Goal: Task Accomplishment & Management: Complete application form

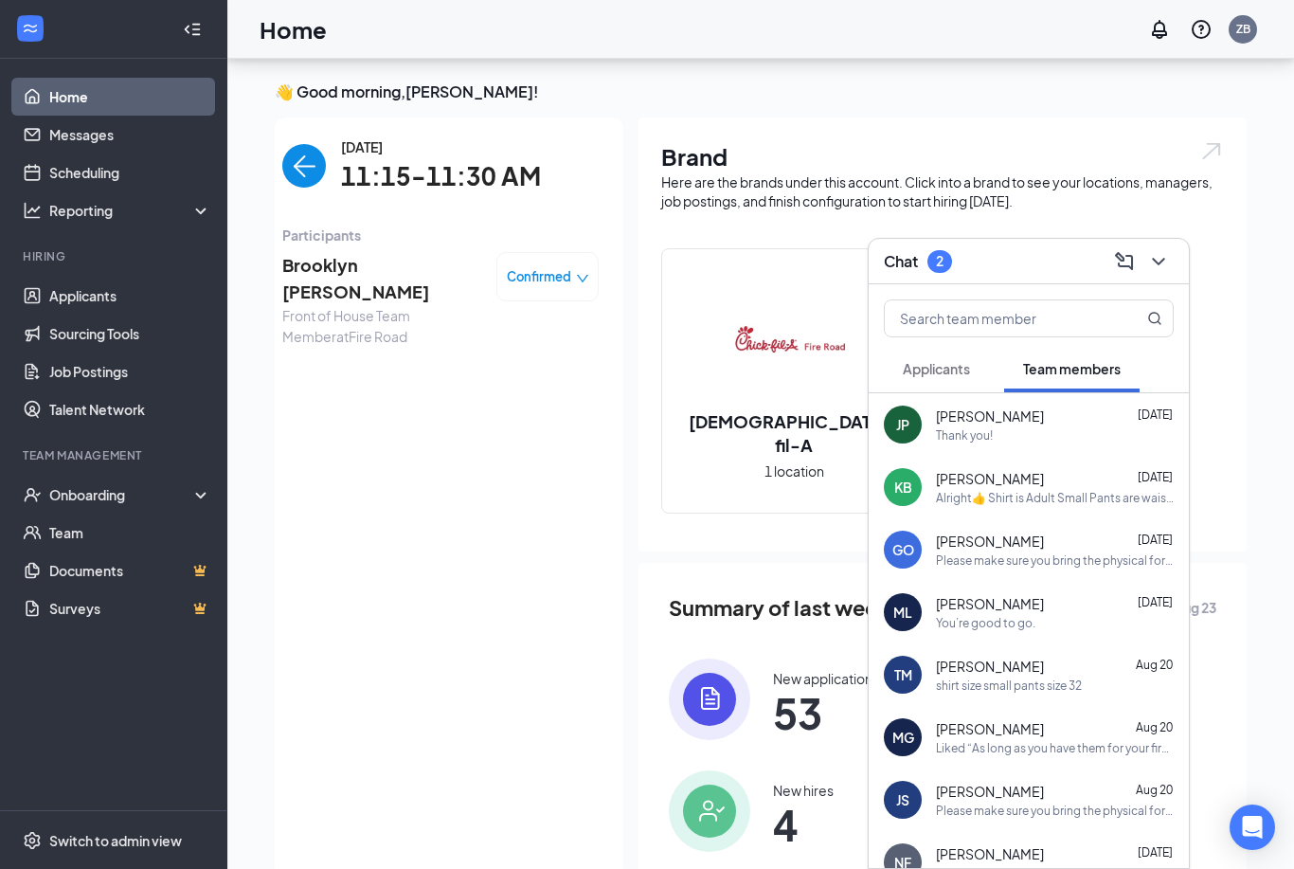
scroll to position [68, 0]
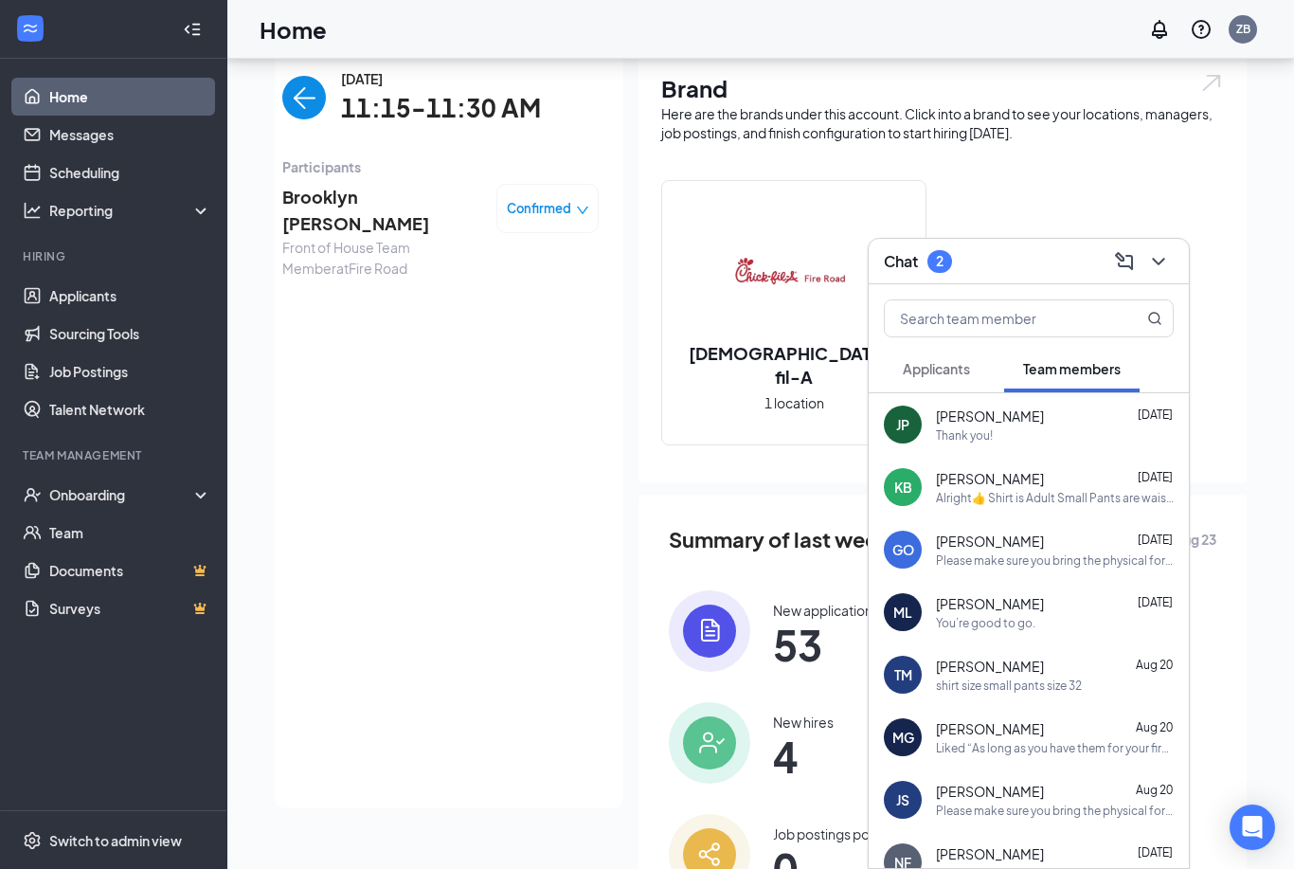
click at [941, 377] on div "Applicants" at bounding box center [936, 368] width 67 height 19
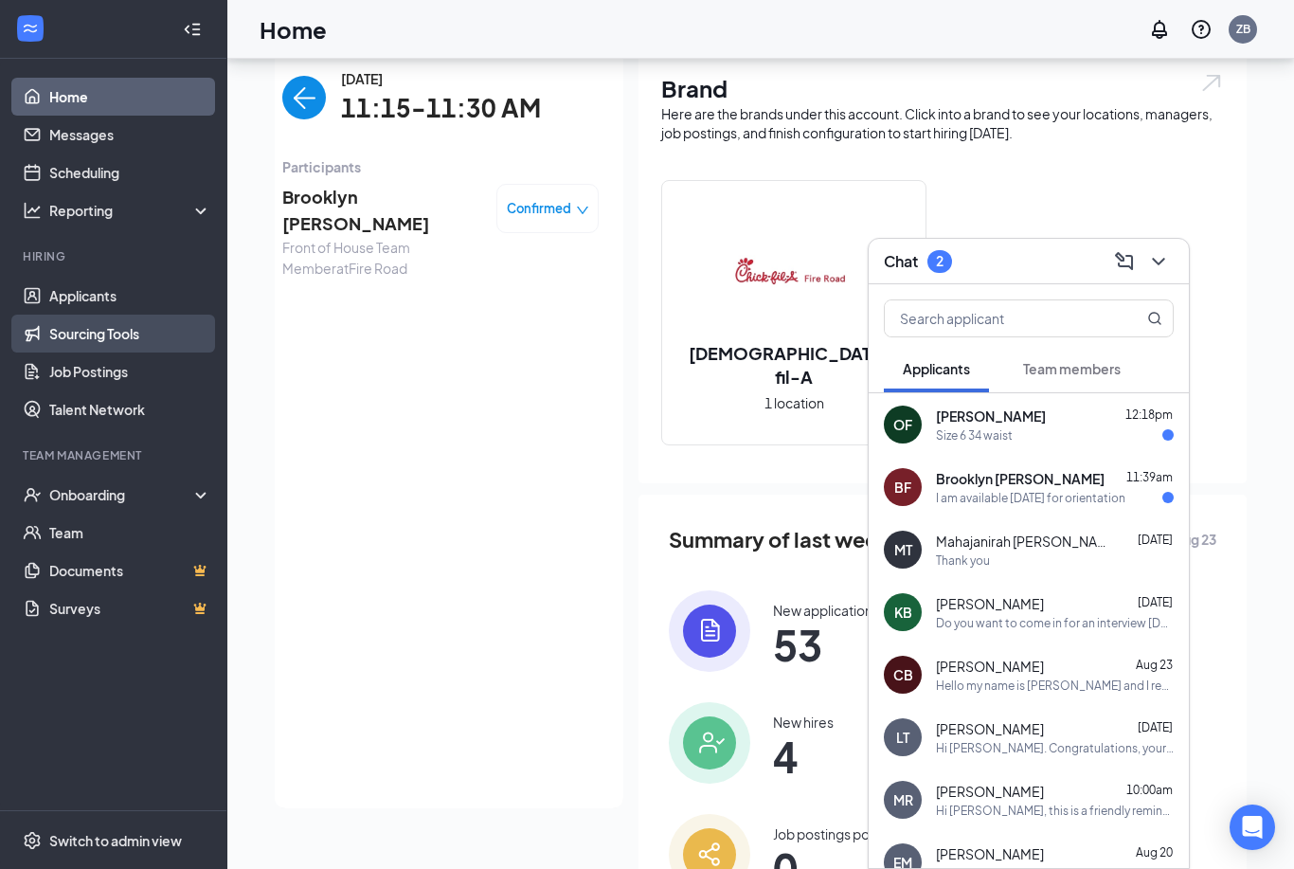
click at [134, 316] on link "Sourcing Tools" at bounding box center [130, 333] width 162 height 38
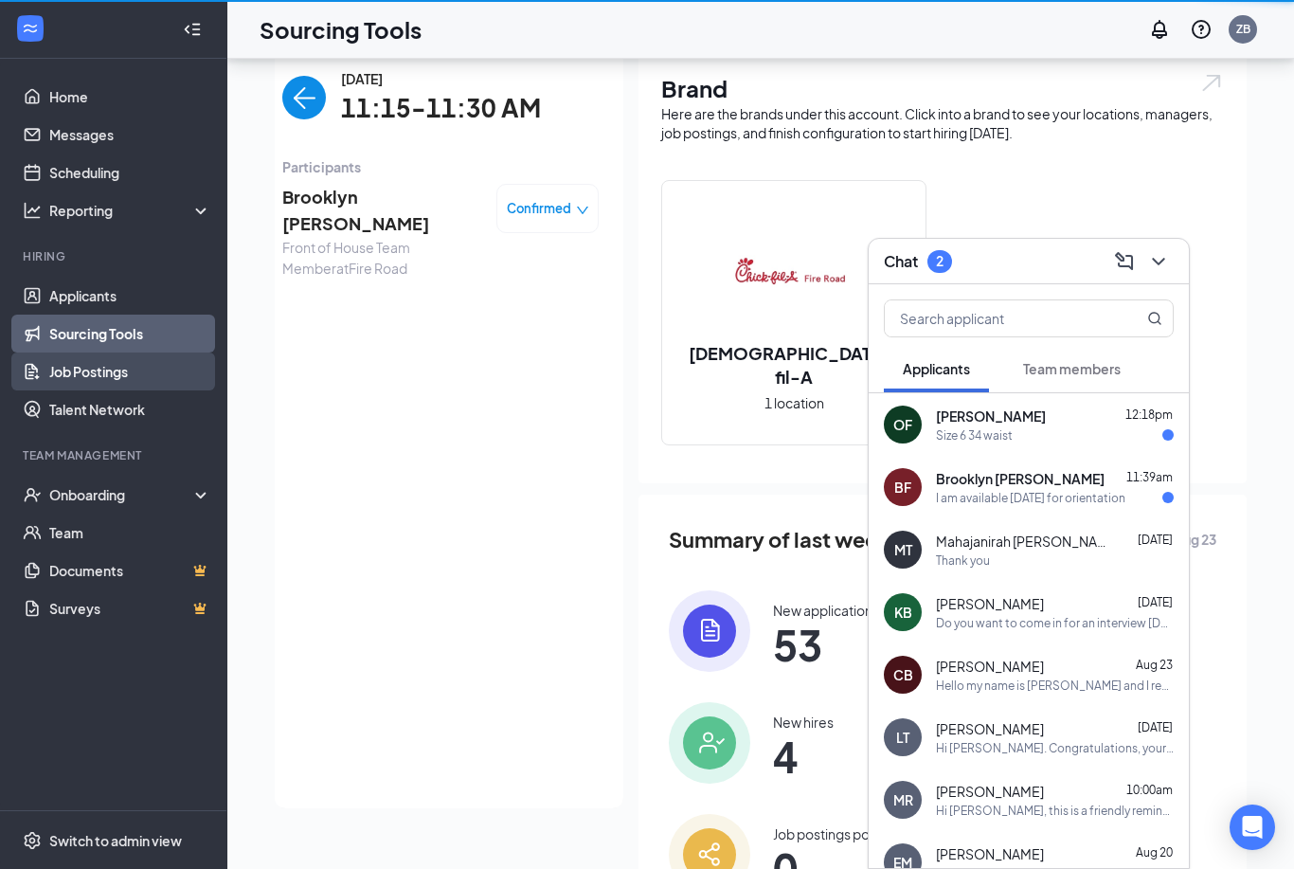
scroll to position [61, 0]
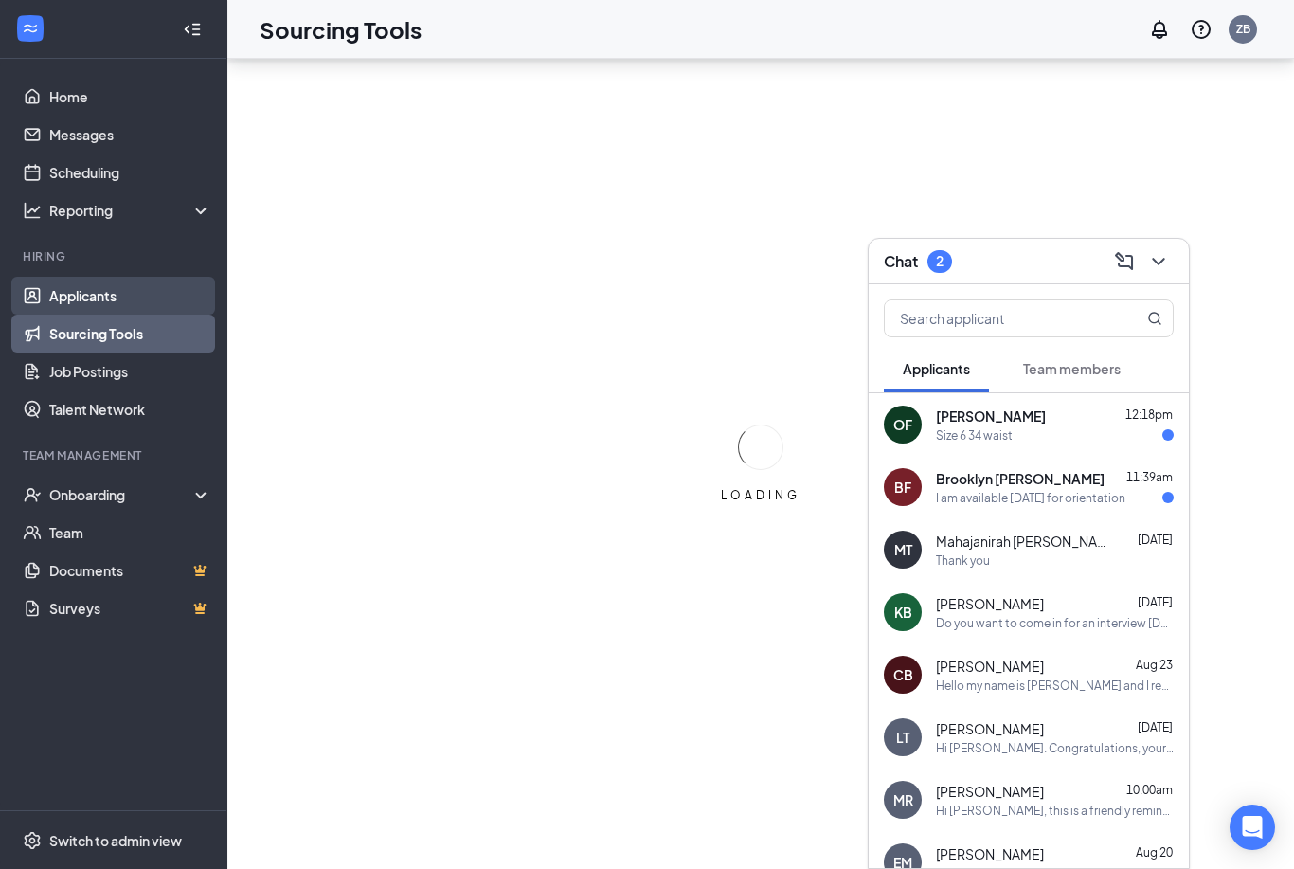
click at [117, 277] on link "Applicants" at bounding box center [130, 296] width 162 height 38
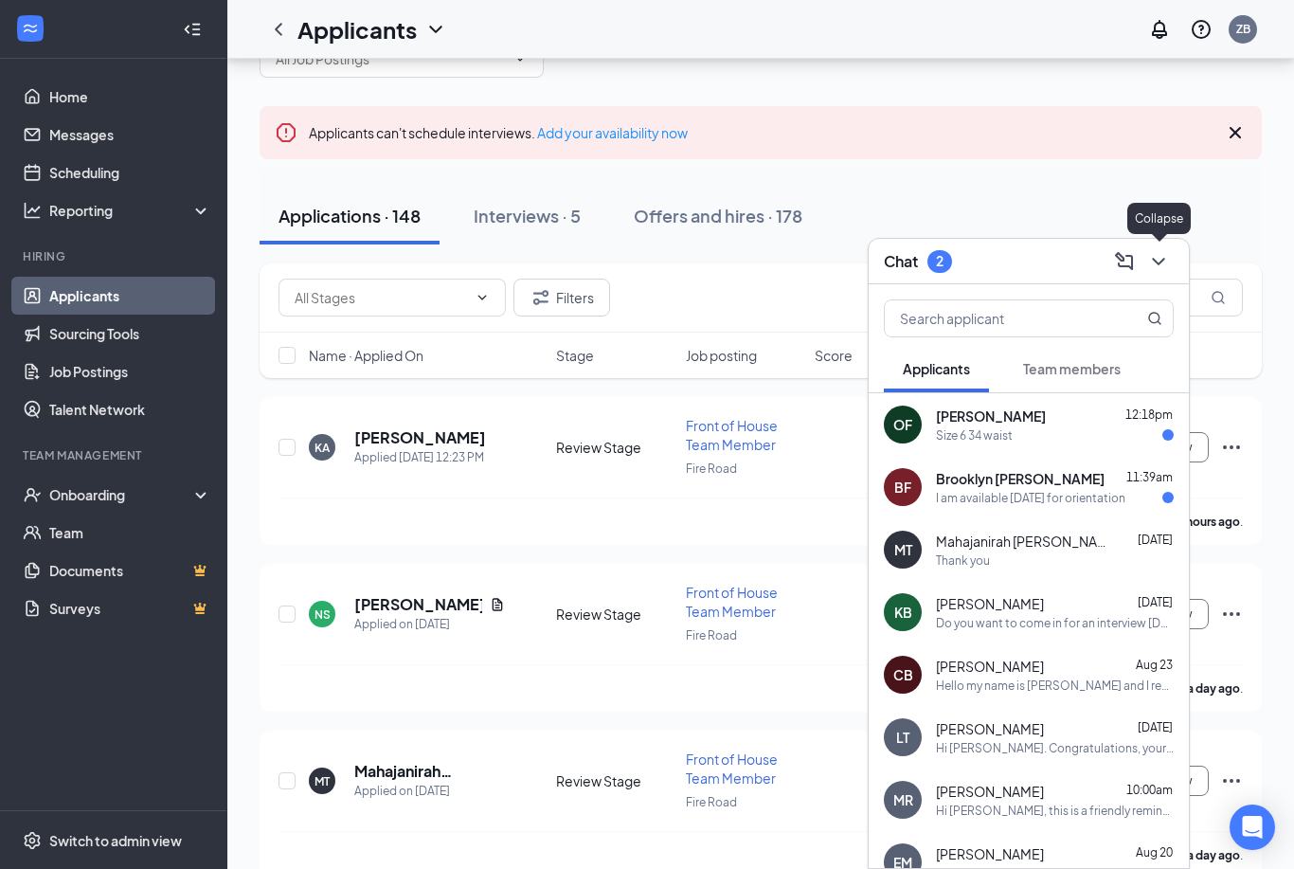
click at [1150, 263] on icon "ChevronDown" at bounding box center [1158, 261] width 23 height 23
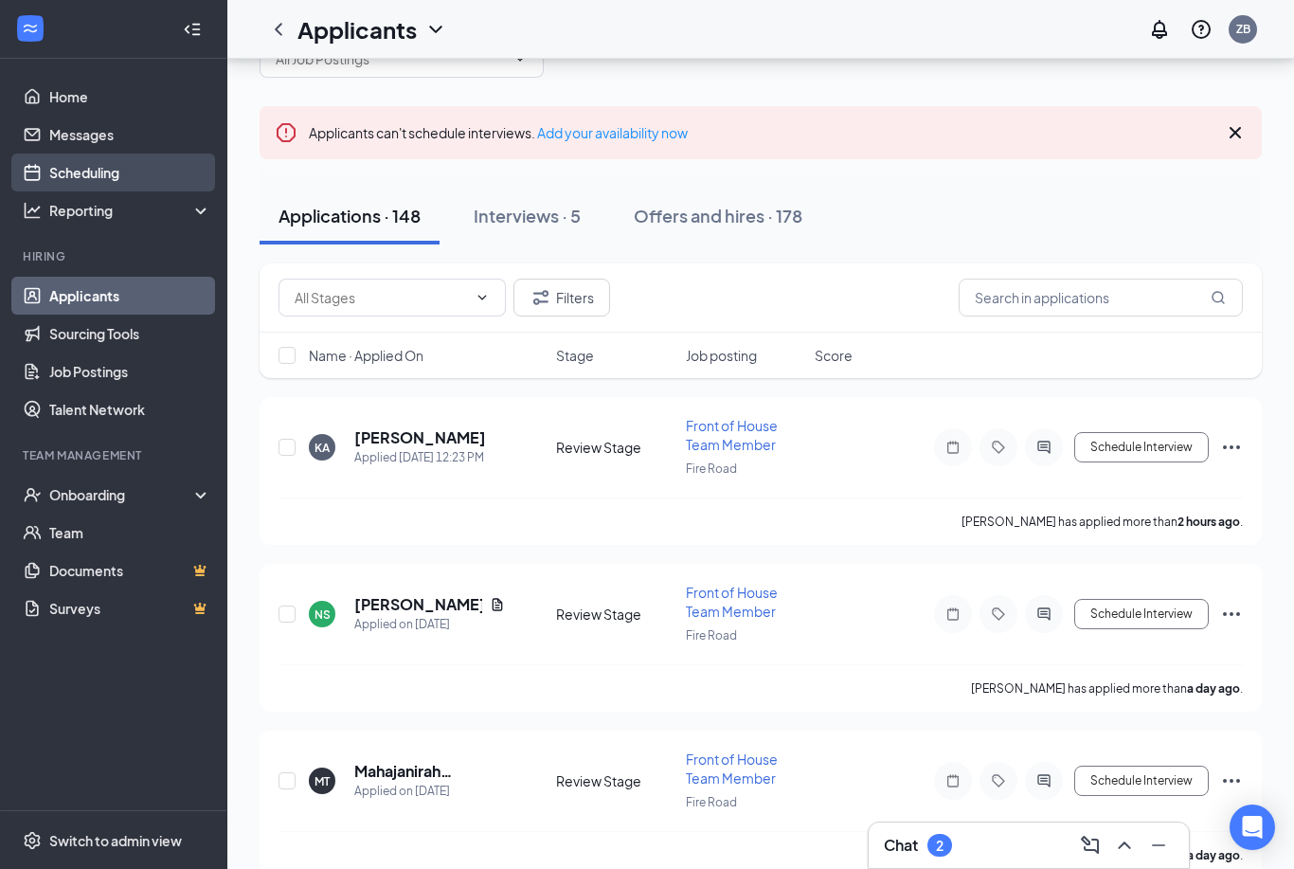
click at [121, 175] on link "Scheduling" at bounding box center [130, 172] width 162 height 38
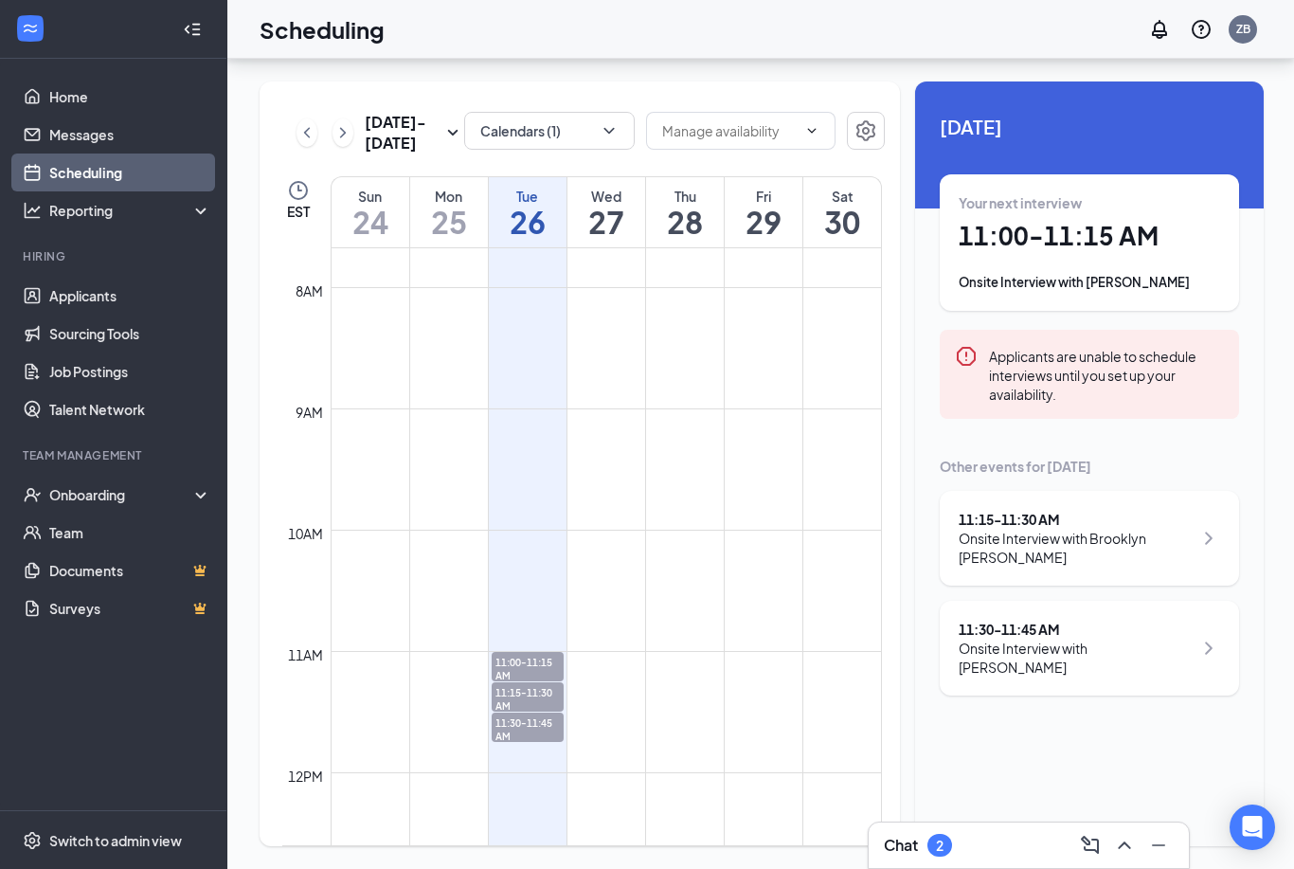
scroll to position [1061, 0]
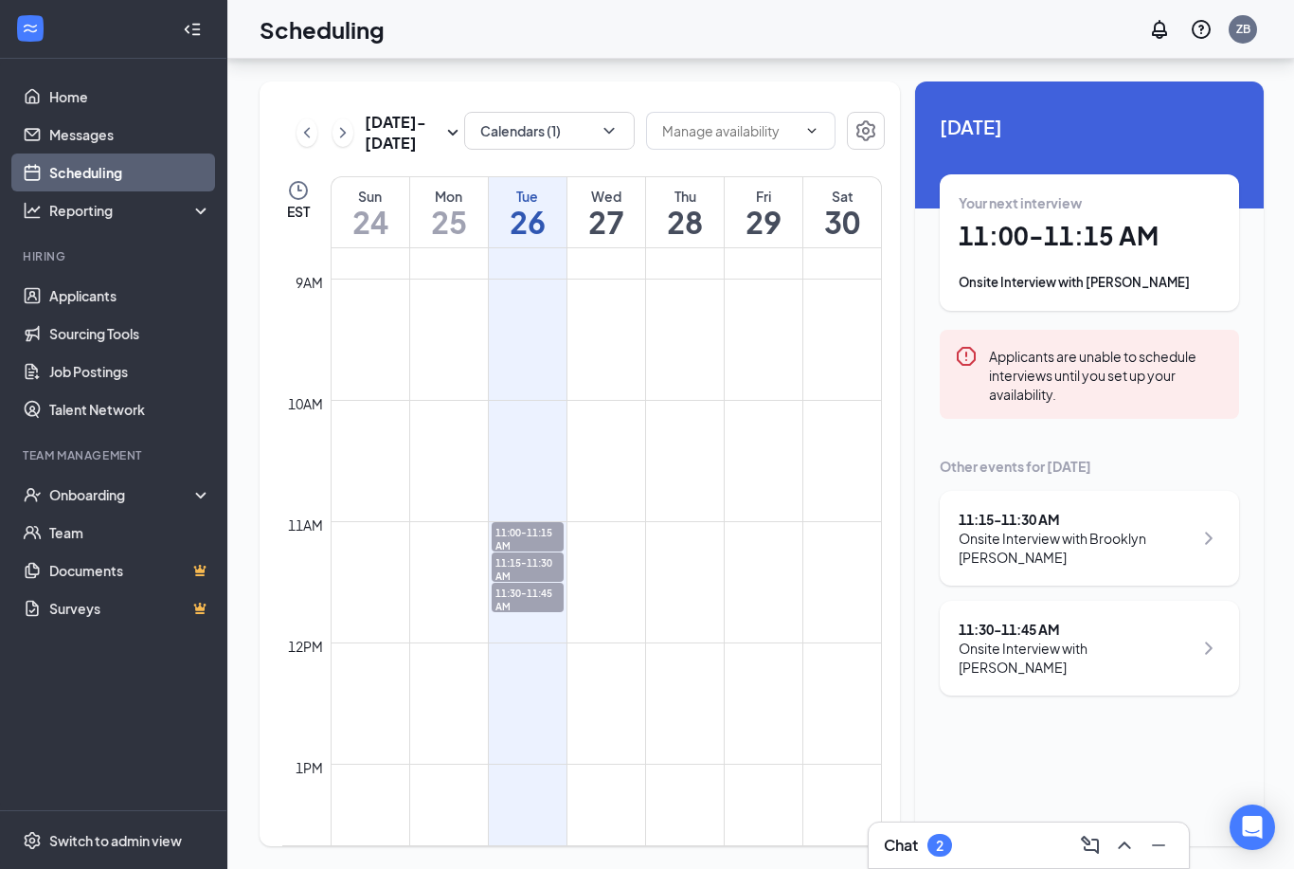
click at [557, 522] on span "11:00-11:15 AM" at bounding box center [528, 538] width 72 height 32
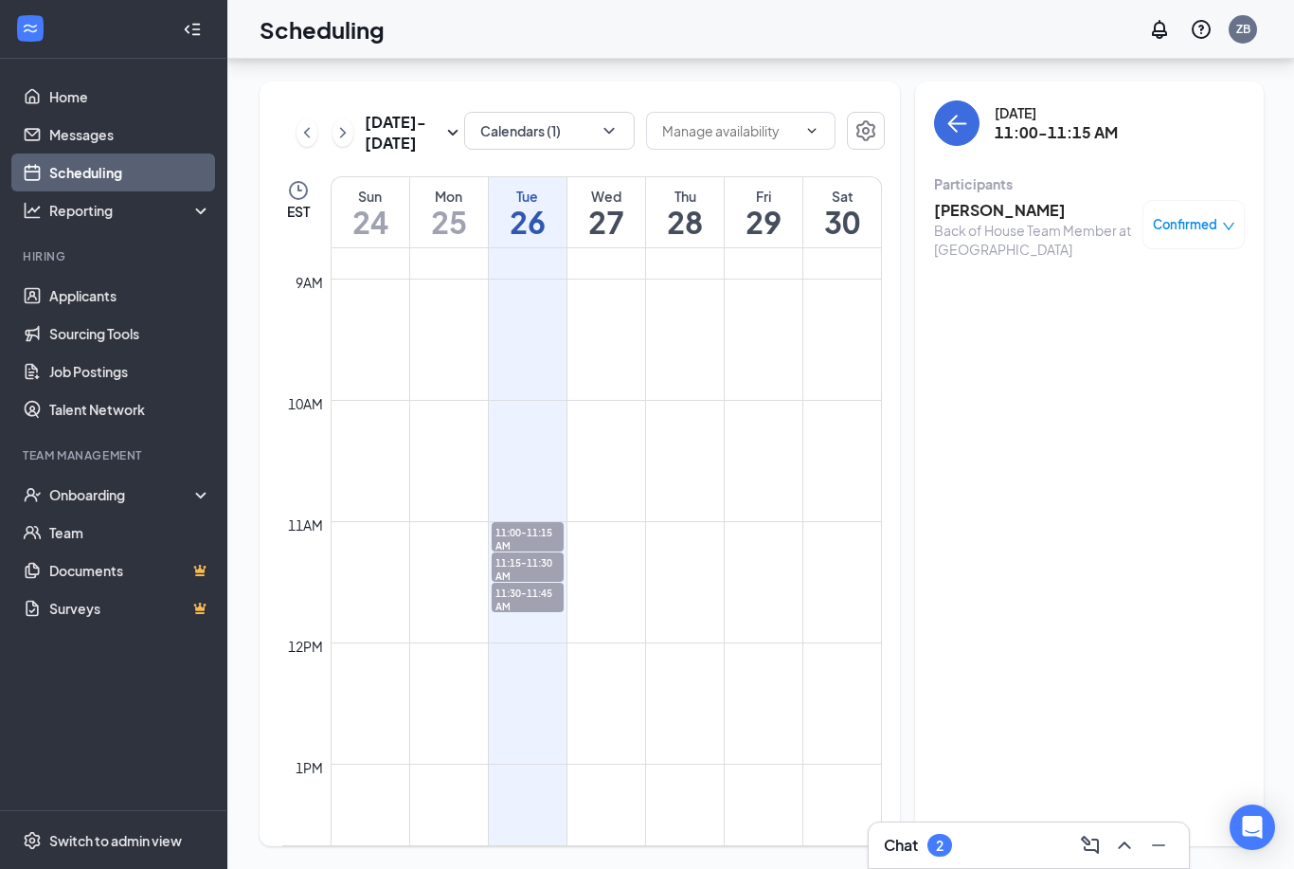
click at [1202, 200] on div "Confirmed" at bounding box center [1193, 224] width 102 height 49
click at [1179, 215] on span "Confirmed" at bounding box center [1185, 224] width 64 height 19
click at [1158, 309] on span "Mark complete" at bounding box center [1131, 319] width 95 height 21
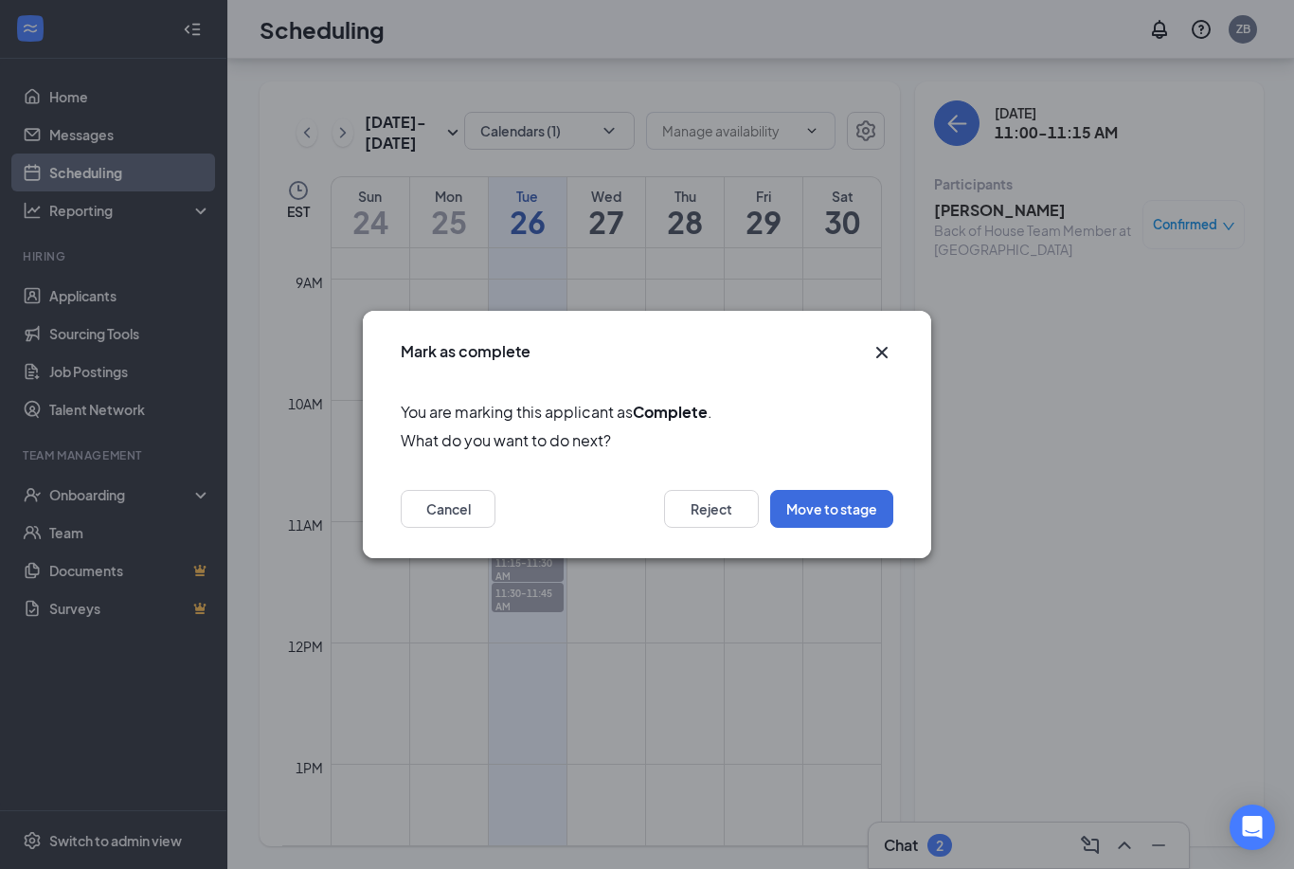
click at [860, 499] on button "Move to stage" at bounding box center [831, 509] width 123 height 38
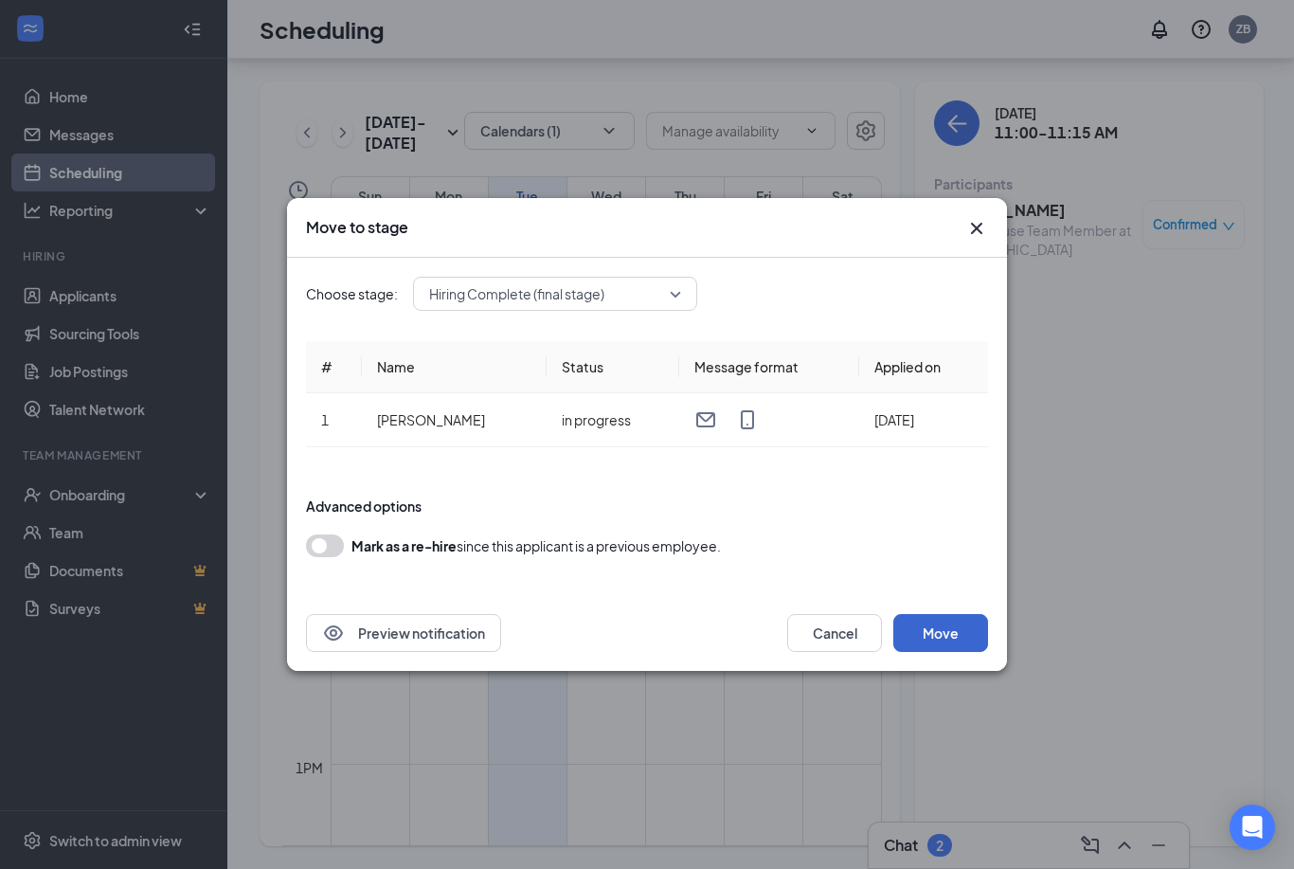
click at [934, 626] on button "Move" at bounding box center [940, 633] width 95 height 38
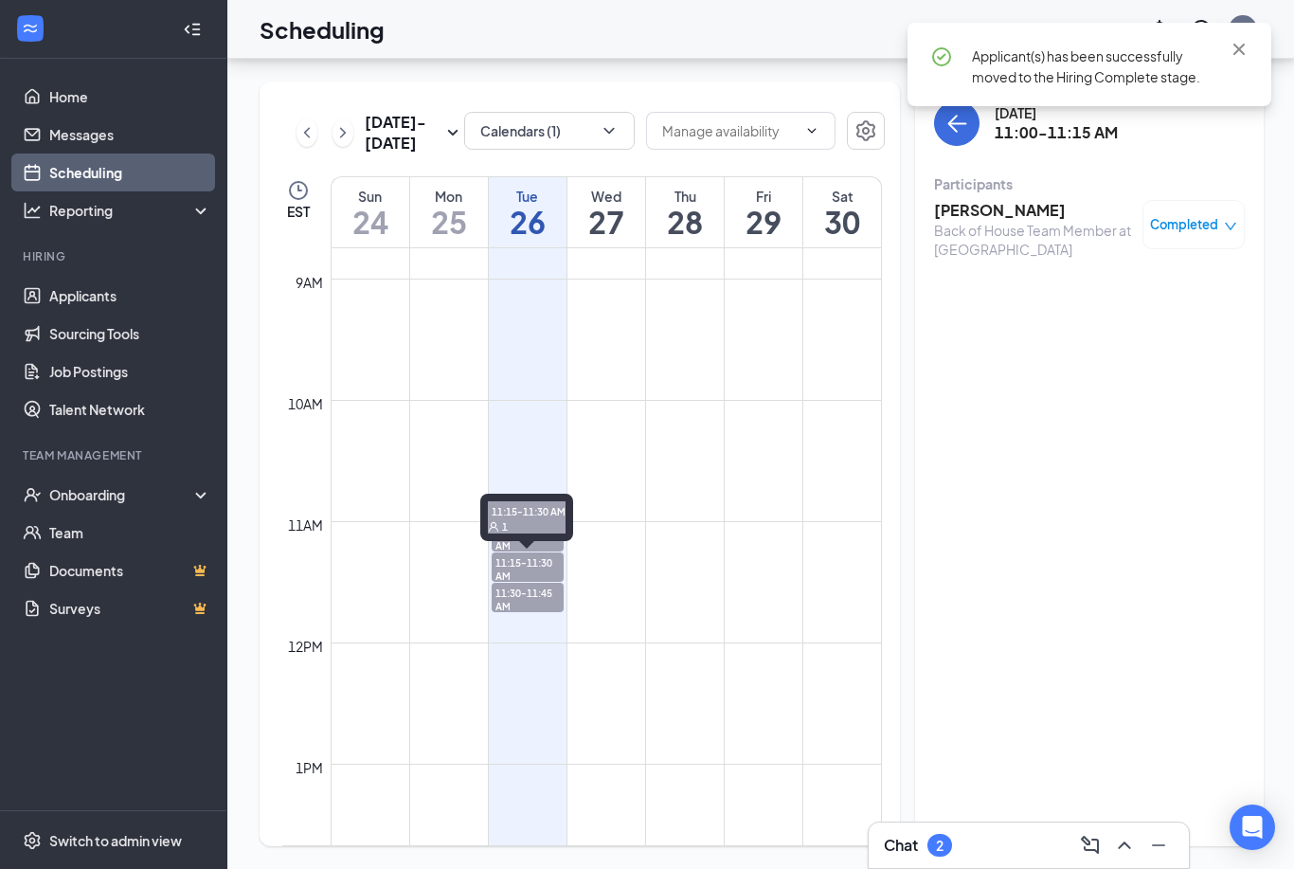
click at [543, 552] on span "11:15-11:30 AM" at bounding box center [528, 568] width 72 height 32
click at [1197, 215] on span "Confirmed" at bounding box center [1185, 224] width 64 height 19
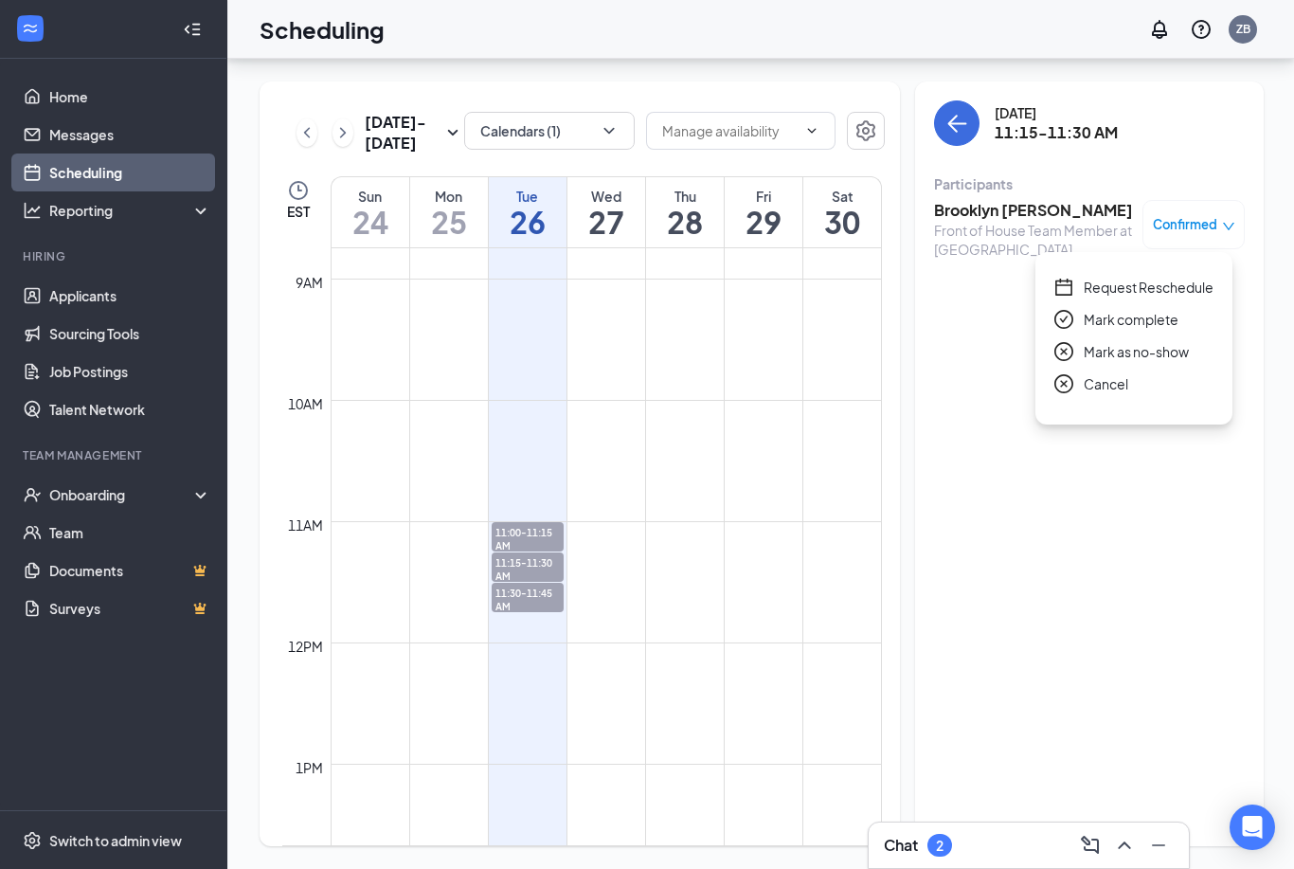
click at [1167, 309] on span "Mark complete" at bounding box center [1131, 319] width 95 height 21
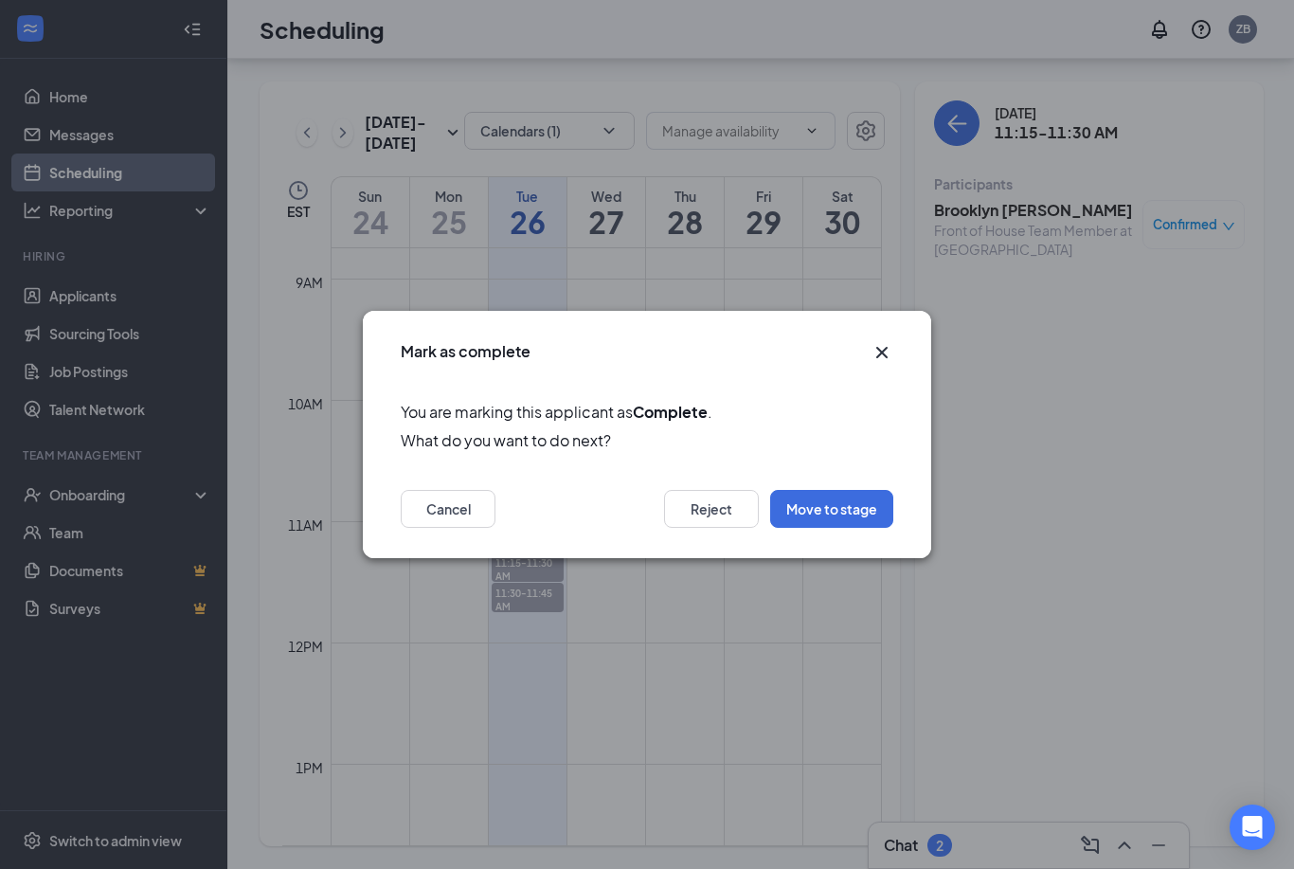
click at [839, 513] on button "Move to stage" at bounding box center [831, 509] width 123 height 38
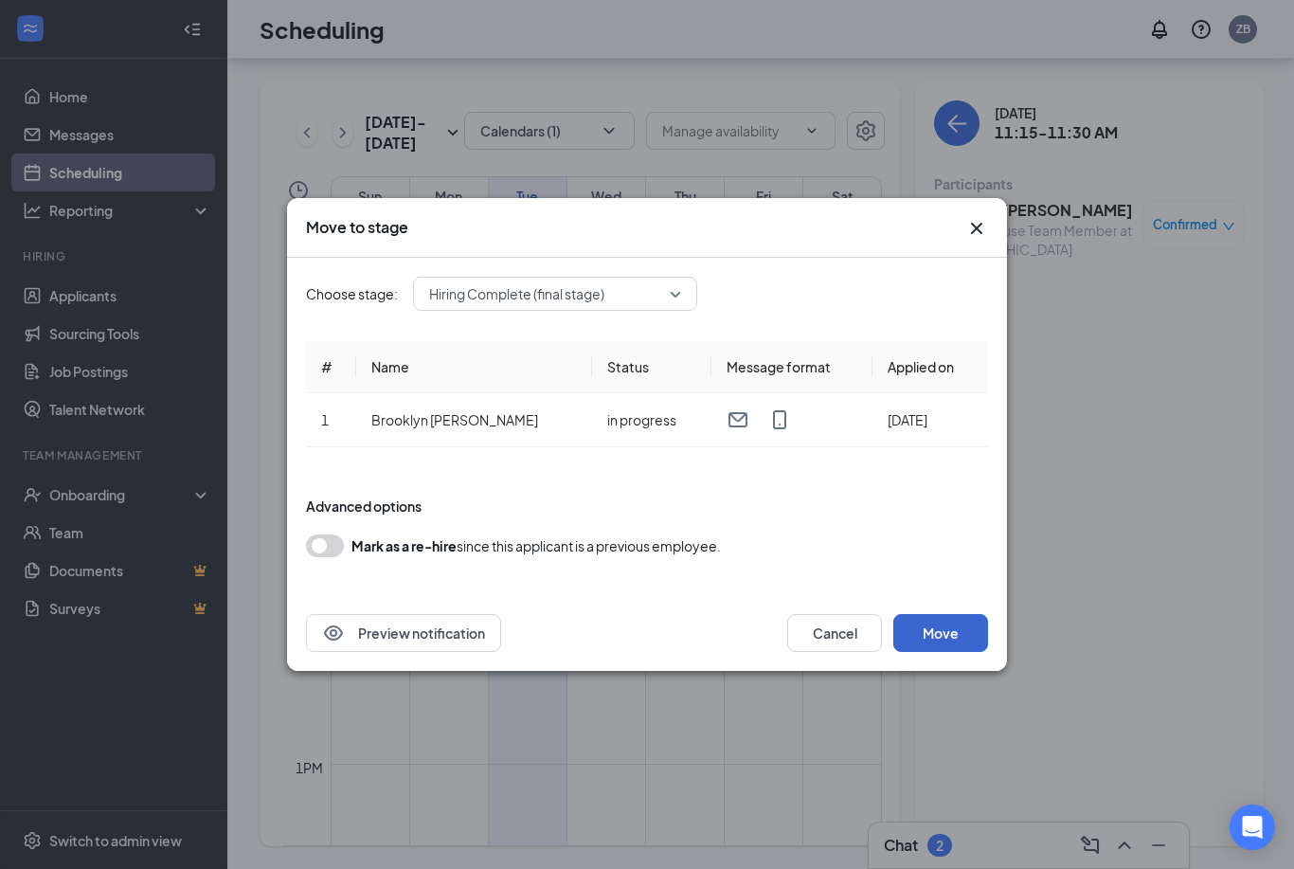
click at [923, 636] on button "Move" at bounding box center [940, 633] width 95 height 38
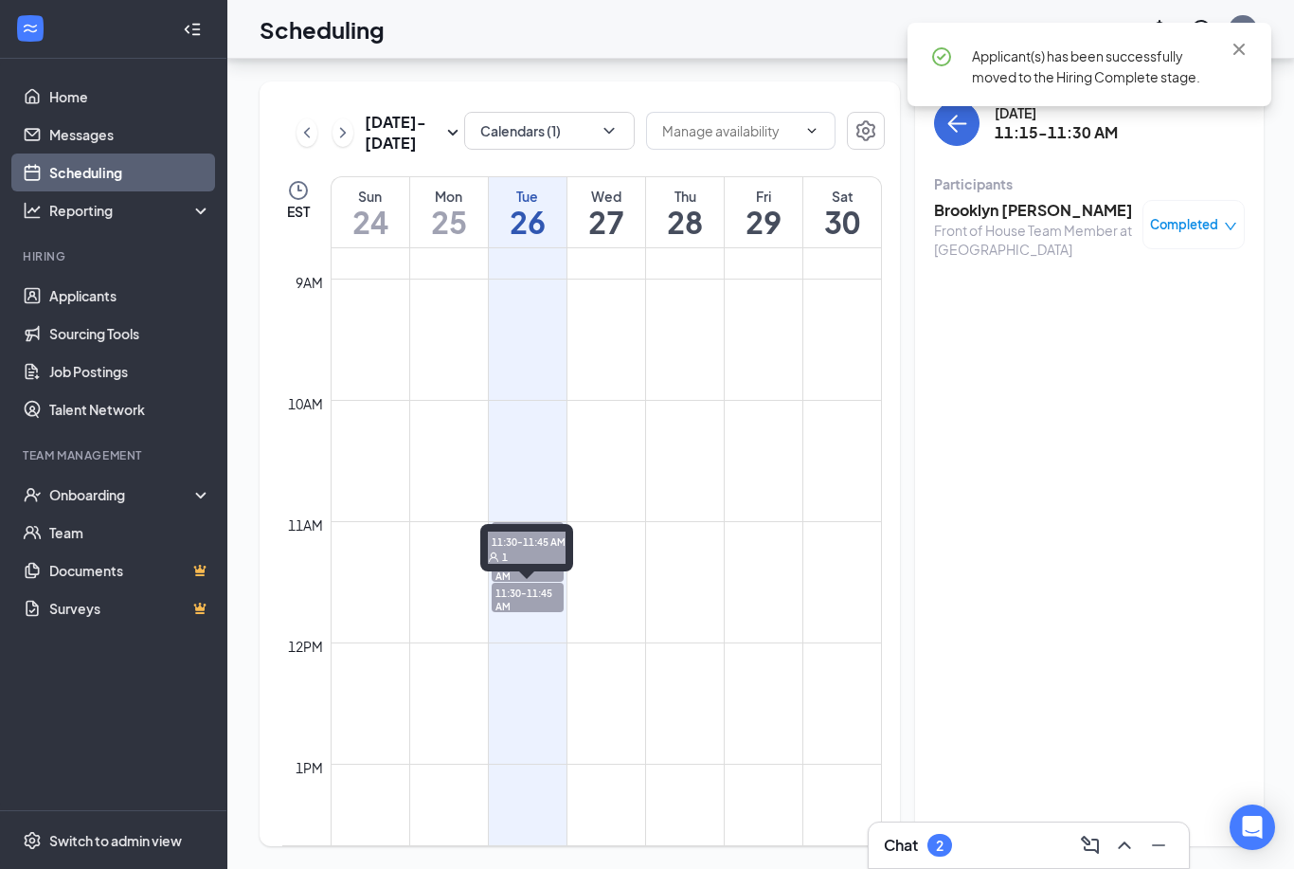
click at [545, 583] on span "11:30-11:45 AM" at bounding box center [528, 599] width 72 height 32
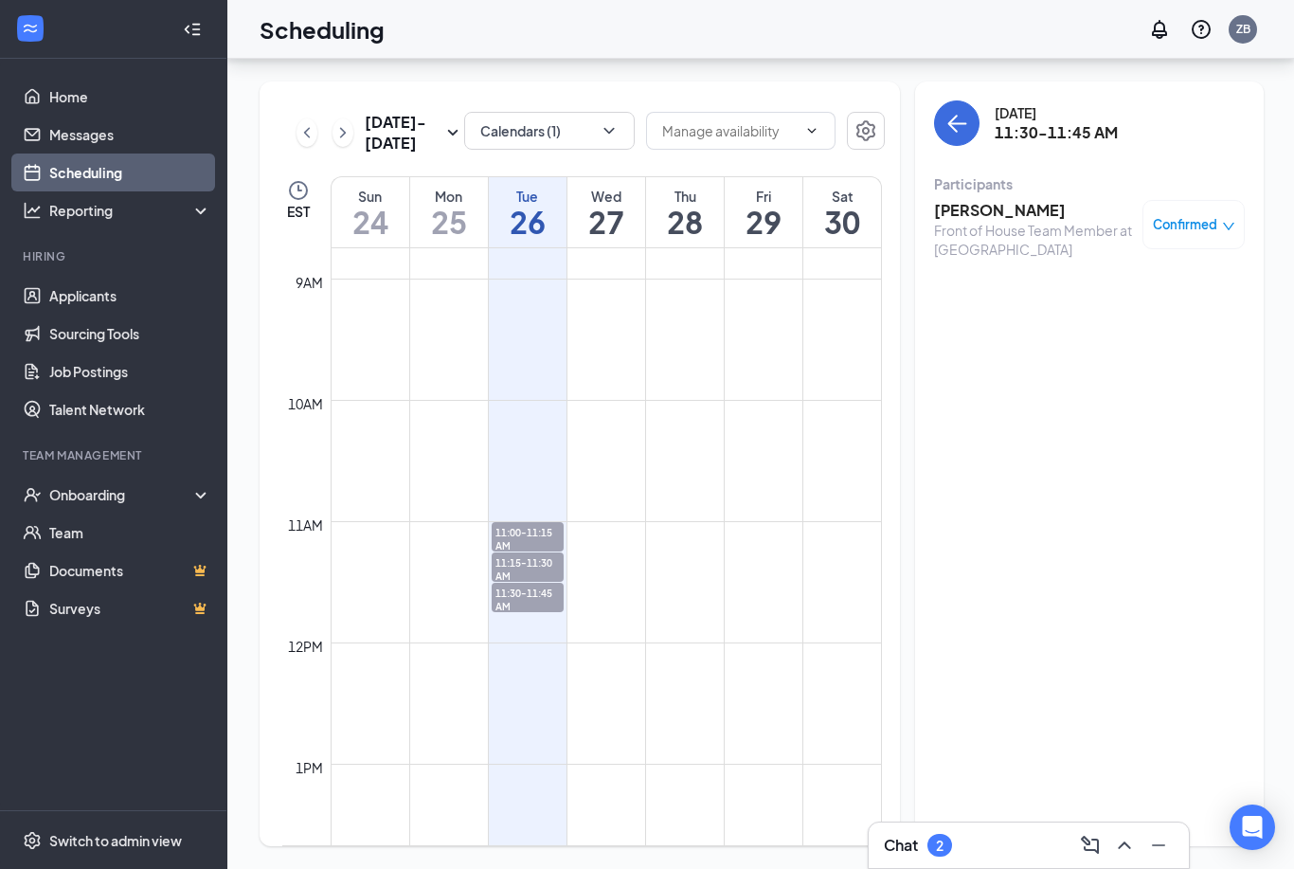
click at [1188, 215] on span "Confirmed" at bounding box center [1185, 224] width 64 height 19
click at [1143, 309] on span "Mark complete" at bounding box center [1131, 319] width 95 height 21
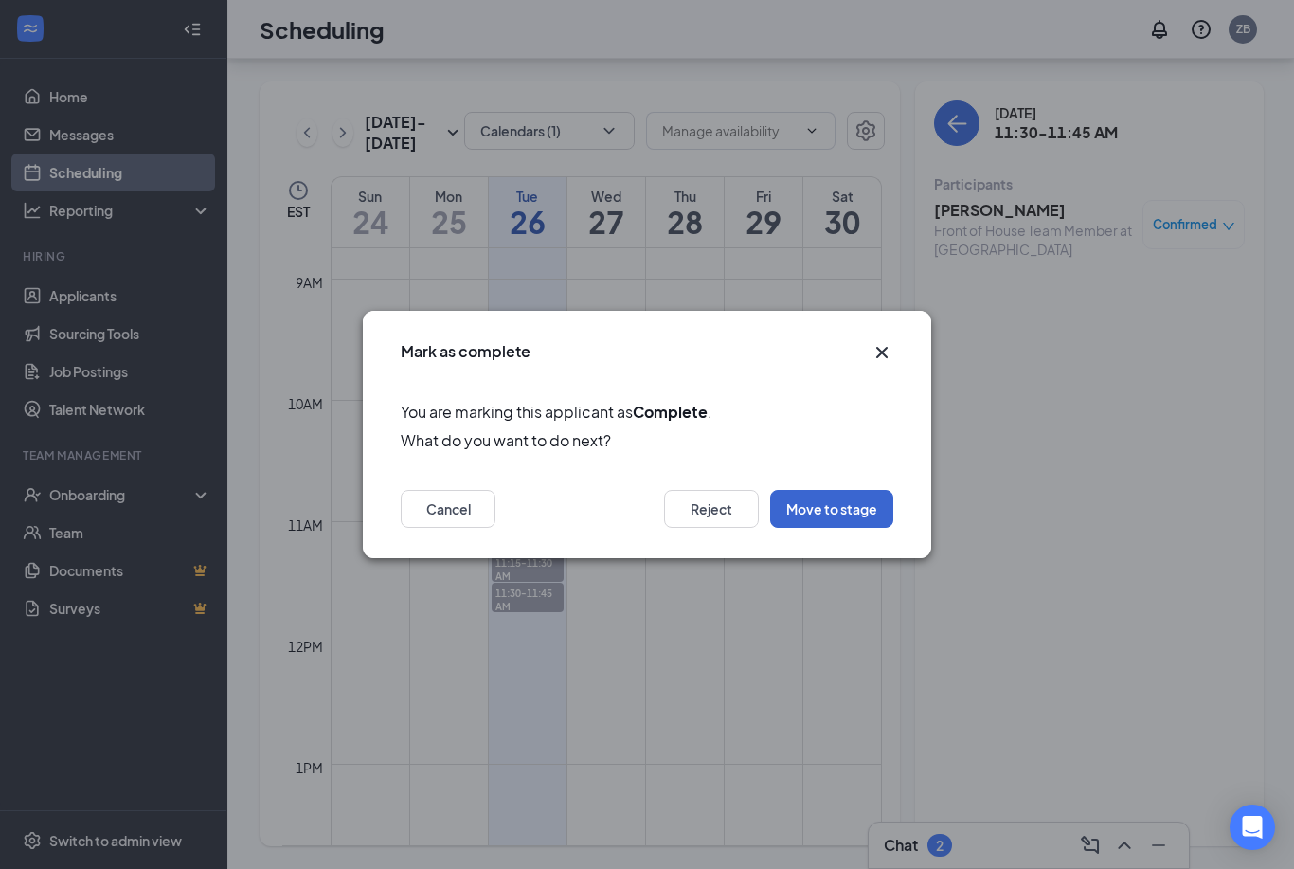
click at [855, 512] on button "Move to stage" at bounding box center [831, 509] width 123 height 38
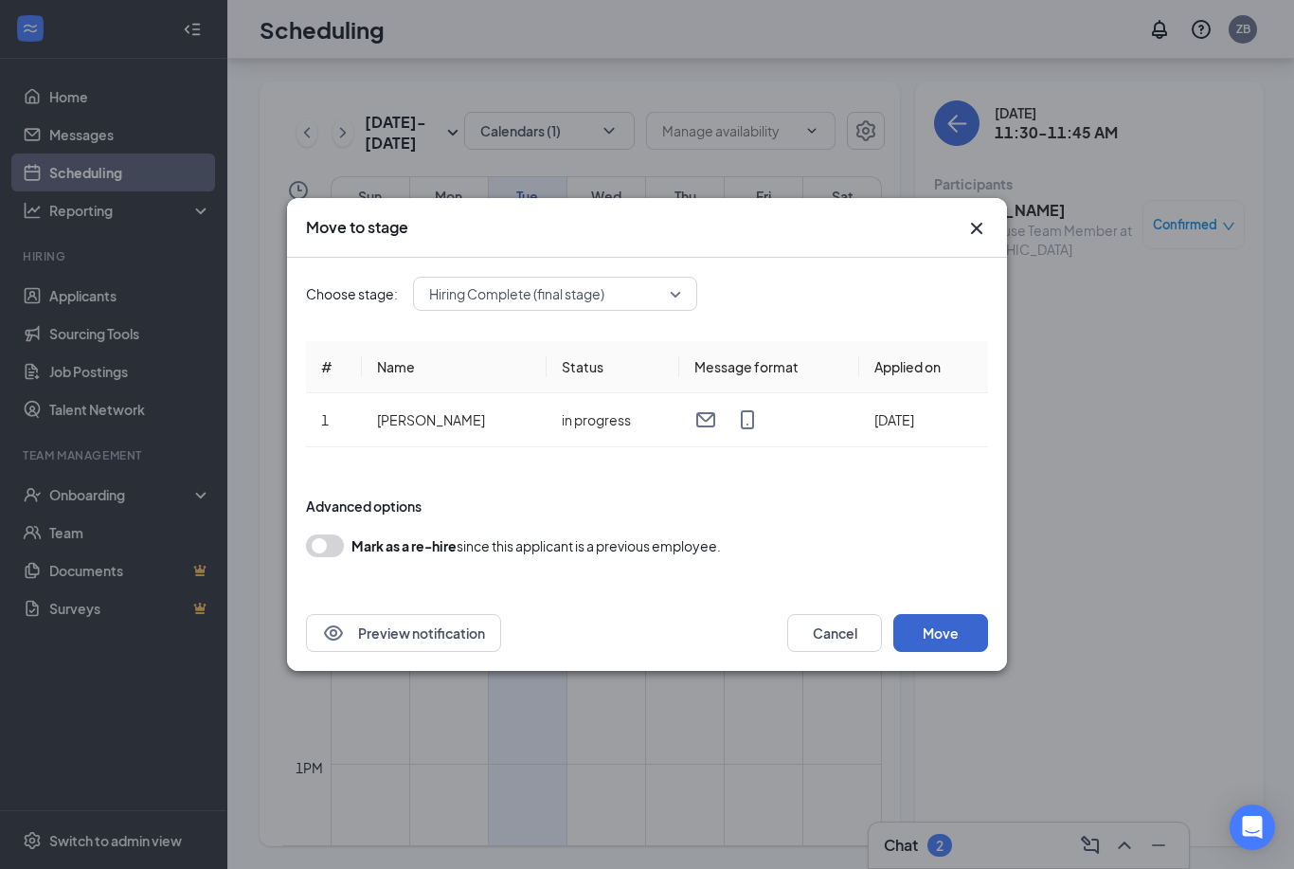
click at [954, 637] on button "Move" at bounding box center [940, 633] width 95 height 38
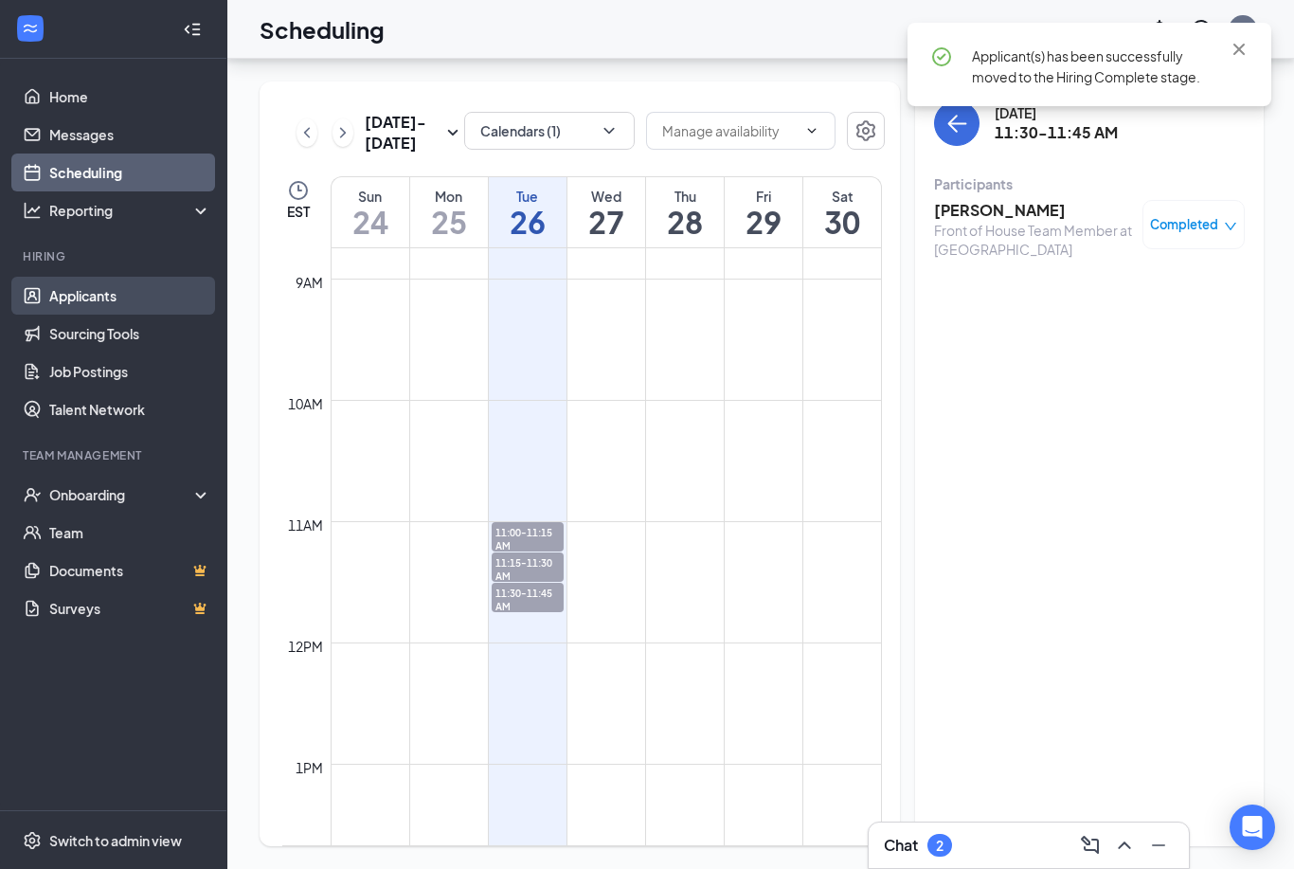
click at [131, 277] on link "Applicants" at bounding box center [130, 296] width 162 height 38
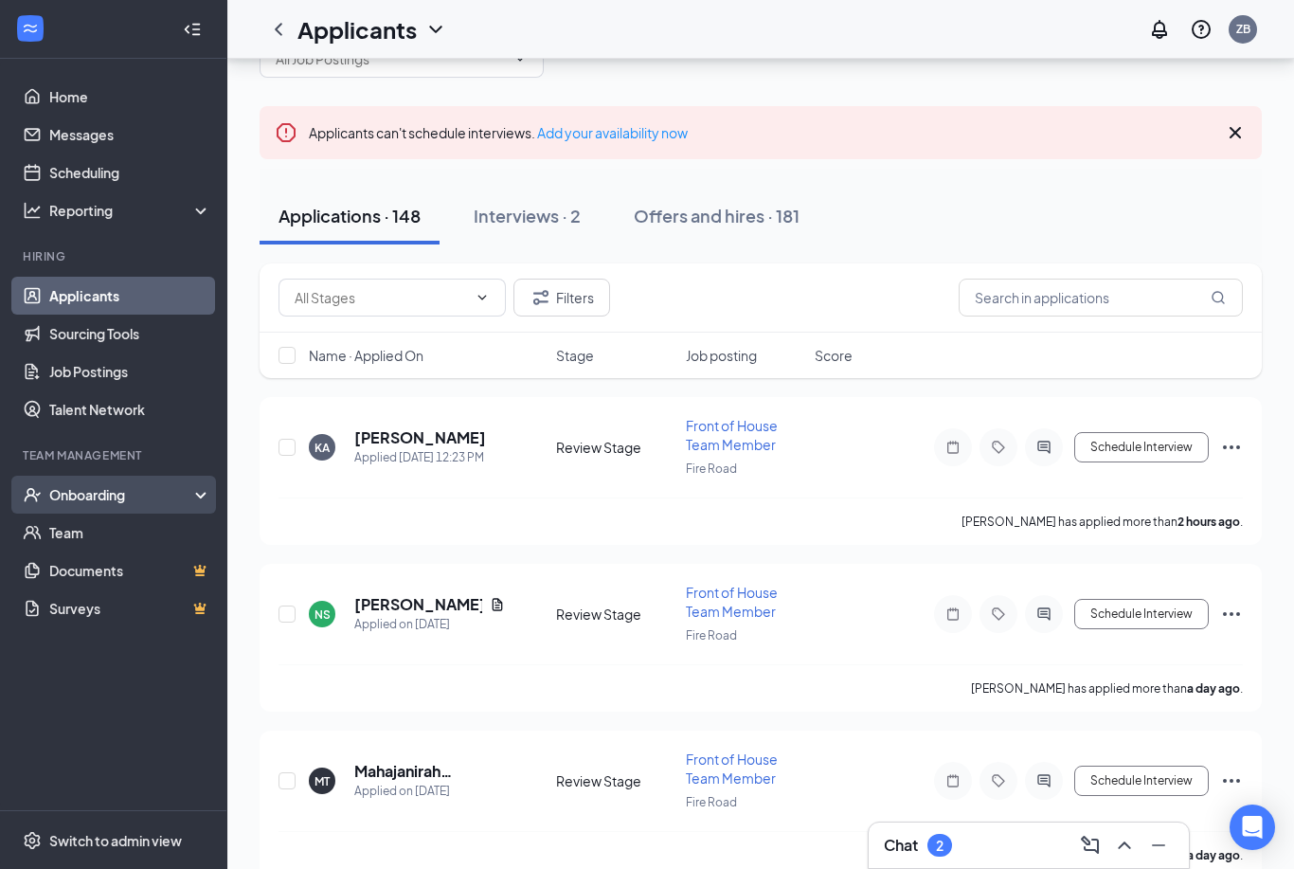
click at [135, 486] on div "Onboarding" at bounding box center [122, 494] width 146 height 19
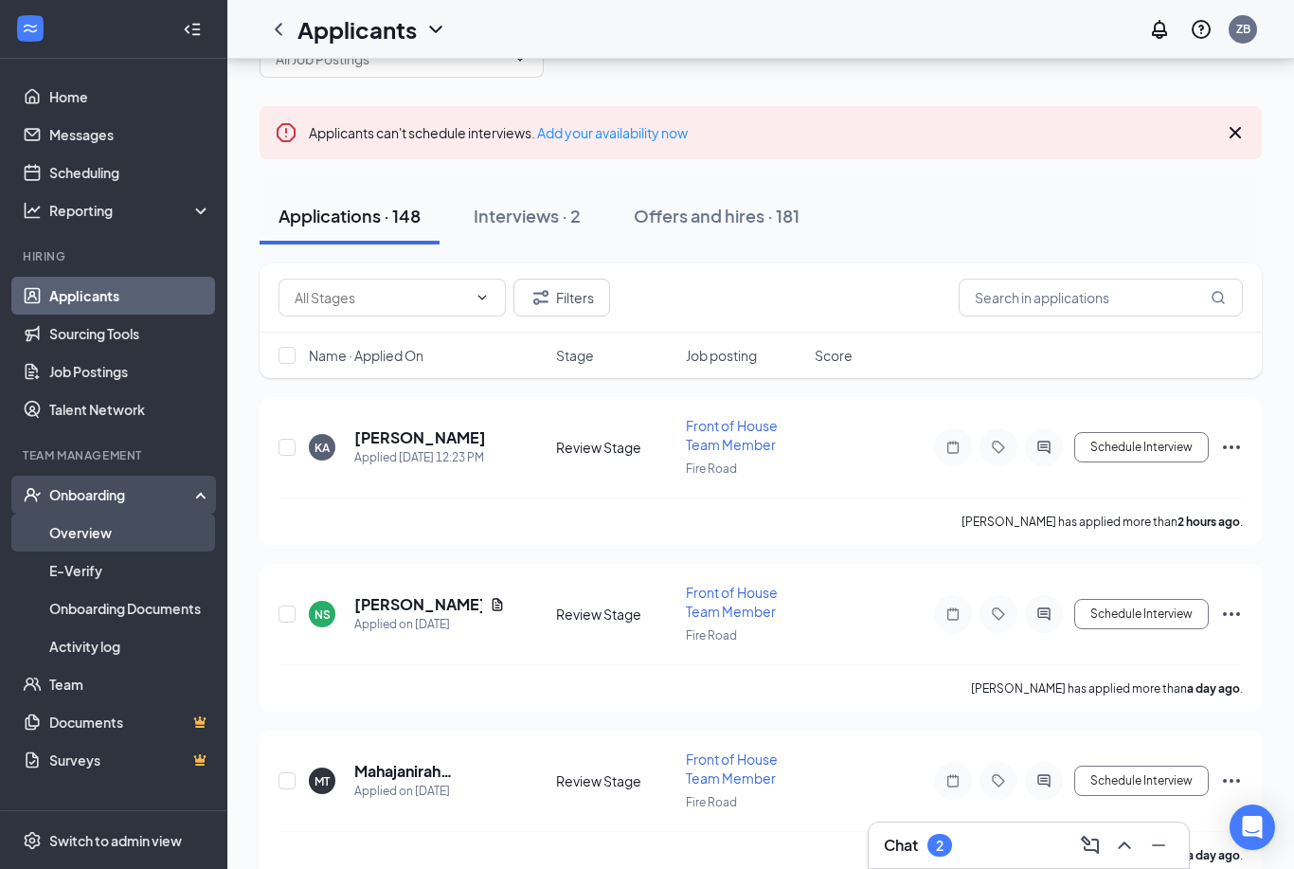
click at [153, 531] on link "Overview" at bounding box center [130, 532] width 162 height 38
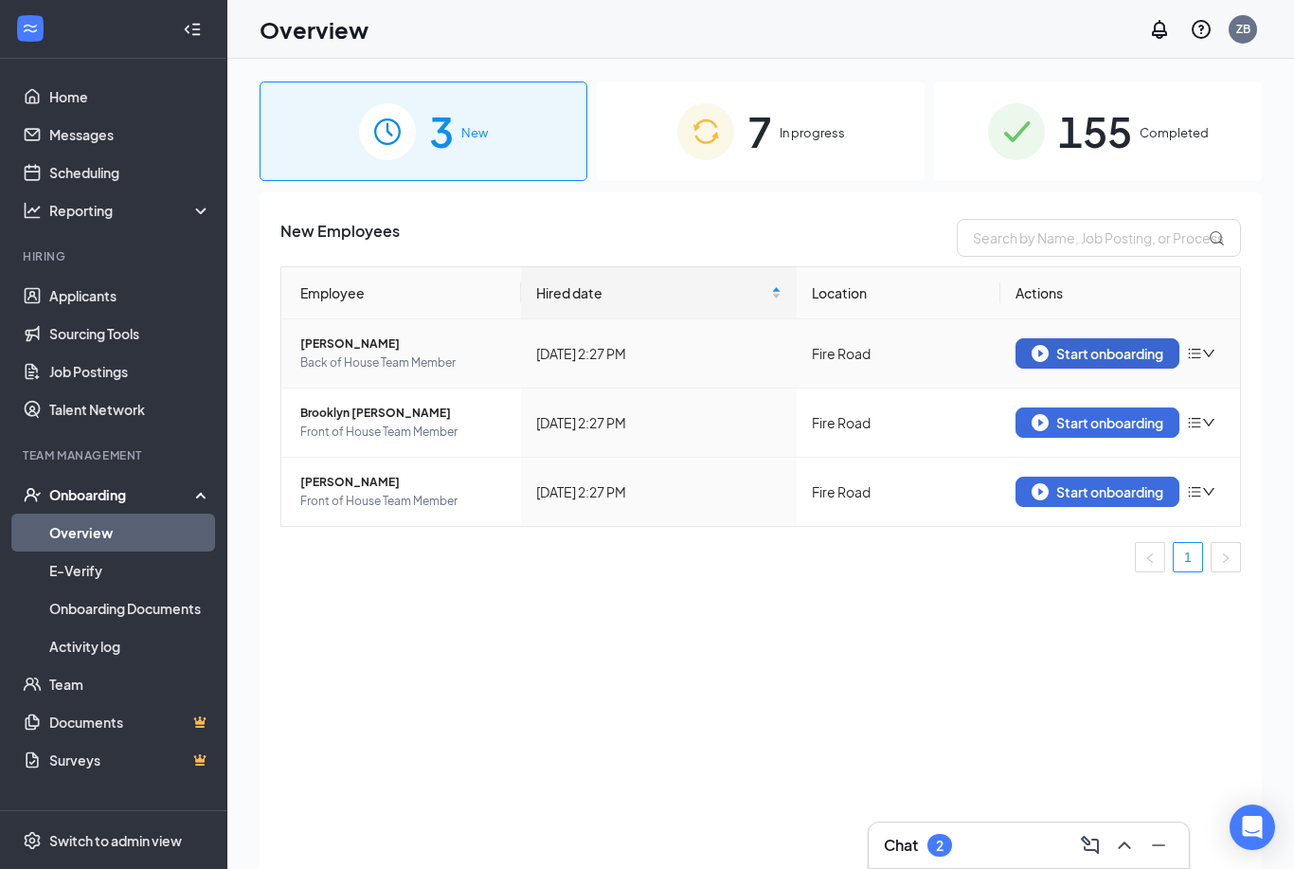
click at [1135, 355] on div "Start onboarding" at bounding box center [1098, 353] width 132 height 17
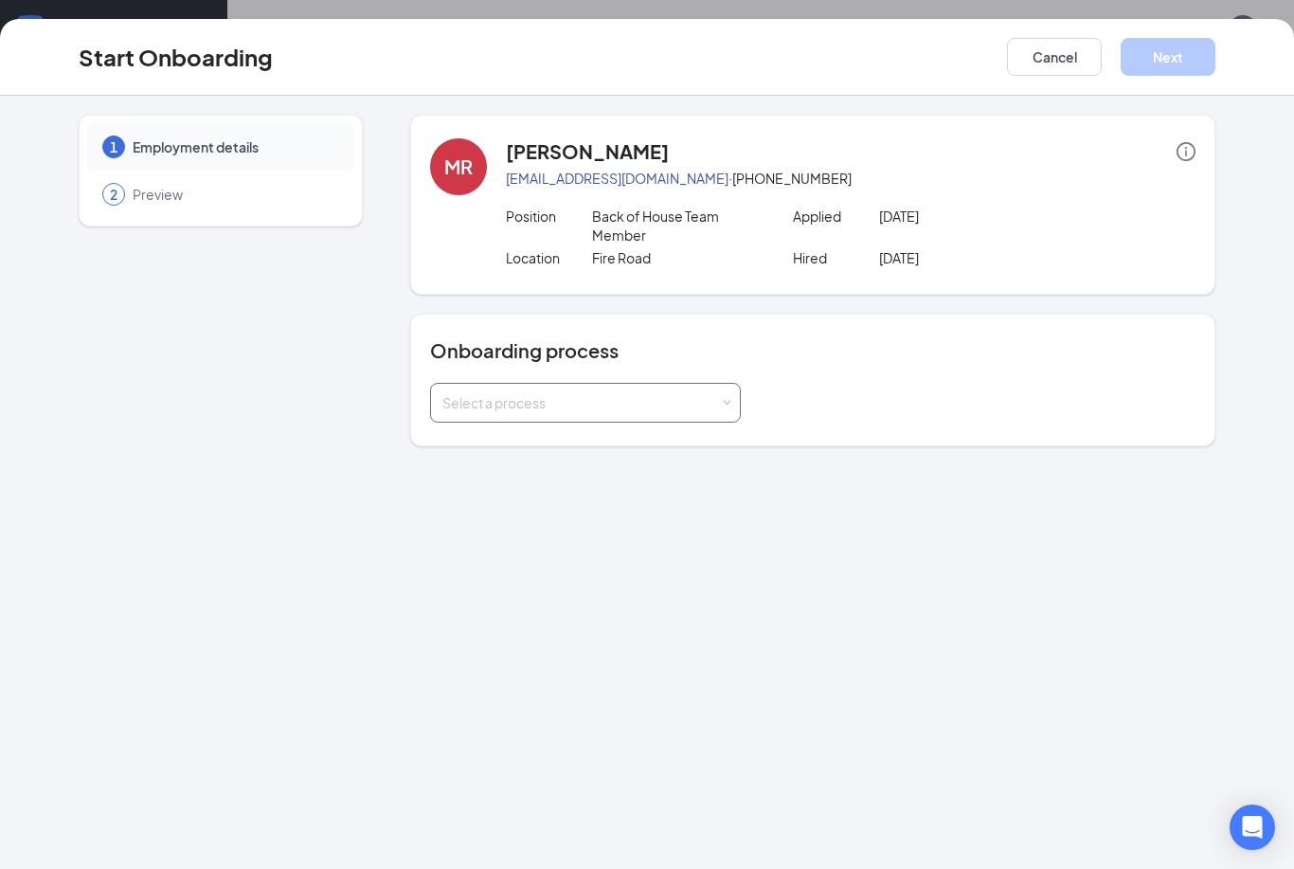
click at [605, 395] on div "Select a process" at bounding box center [581, 402] width 278 height 19
click at [592, 435] on span "Team Member Onboarding" at bounding box center [522, 442] width 168 height 17
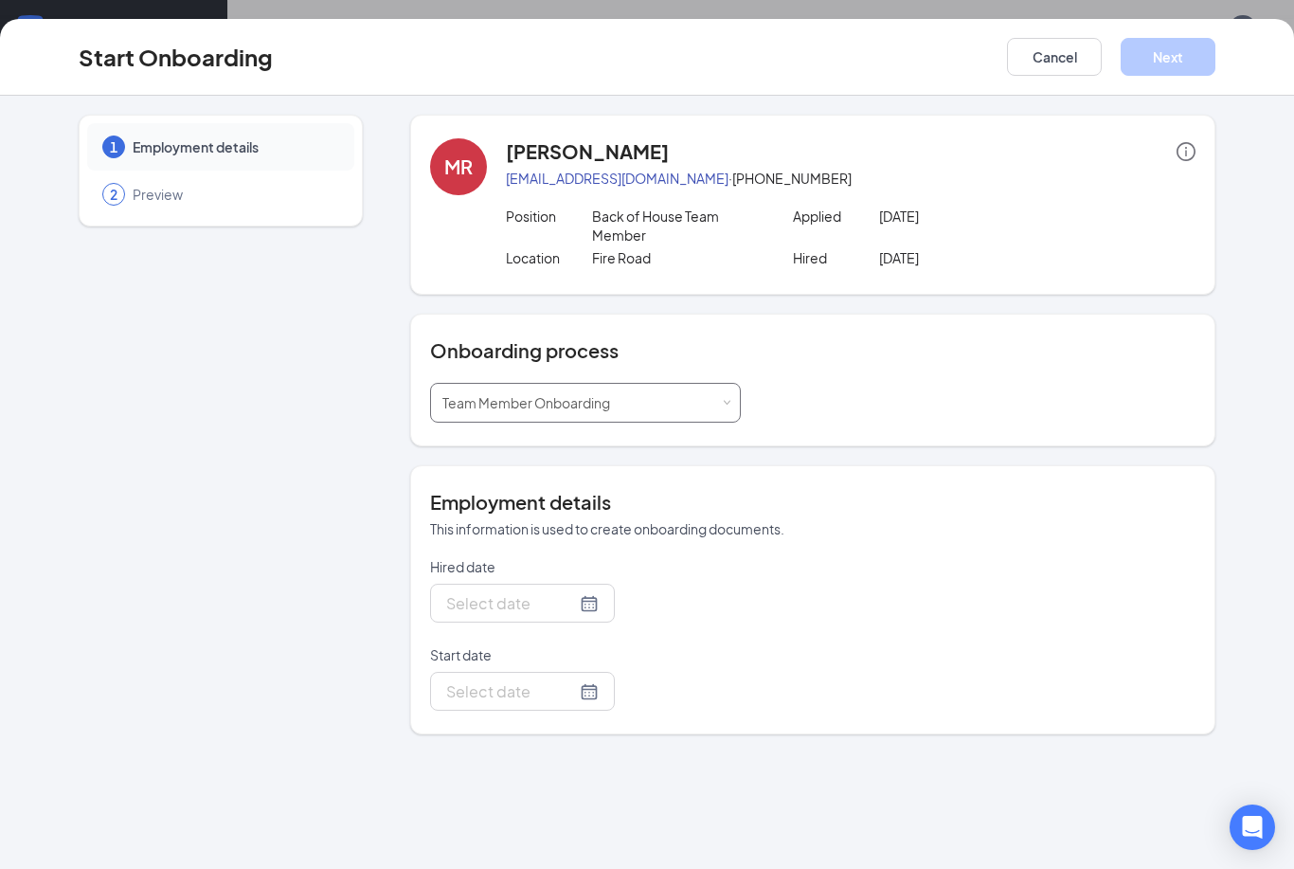
type input "[DATE]"
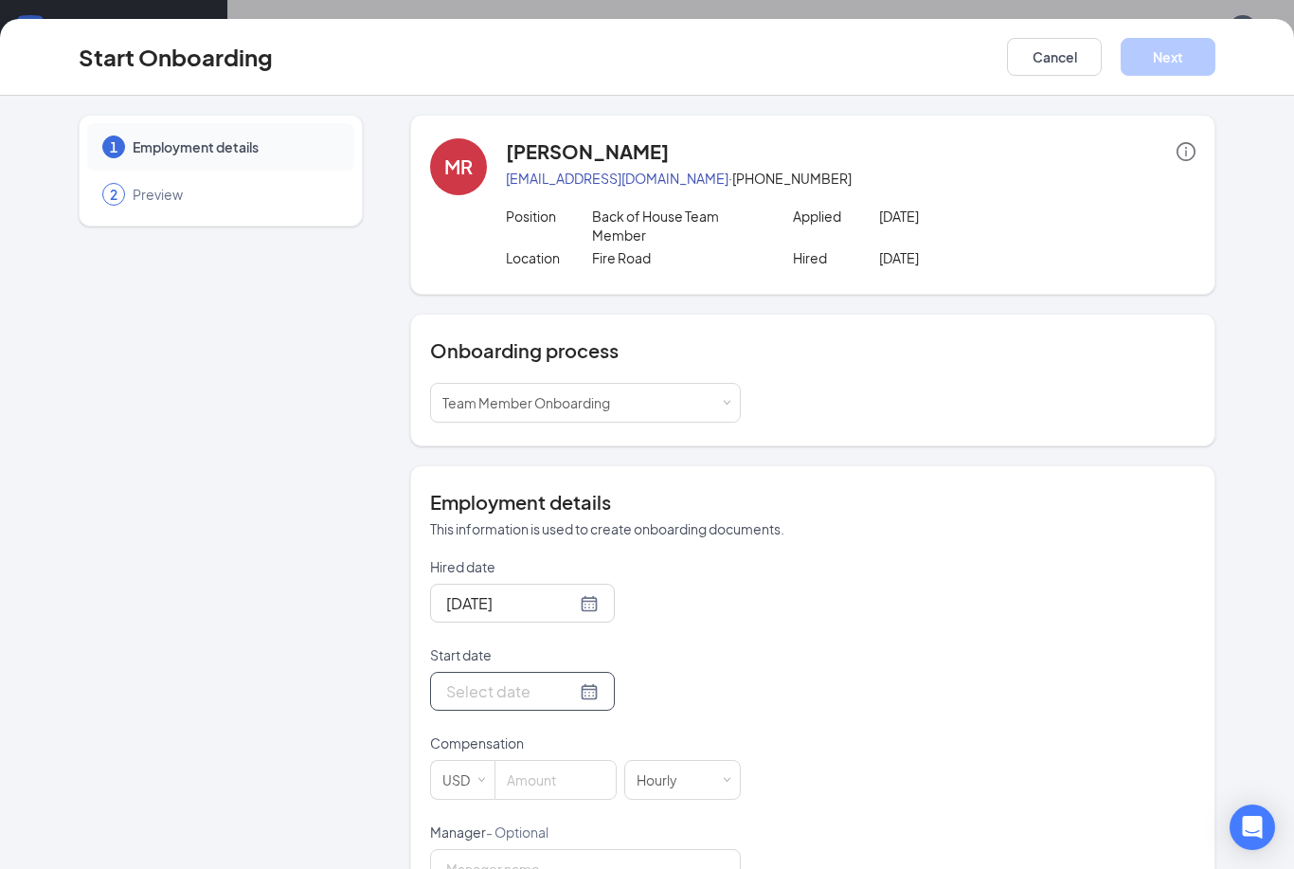
click at [574, 681] on div at bounding box center [522, 691] width 153 height 24
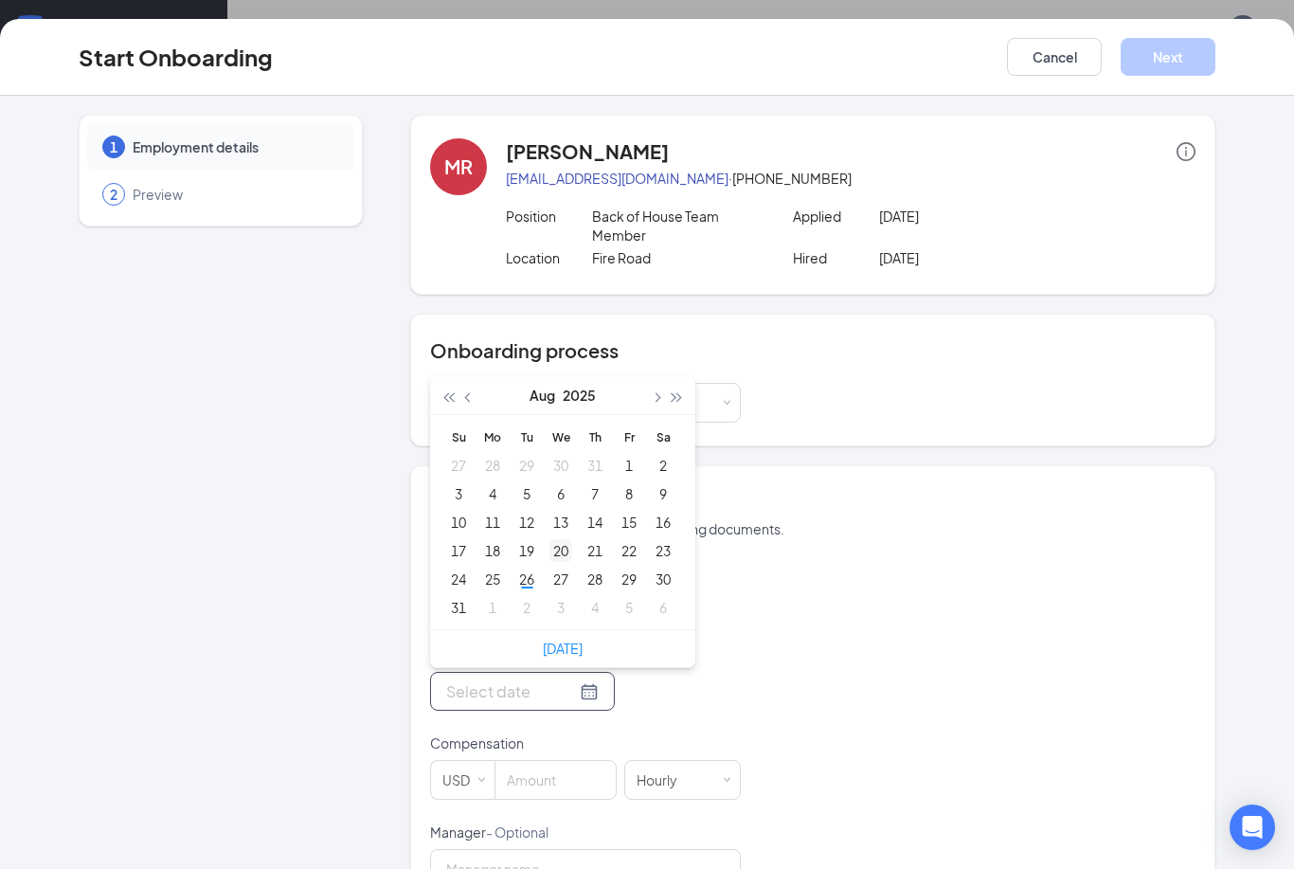
type input "[DATE]"
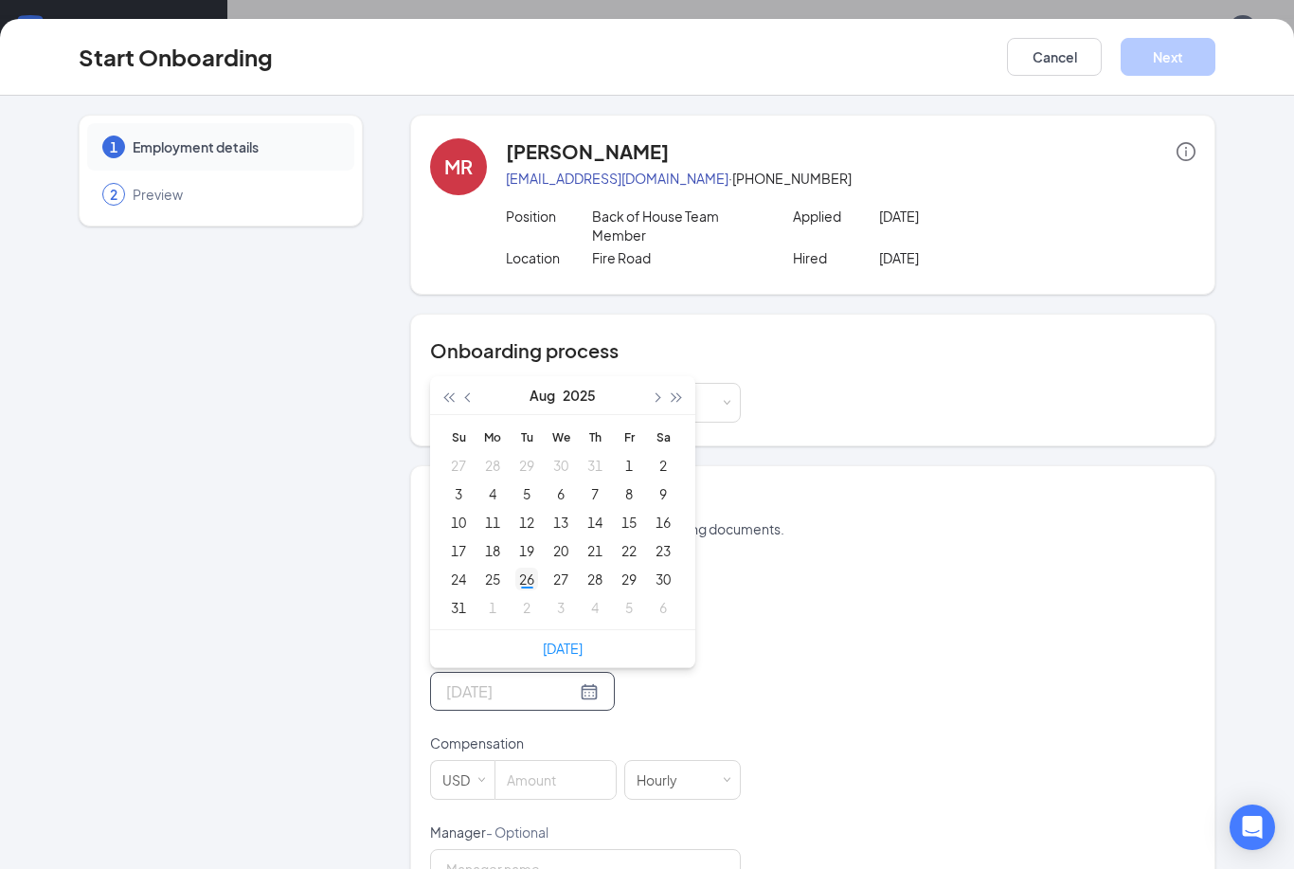
click at [532, 587] on div "26" at bounding box center [526, 578] width 23 height 23
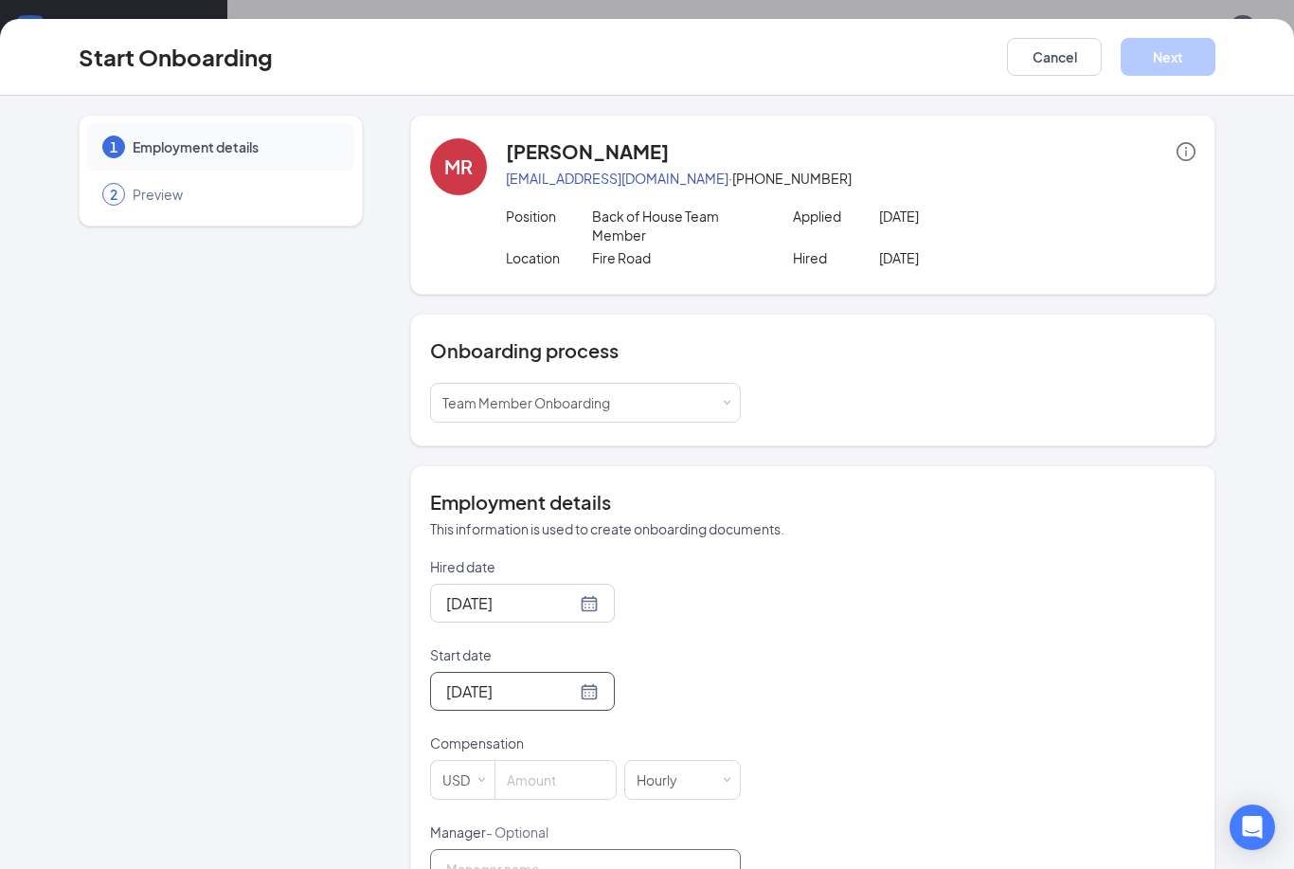
scroll to position [146, 0]
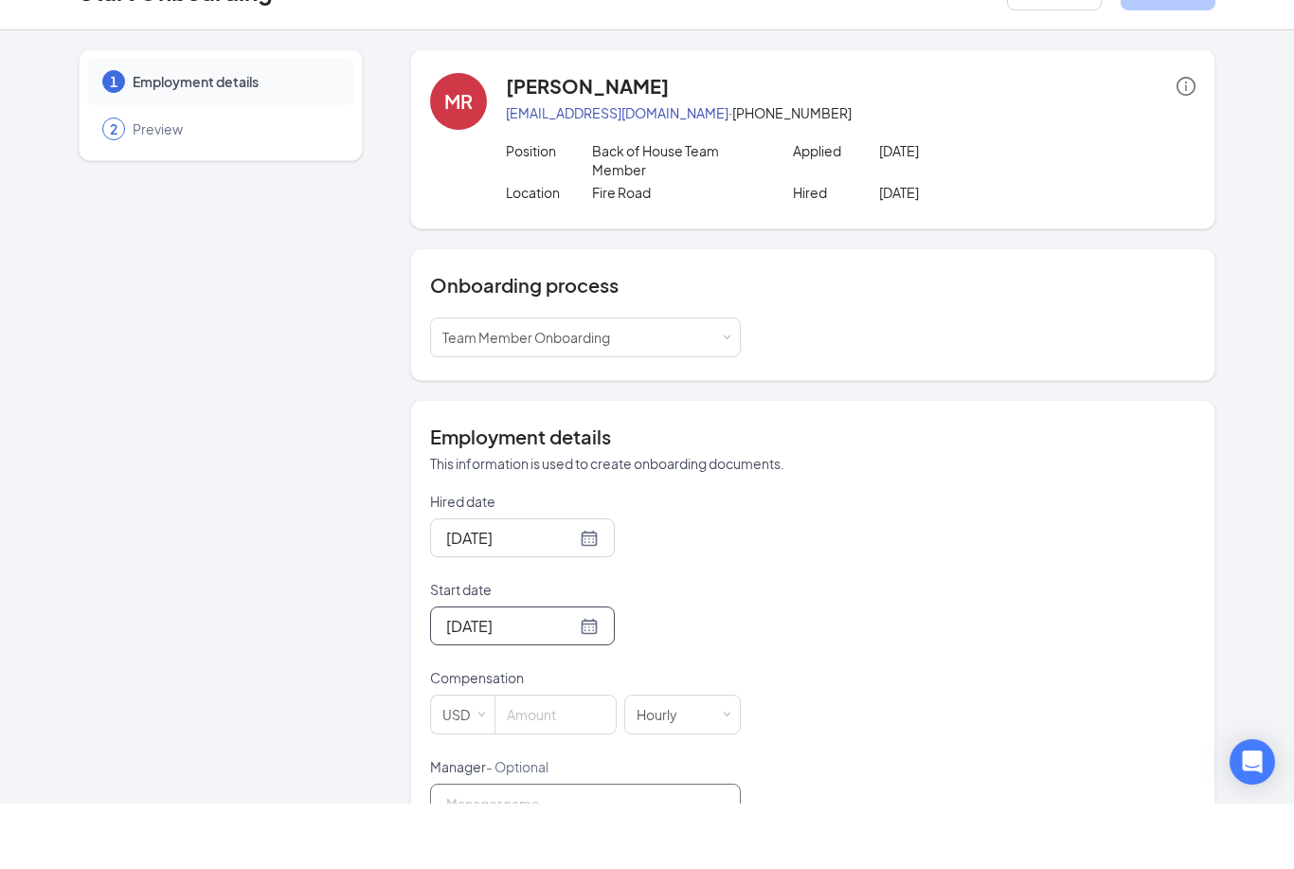
click at [562, 783] on form "Hired date [DATE] Start date [DATE] [DATE] Su Mo Tu We Th Fr Sa 27 28 29 30 31 …" at bounding box center [585, 867] width 311 height 620
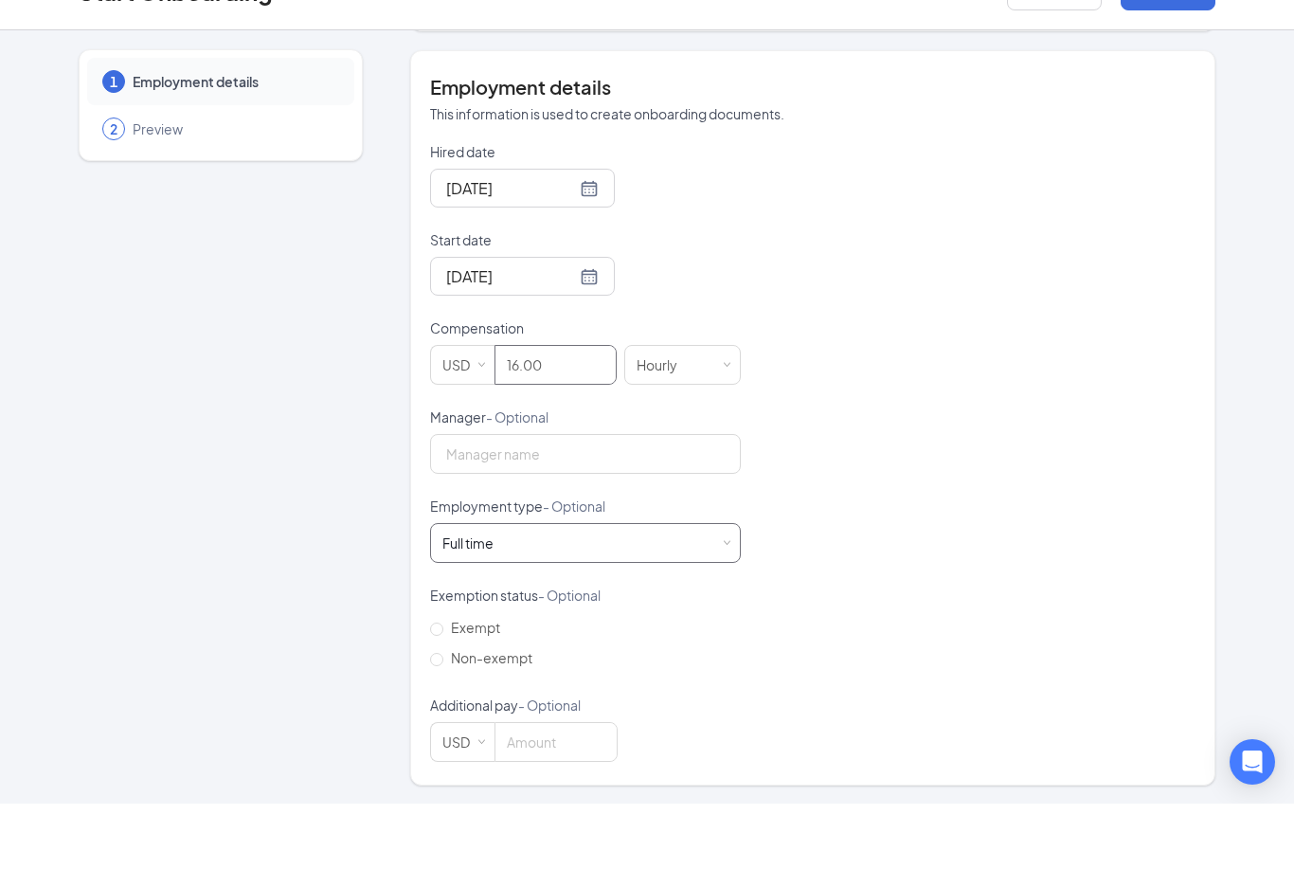
scroll to position [349, 0]
type input "16"
click at [542, 590] on div "Full time Works 30+ hours per week and is reasonably expected to work" at bounding box center [585, 609] width 286 height 38
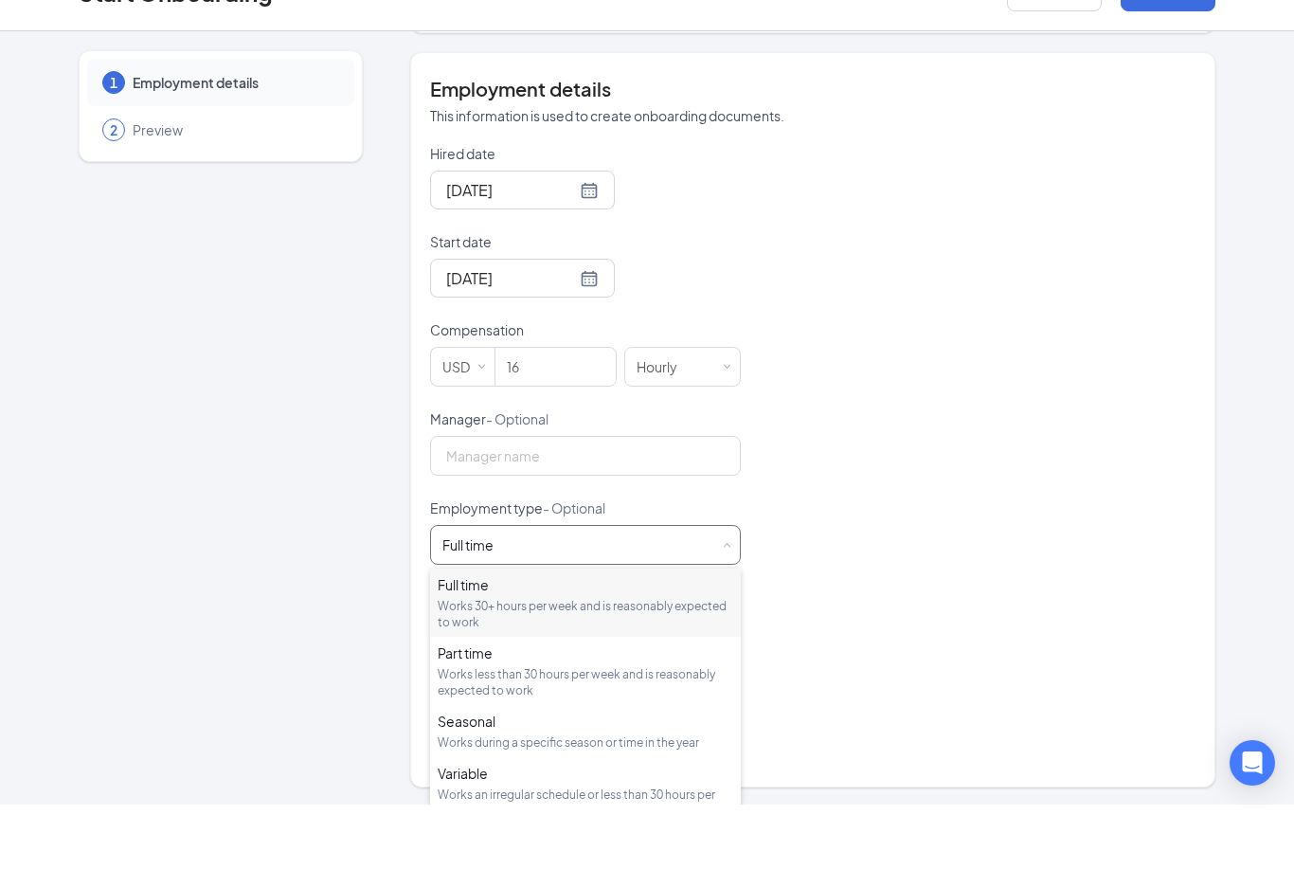
scroll to position [147, 0]
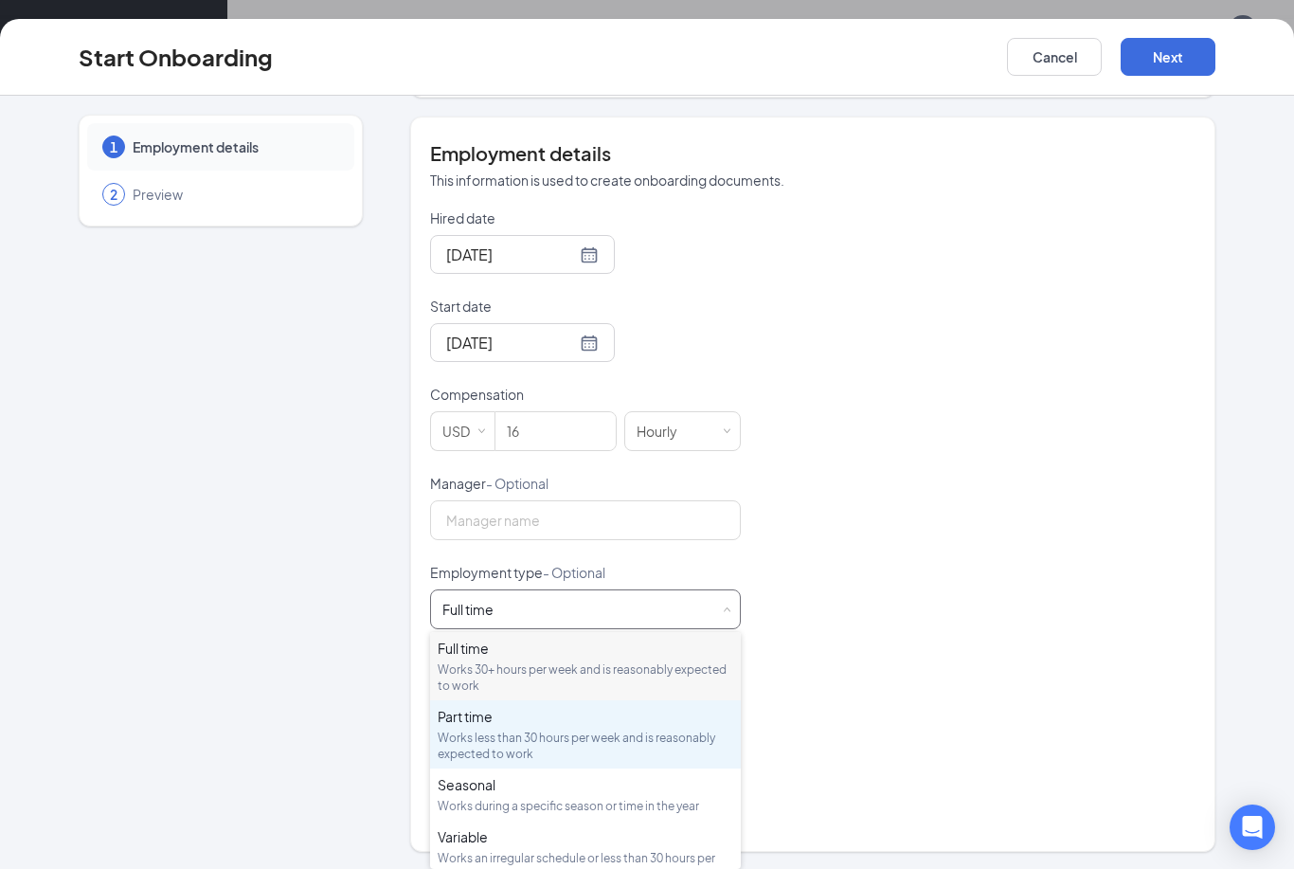
click at [544, 723] on div "Part time" at bounding box center [586, 716] width 296 height 19
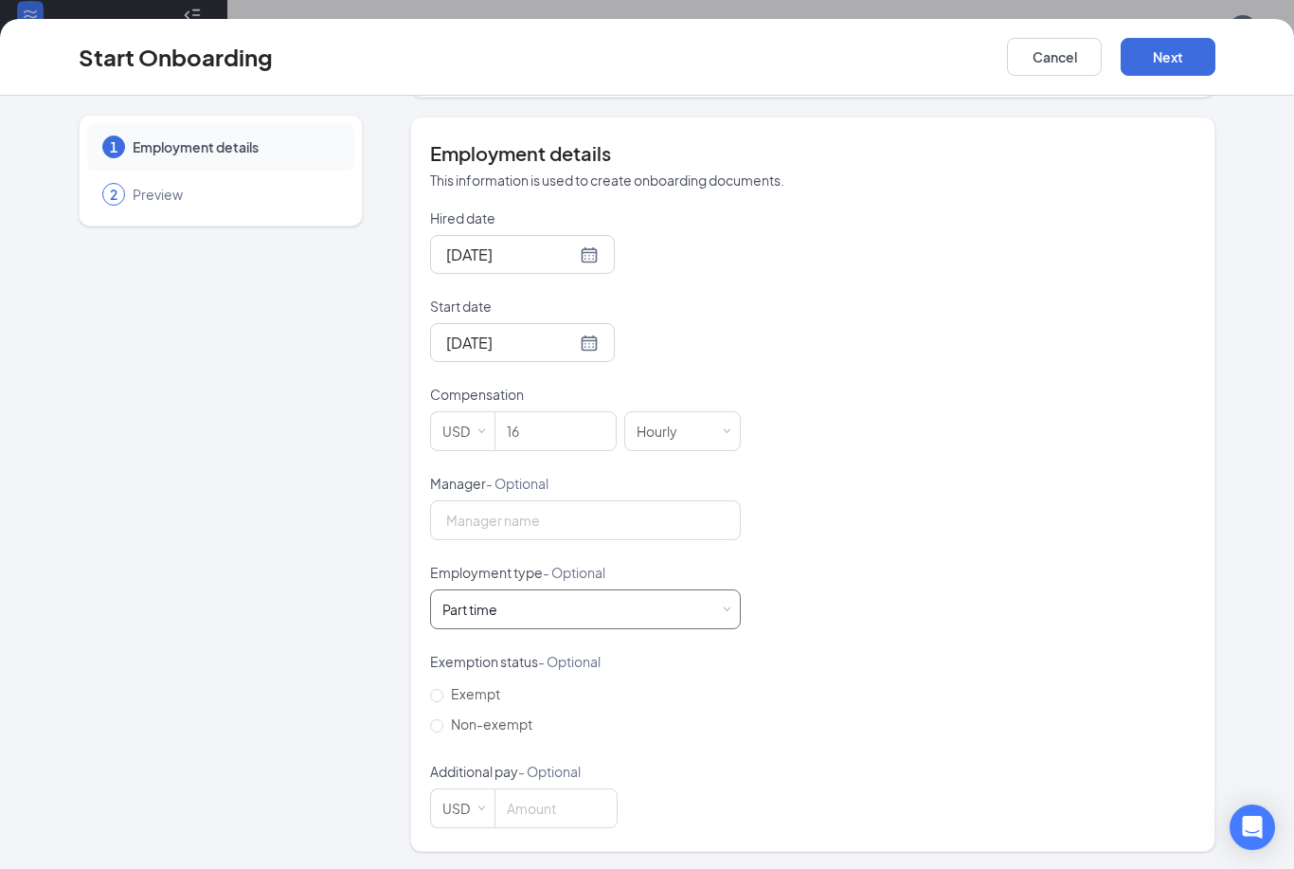
scroll to position [146, 0]
click at [1164, 68] on button "Next" at bounding box center [1168, 57] width 95 height 38
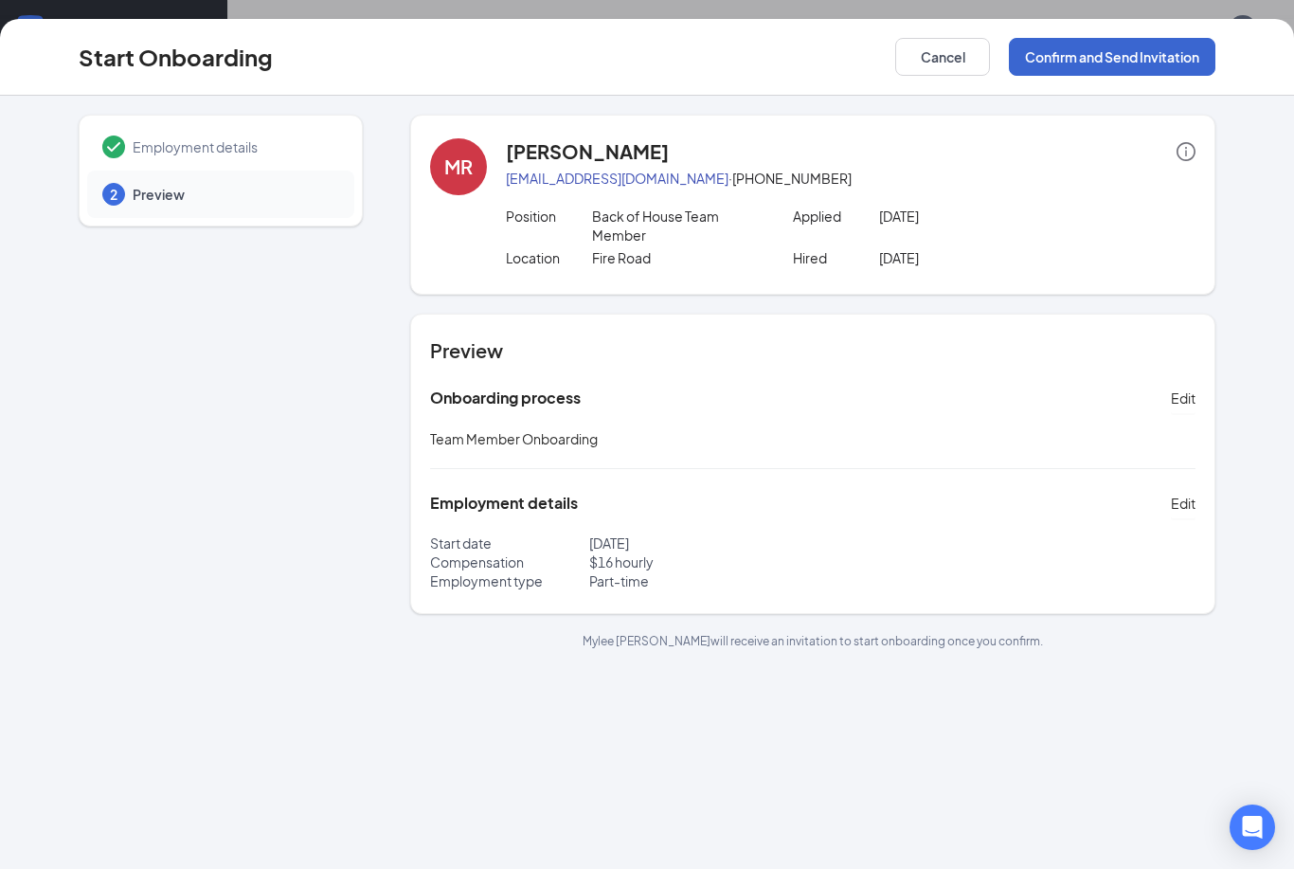
scroll to position [0, 0]
click at [1158, 51] on button "Confirm and Send Invitation" at bounding box center [1112, 57] width 207 height 38
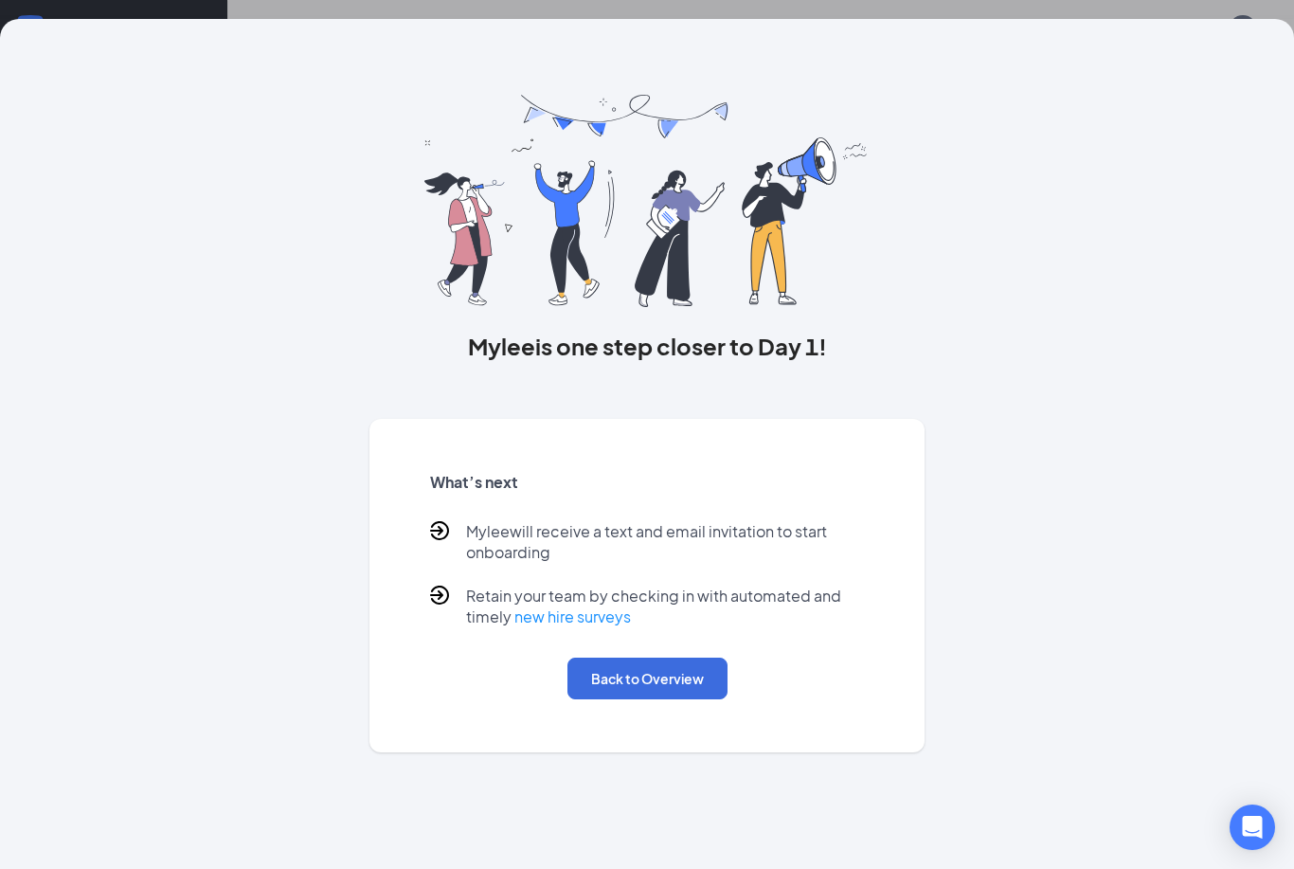
click at [608, 678] on button "Back to Overview" at bounding box center [647, 678] width 160 height 42
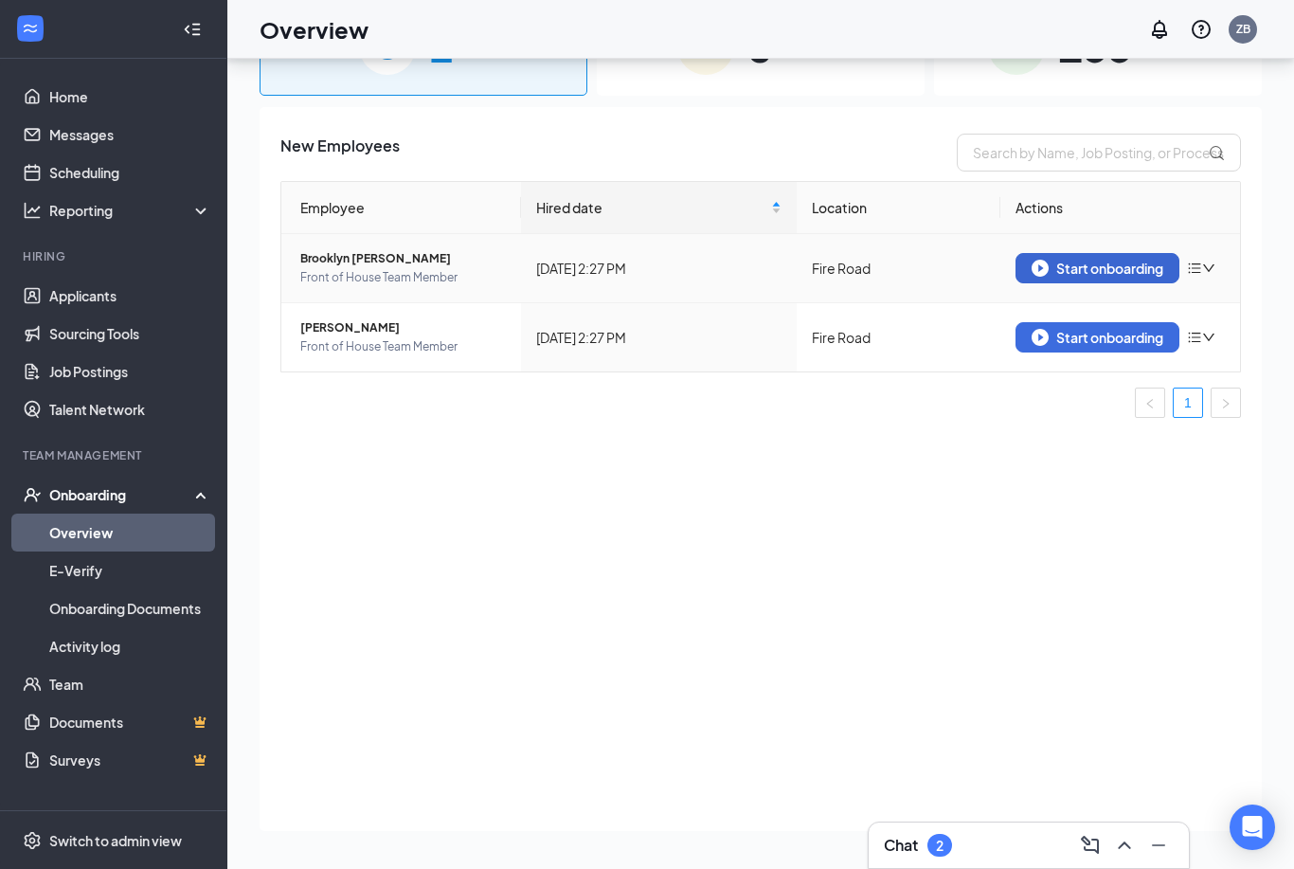
click at [1072, 253] on button "Start onboarding" at bounding box center [1097, 268] width 164 height 30
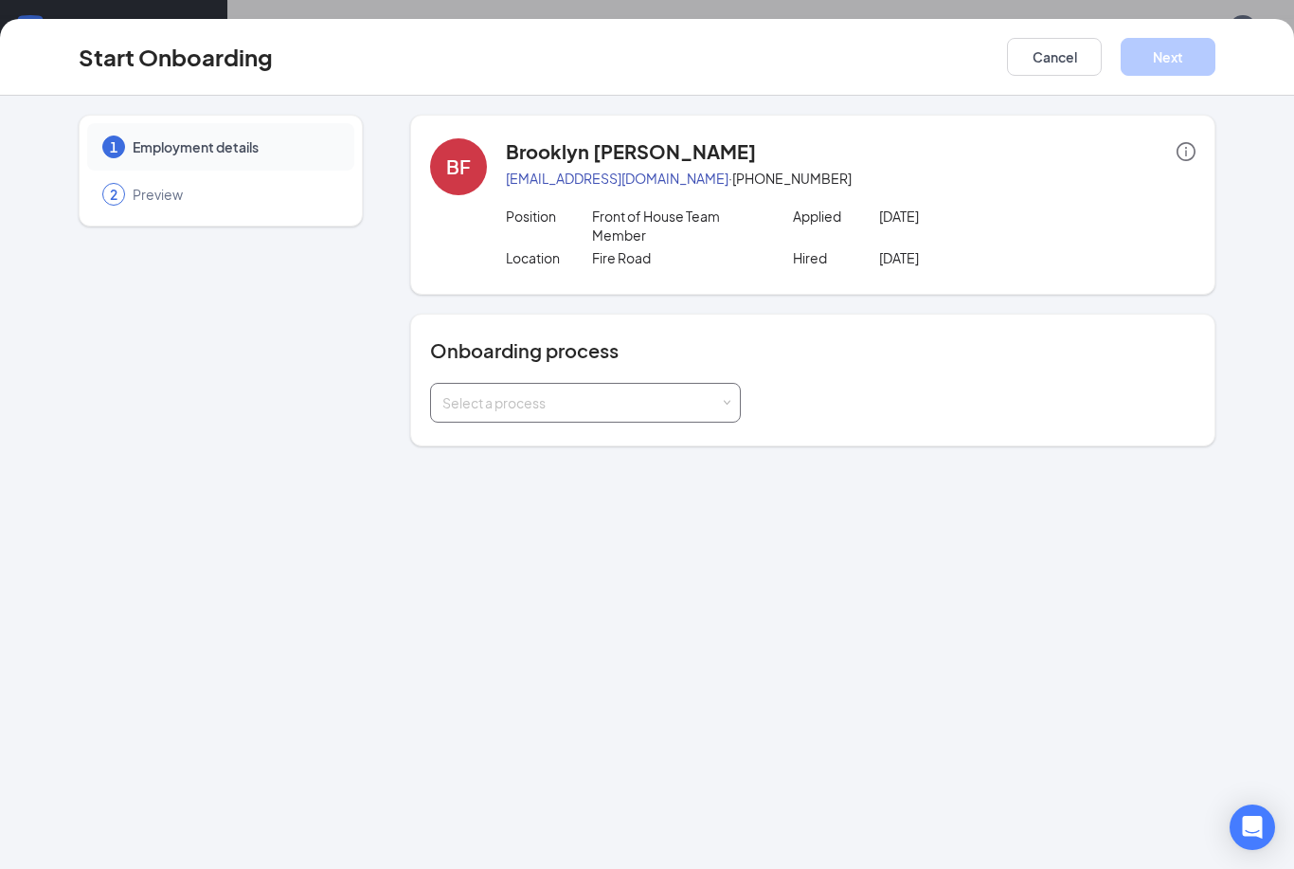
click at [686, 415] on div "Select a process" at bounding box center [585, 403] width 286 height 38
click at [682, 487] on li "Team Member Onboarding" at bounding box center [585, 504] width 311 height 34
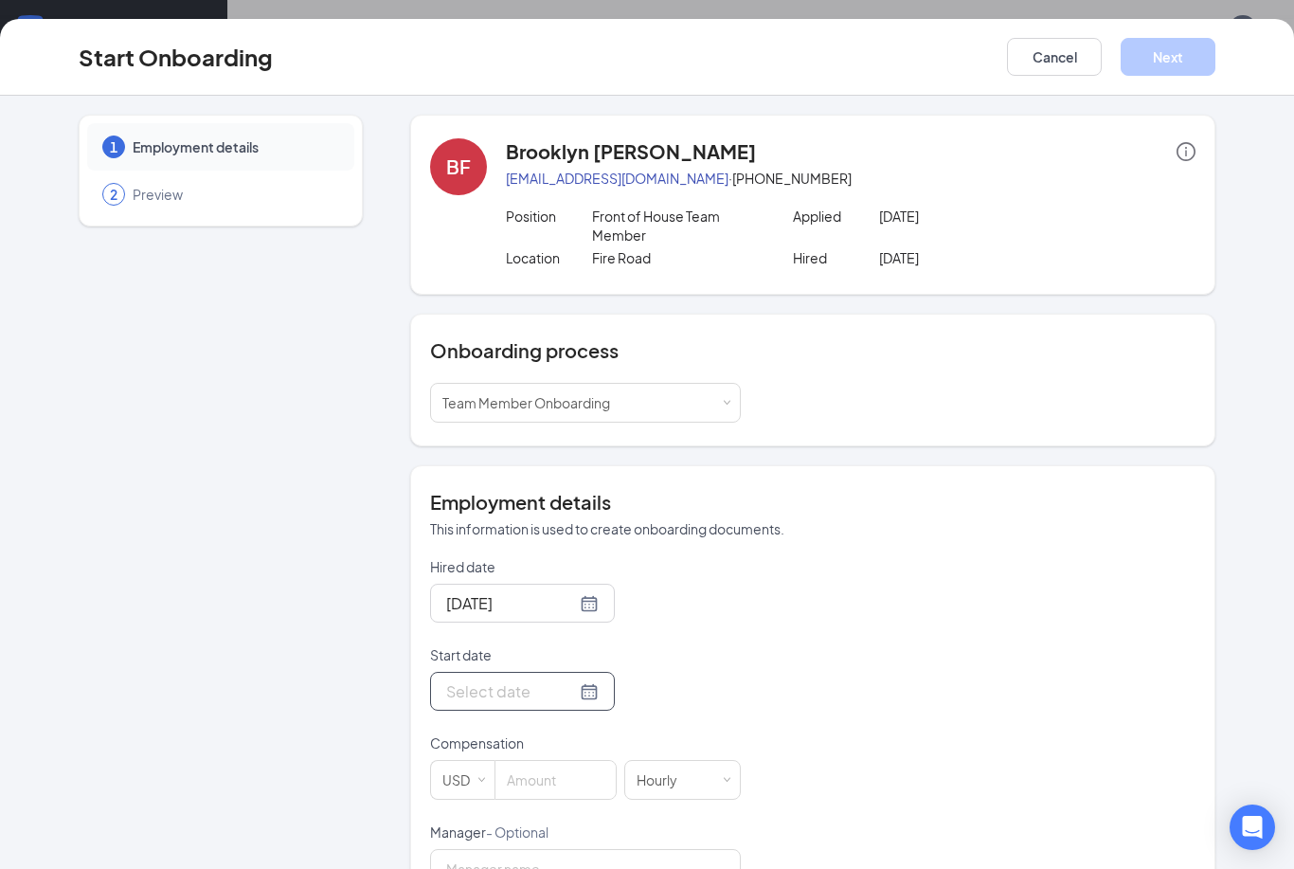
click at [572, 695] on div at bounding box center [522, 691] width 153 height 24
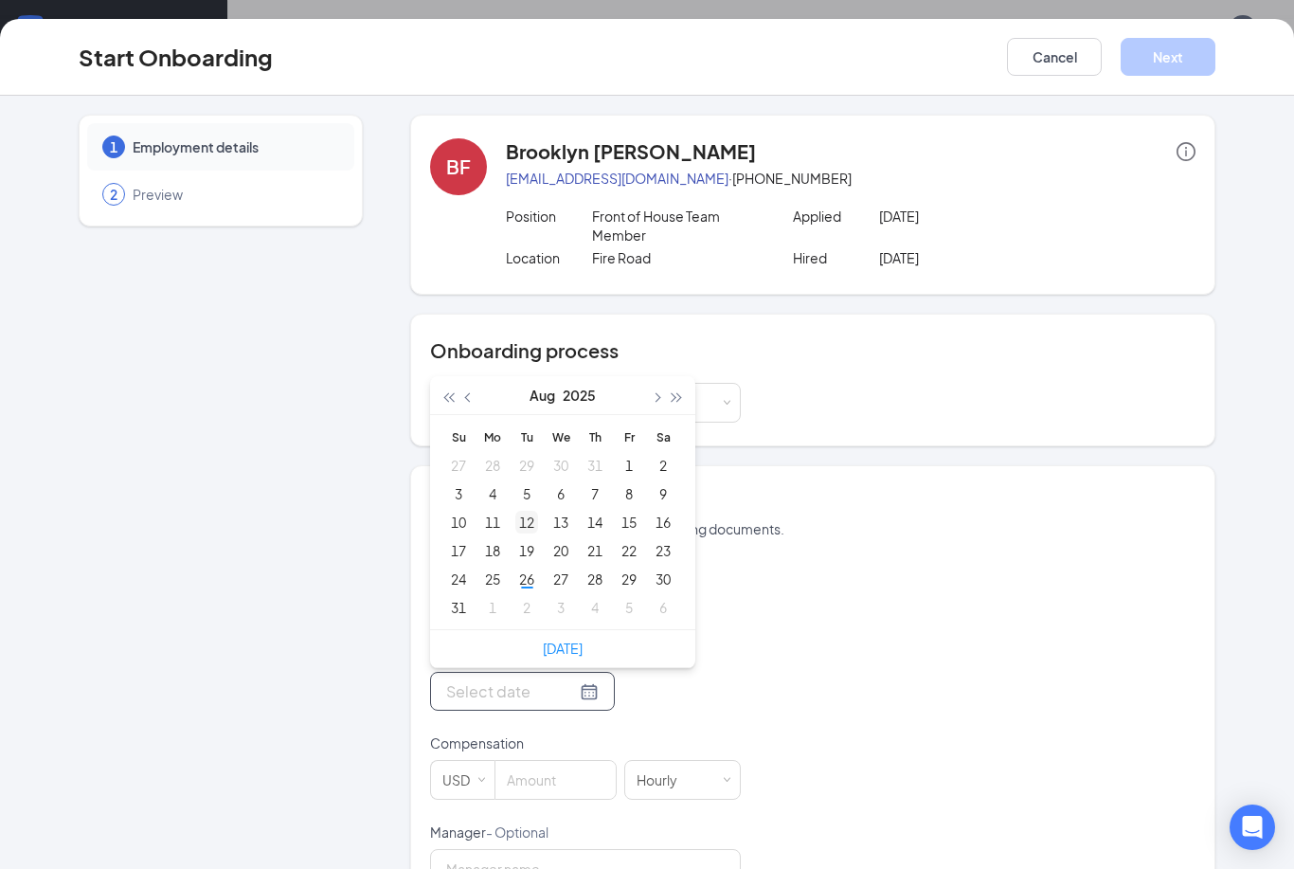
type input "[DATE]"
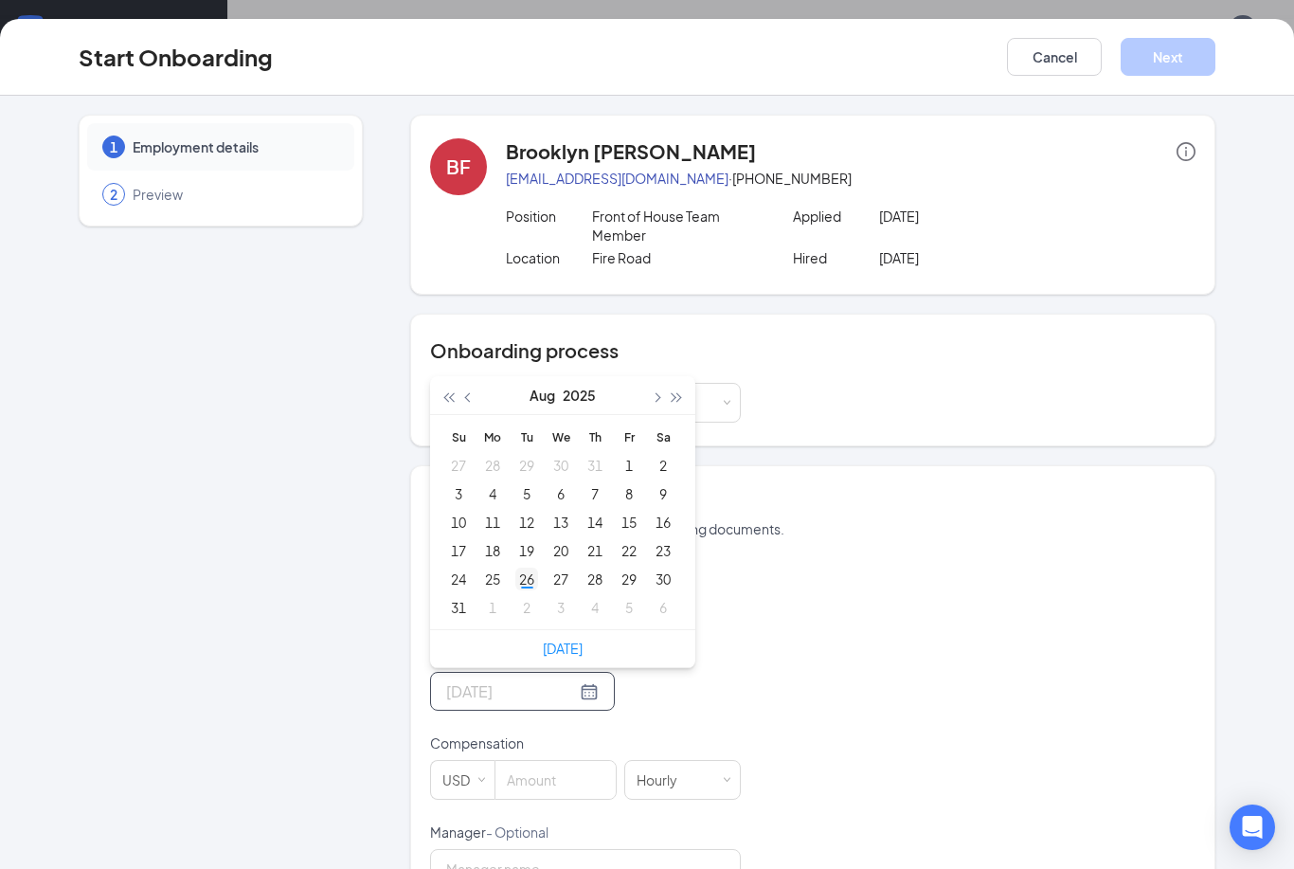
click at [525, 582] on div "26" at bounding box center [526, 578] width 23 height 23
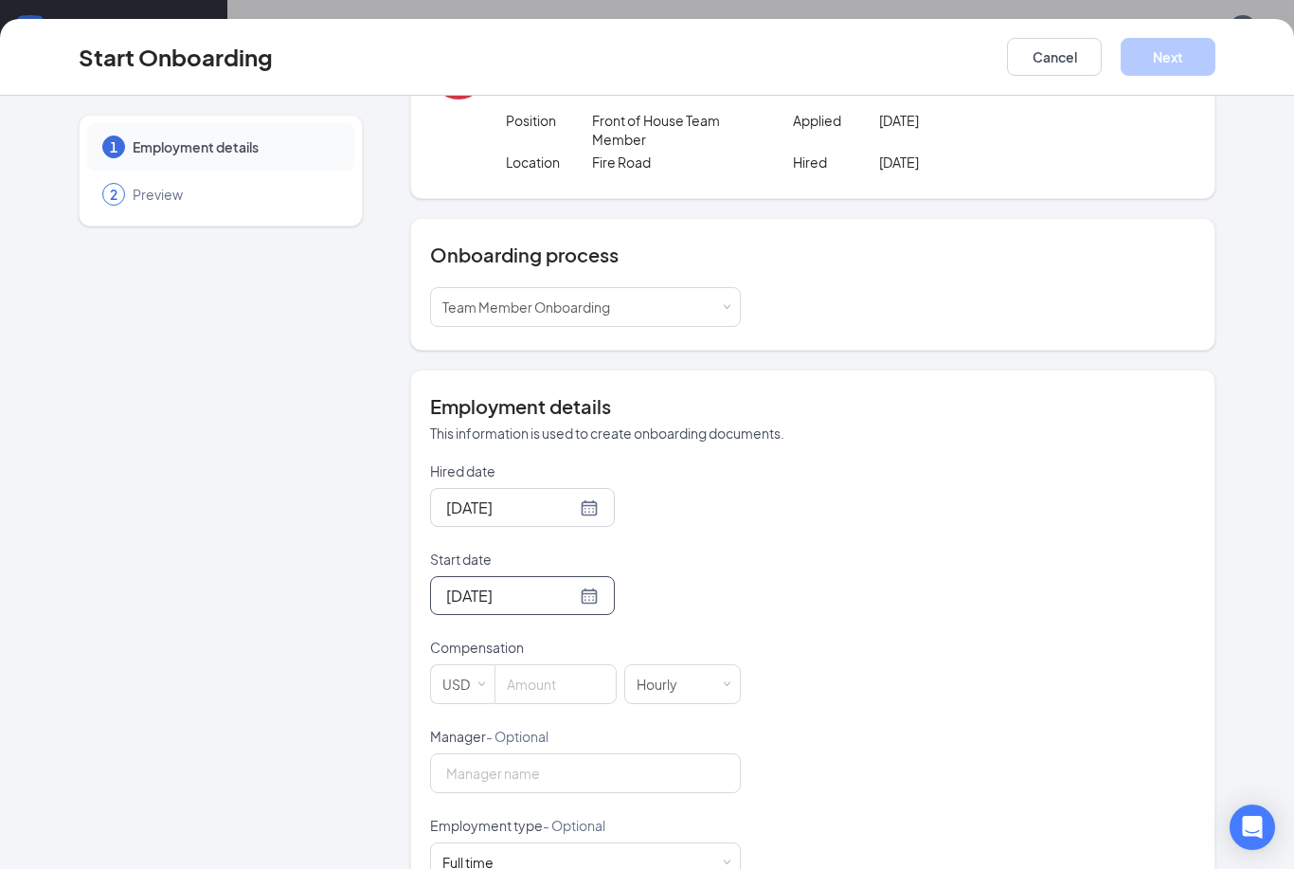
scroll to position [104, 0]
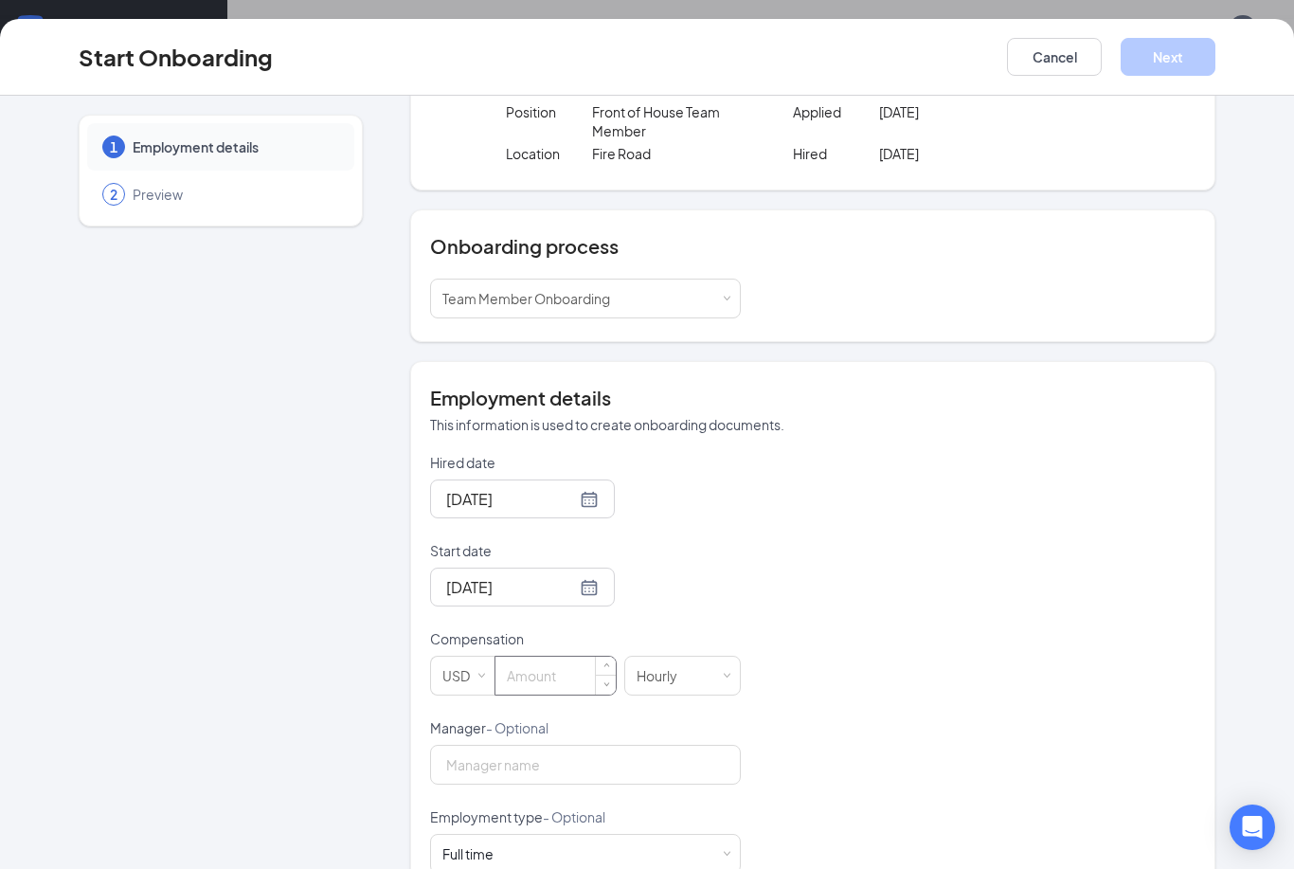
drag, startPoint x: 547, startPoint y: 685, endPoint x: 552, endPoint y: 673, distance: 13.6
click at [547, 685] on input at bounding box center [555, 675] width 120 height 38
click at [547, 685] on input "1" at bounding box center [555, 675] width 120 height 38
click at [552, 673] on input "16.00" at bounding box center [555, 675] width 120 height 38
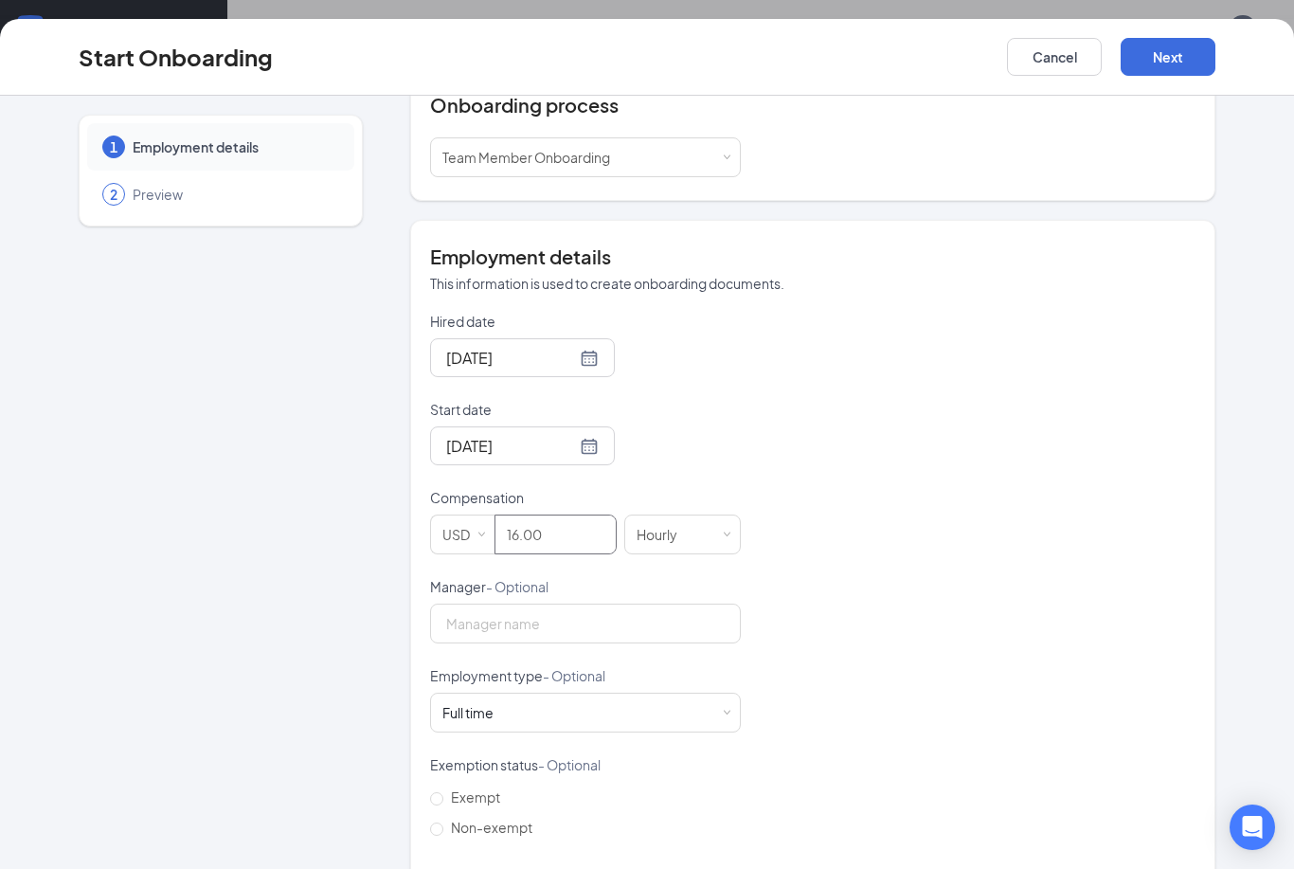
scroll to position [263, 0]
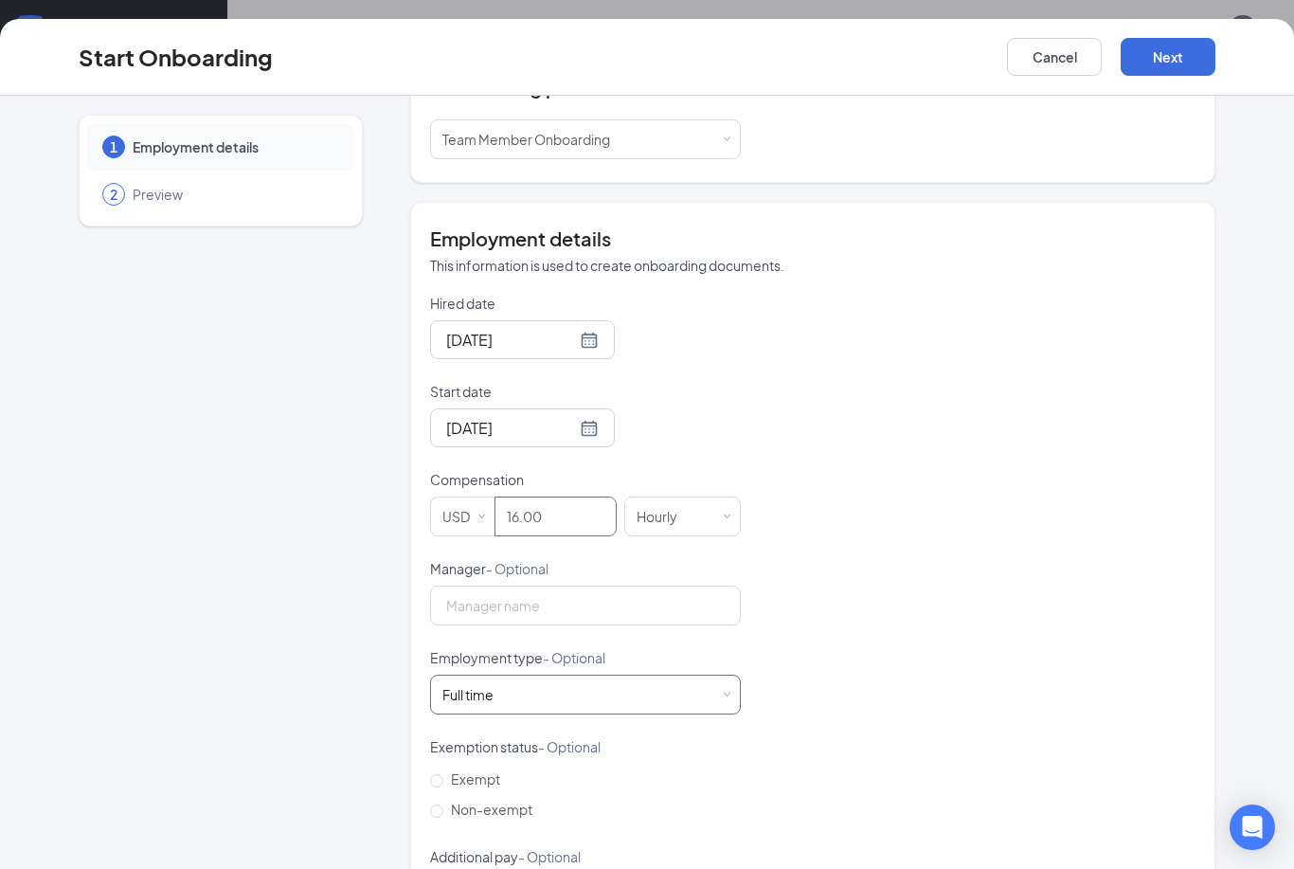
type input "16"
click at [602, 709] on div "Full time Works 30+ hours per week and is reasonably expected to work" at bounding box center [585, 694] width 286 height 38
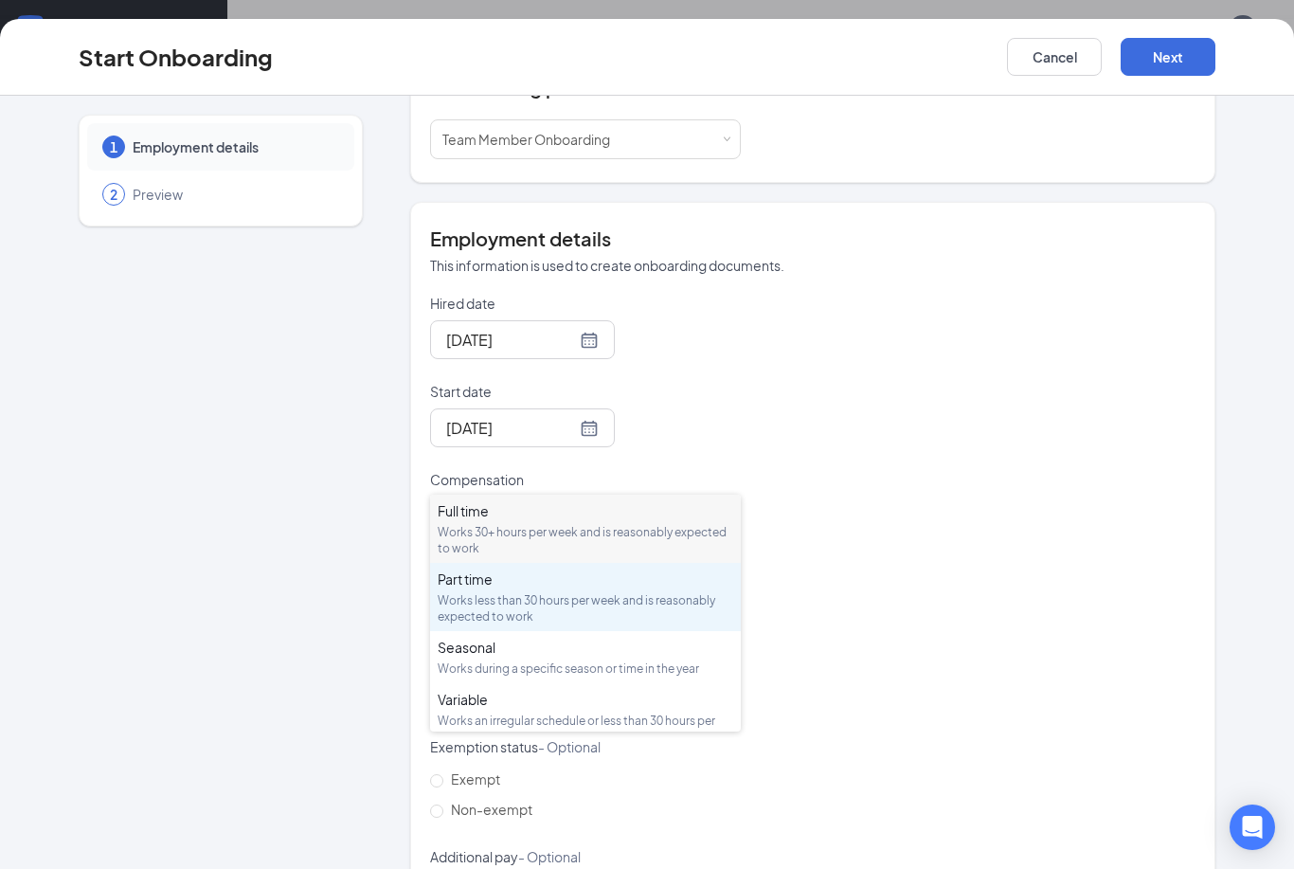
click at [582, 592] on div "Works less than 30 hours per week and is reasonably expected to work" at bounding box center [586, 608] width 296 height 32
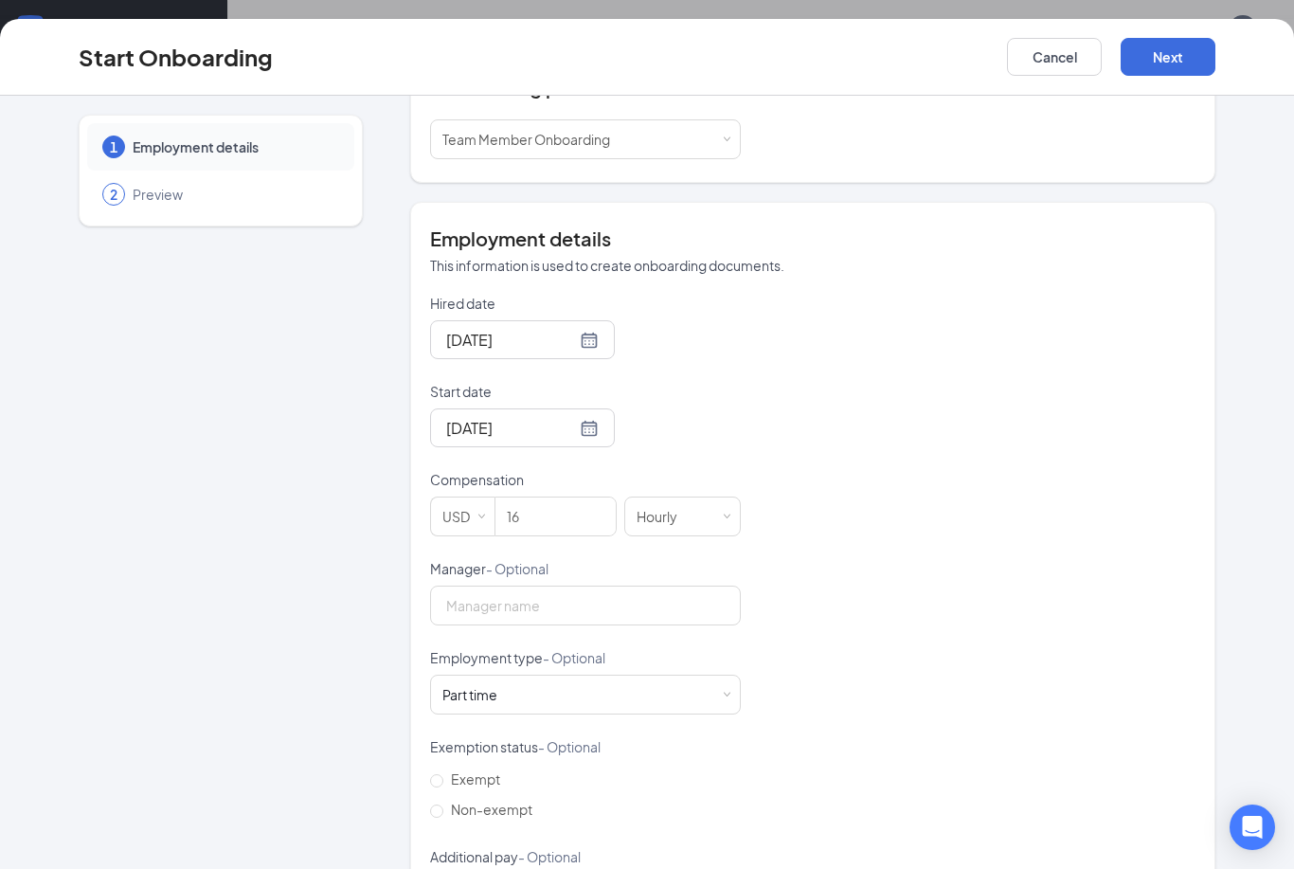
click at [1164, 80] on div "Start Onboarding Cancel Next" at bounding box center [647, 57] width 1294 height 77
click at [1166, 49] on button "Next" at bounding box center [1168, 57] width 95 height 38
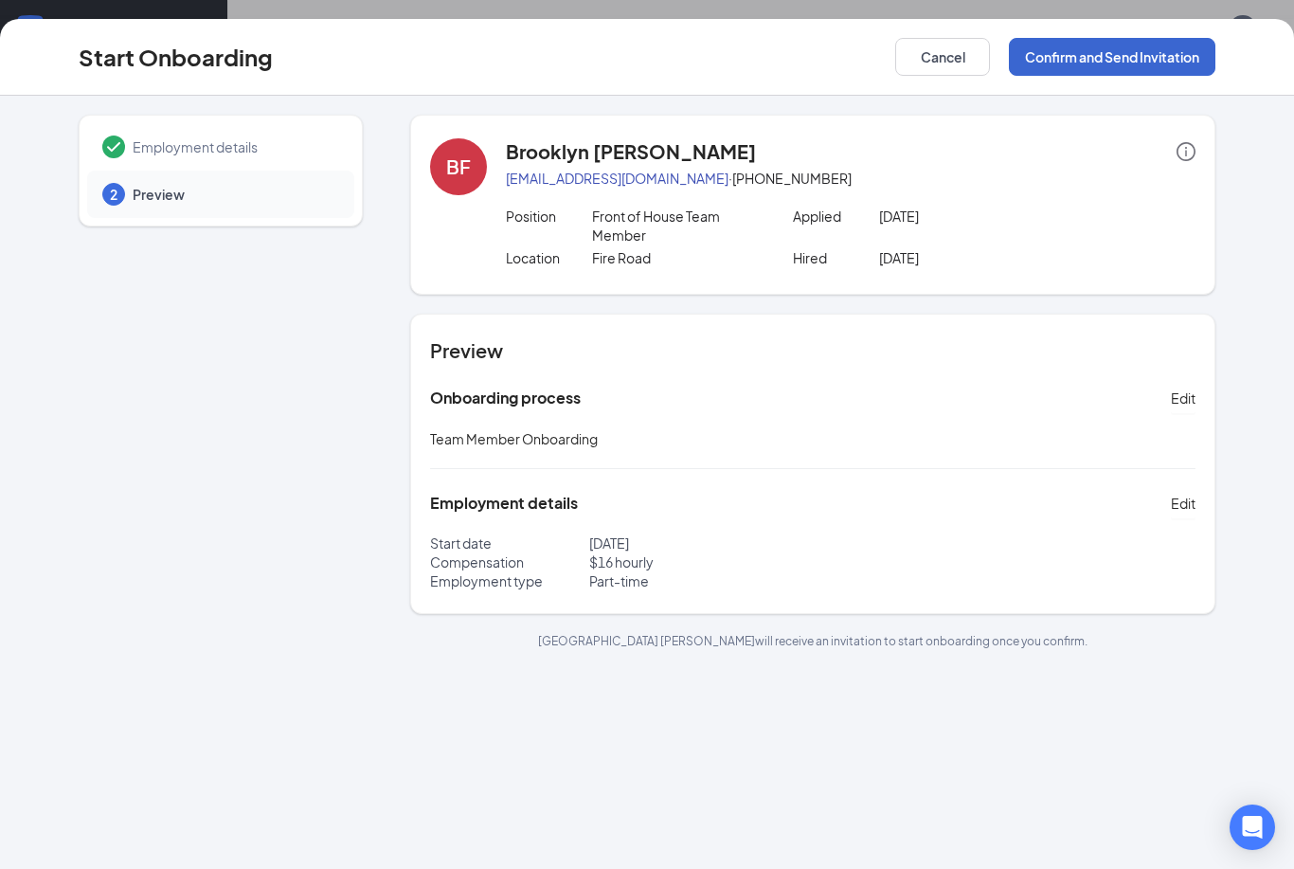
scroll to position [0, 0]
click at [1149, 69] on button "Confirm and Send Invitation" at bounding box center [1112, 57] width 207 height 38
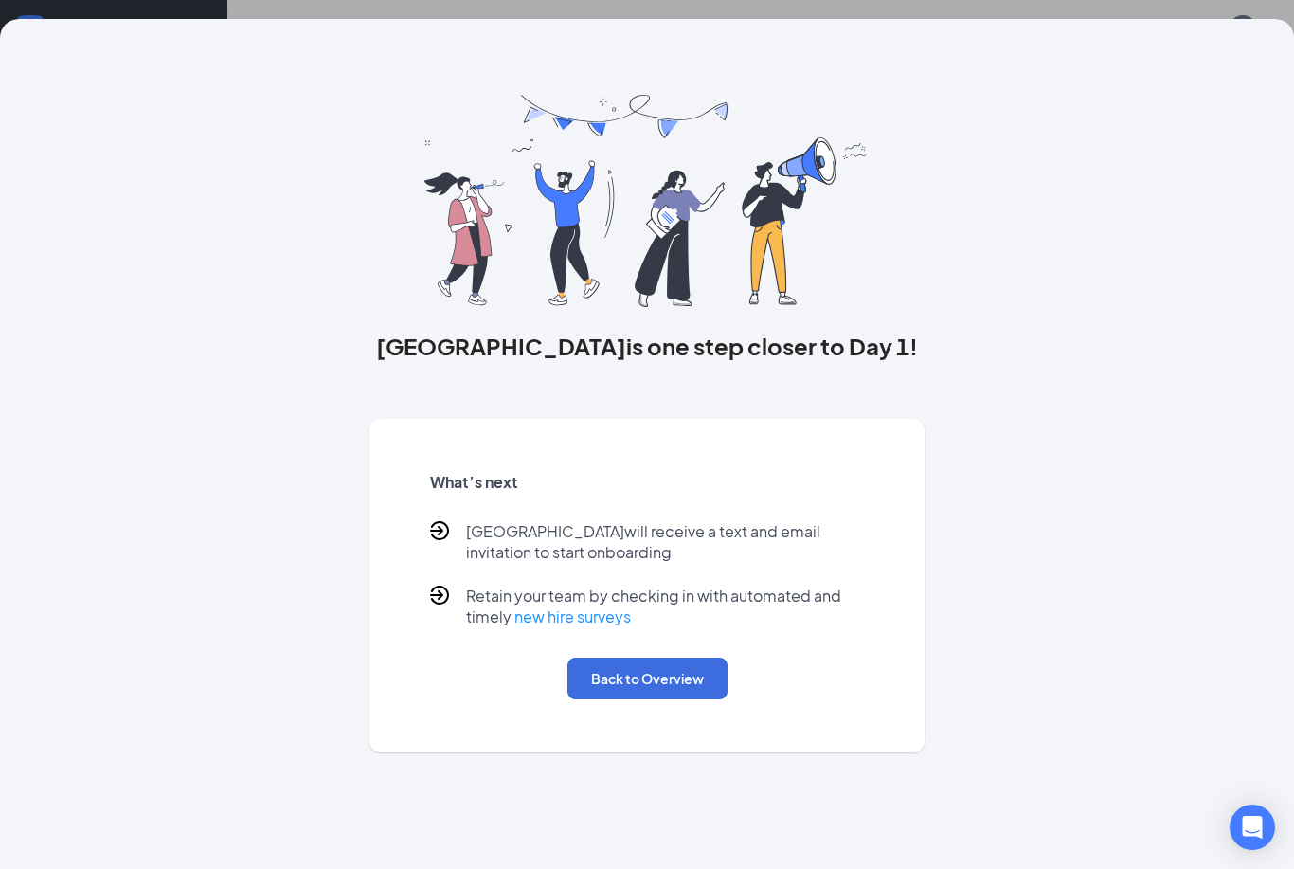
click at [646, 689] on button "Back to Overview" at bounding box center [647, 678] width 160 height 42
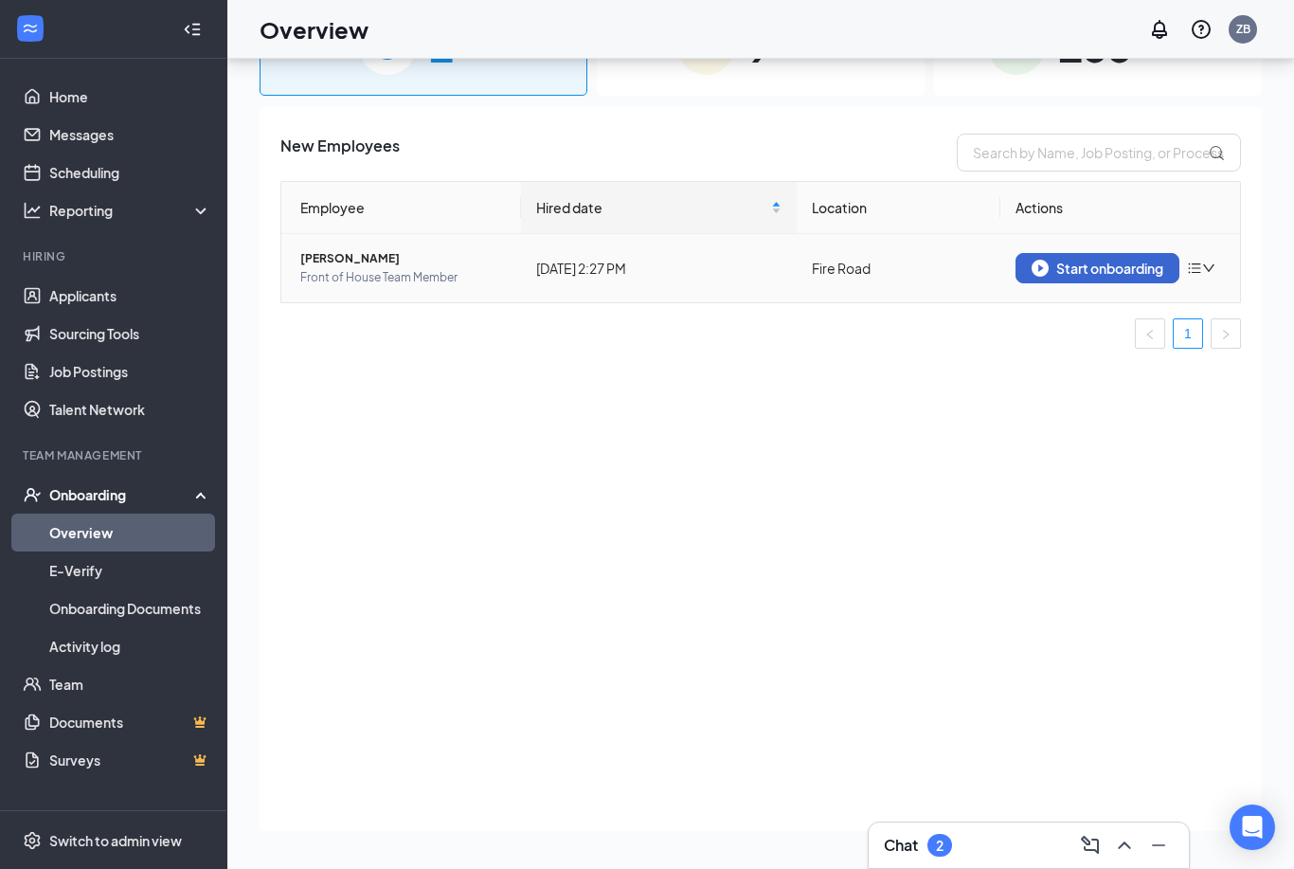
click at [1091, 253] on button "Start onboarding" at bounding box center [1097, 268] width 164 height 30
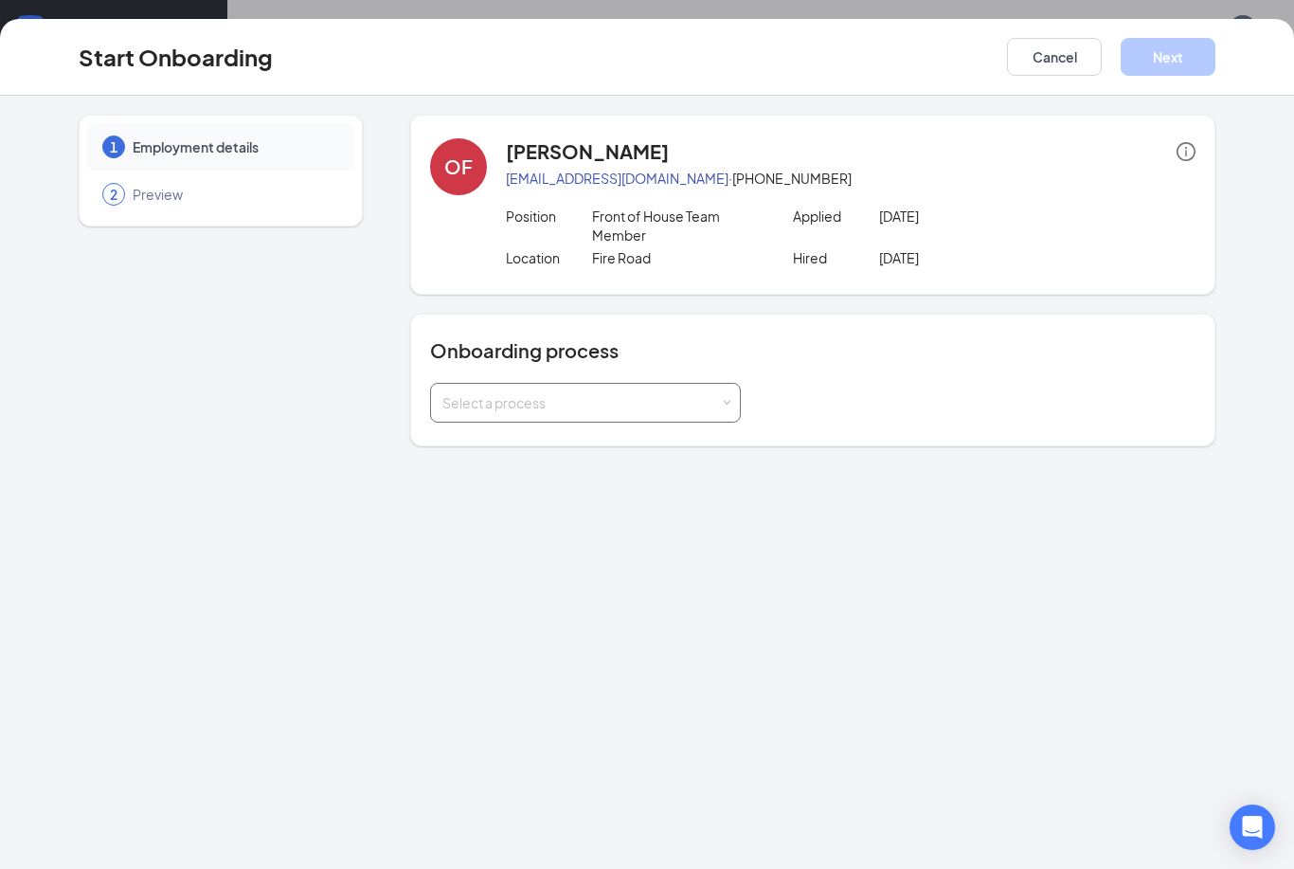
click at [703, 412] on div "Select a process" at bounding box center [585, 403] width 286 height 38
click at [689, 487] on li "Team Member Onboarding" at bounding box center [585, 504] width 311 height 34
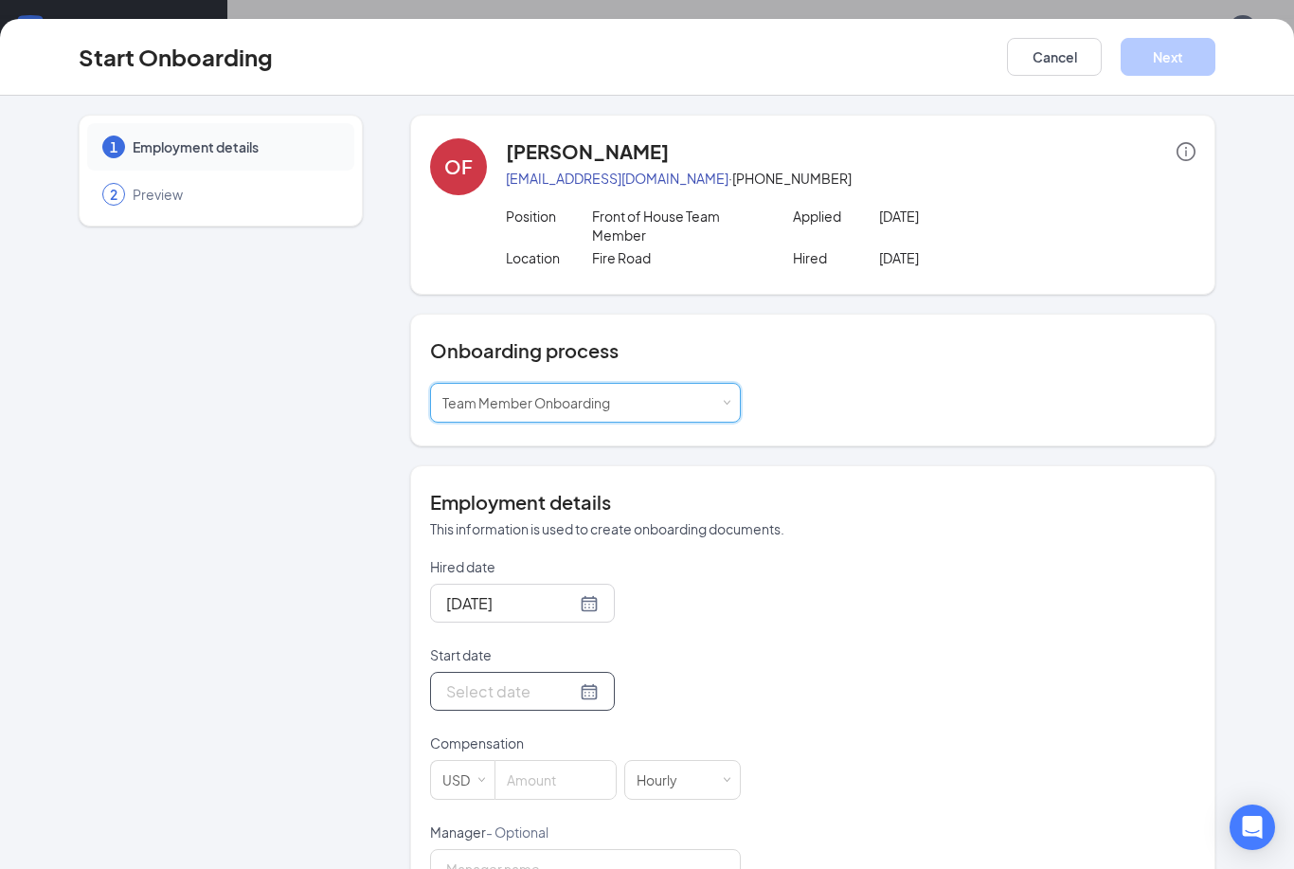
click at [572, 688] on div at bounding box center [522, 691] width 153 height 24
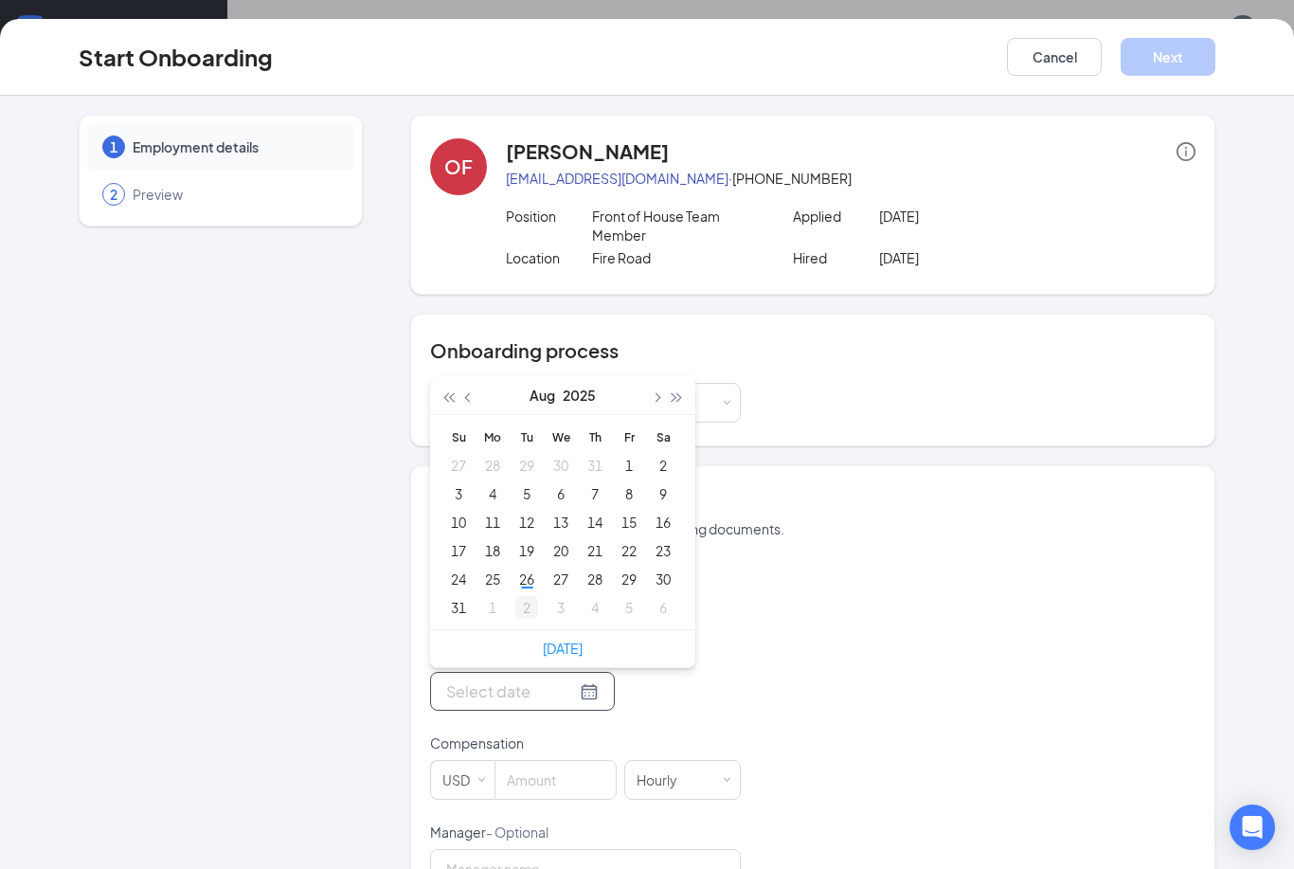
type input "[DATE]"
click at [524, 583] on div "26" at bounding box center [526, 578] width 23 height 23
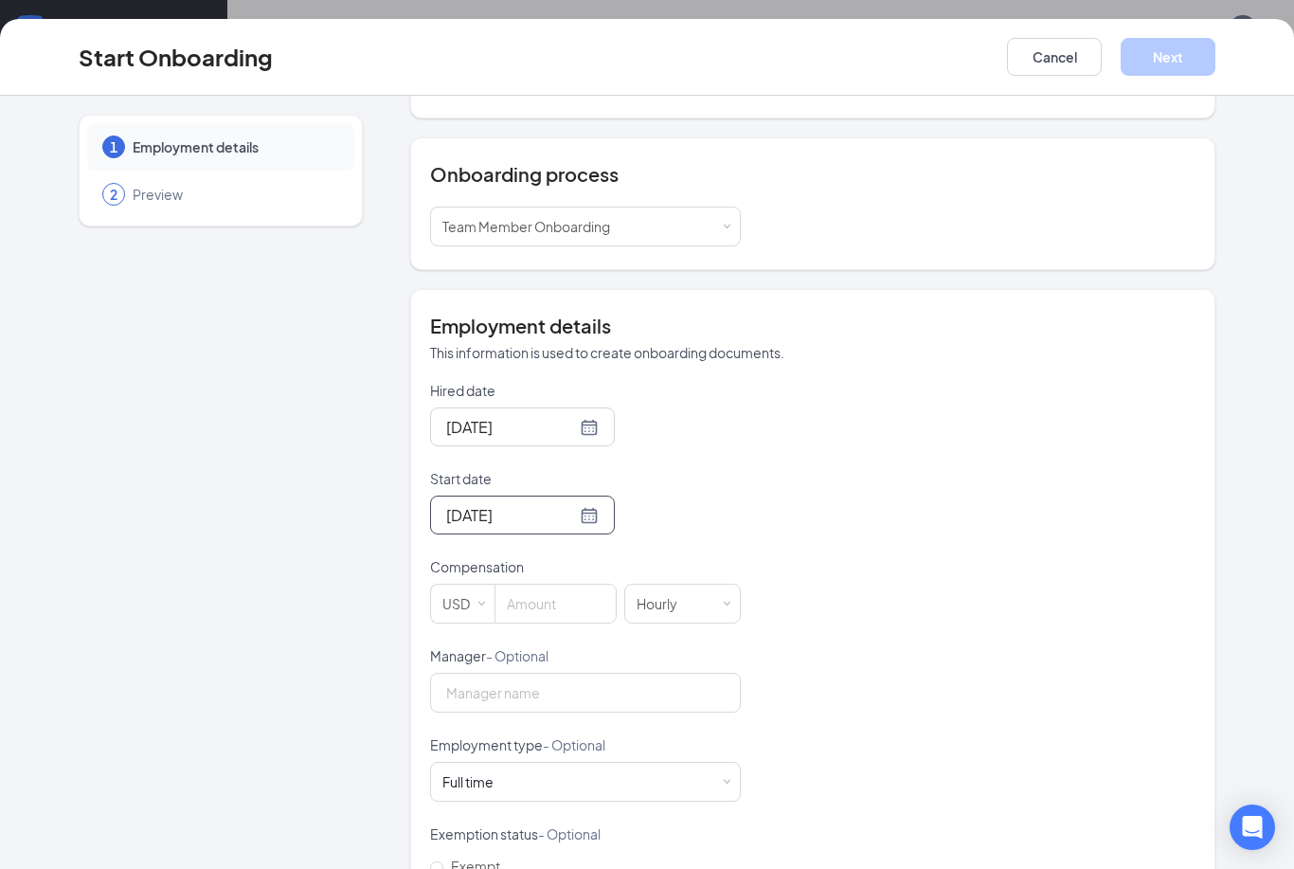
scroll to position [178, 0]
click at [569, 602] on input at bounding box center [555, 602] width 120 height 38
click at [569, 601] on input at bounding box center [555, 602] width 120 height 38
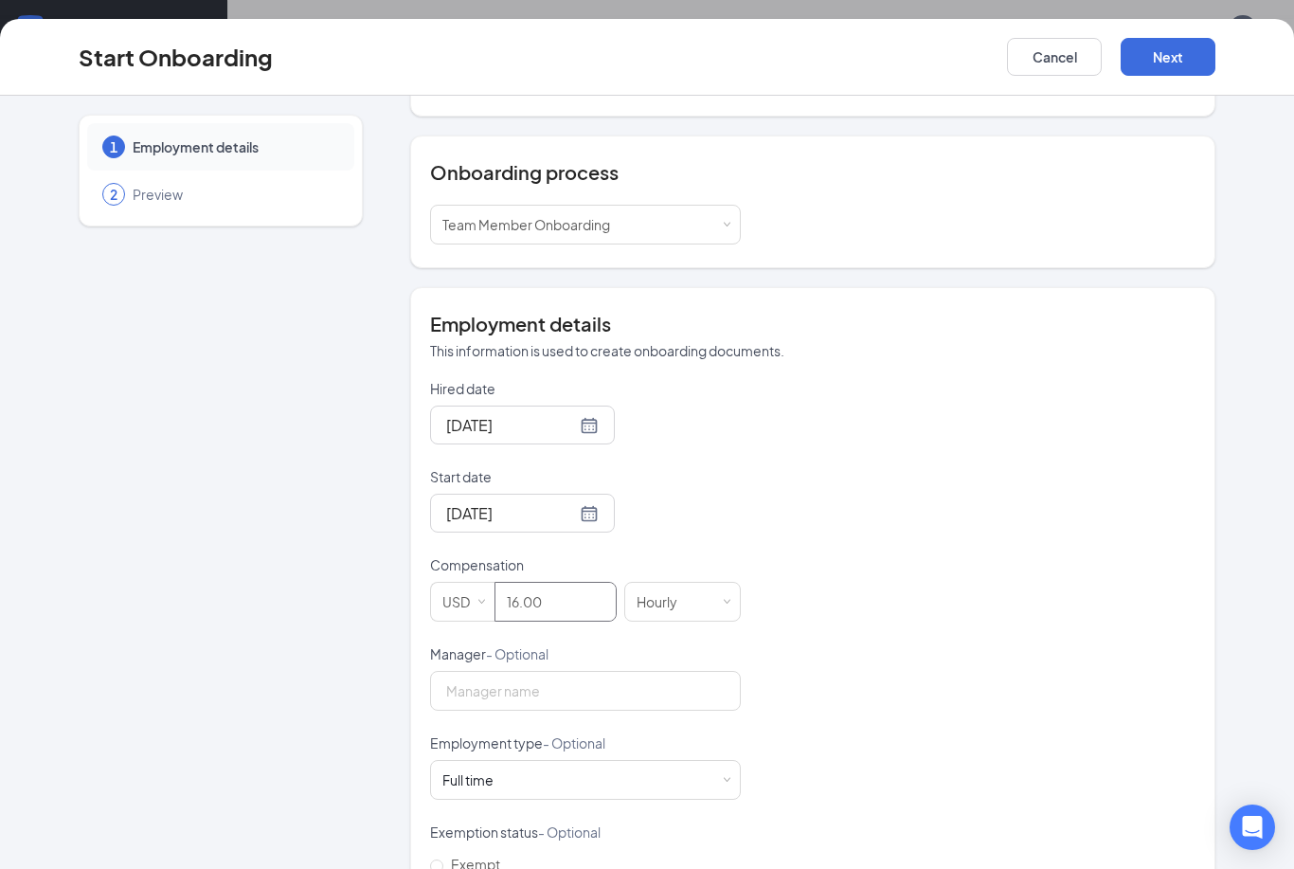
scroll to position [265, 0]
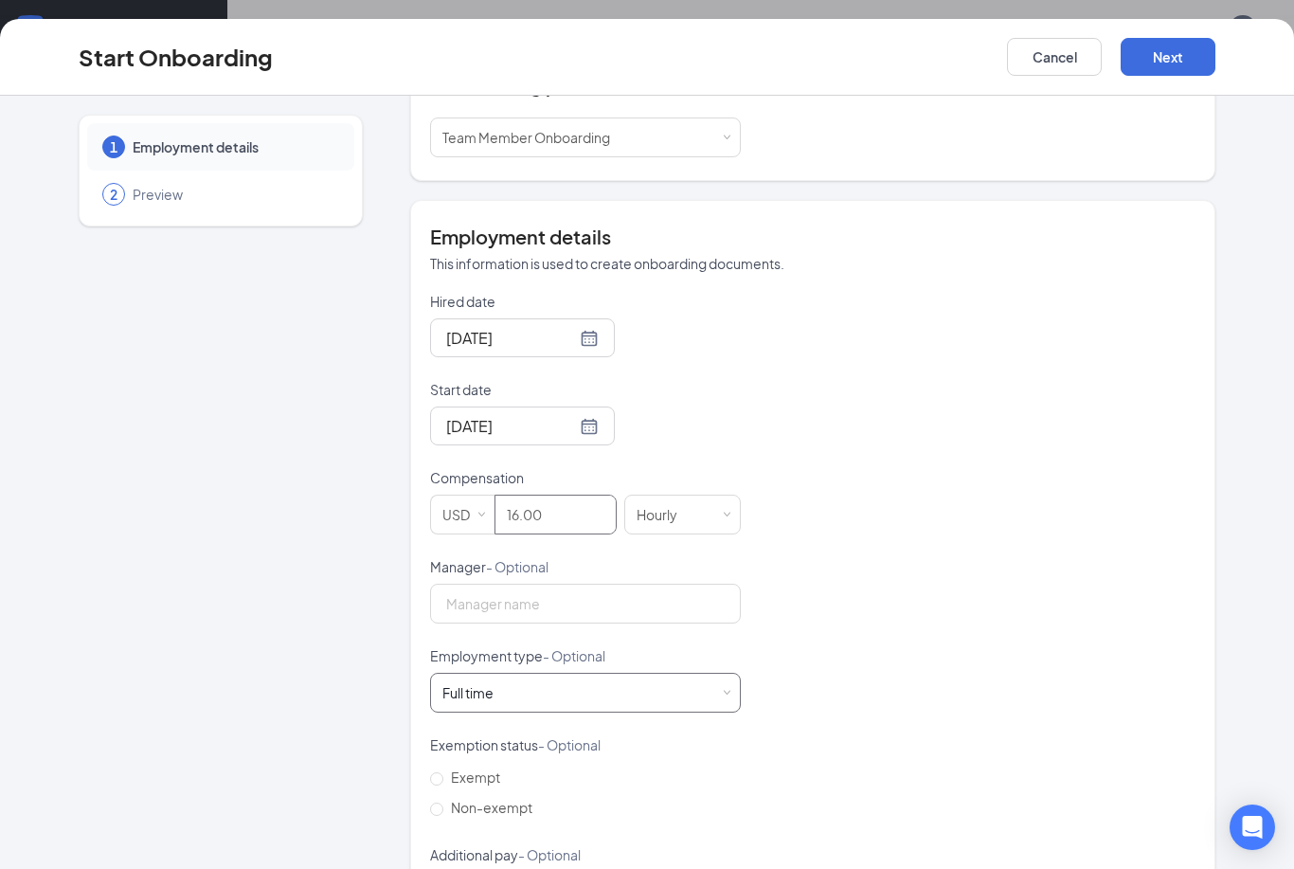
type input "16"
click at [686, 695] on div "Full time Works 30+ hours per week and is reasonably expected to work" at bounding box center [585, 692] width 286 height 38
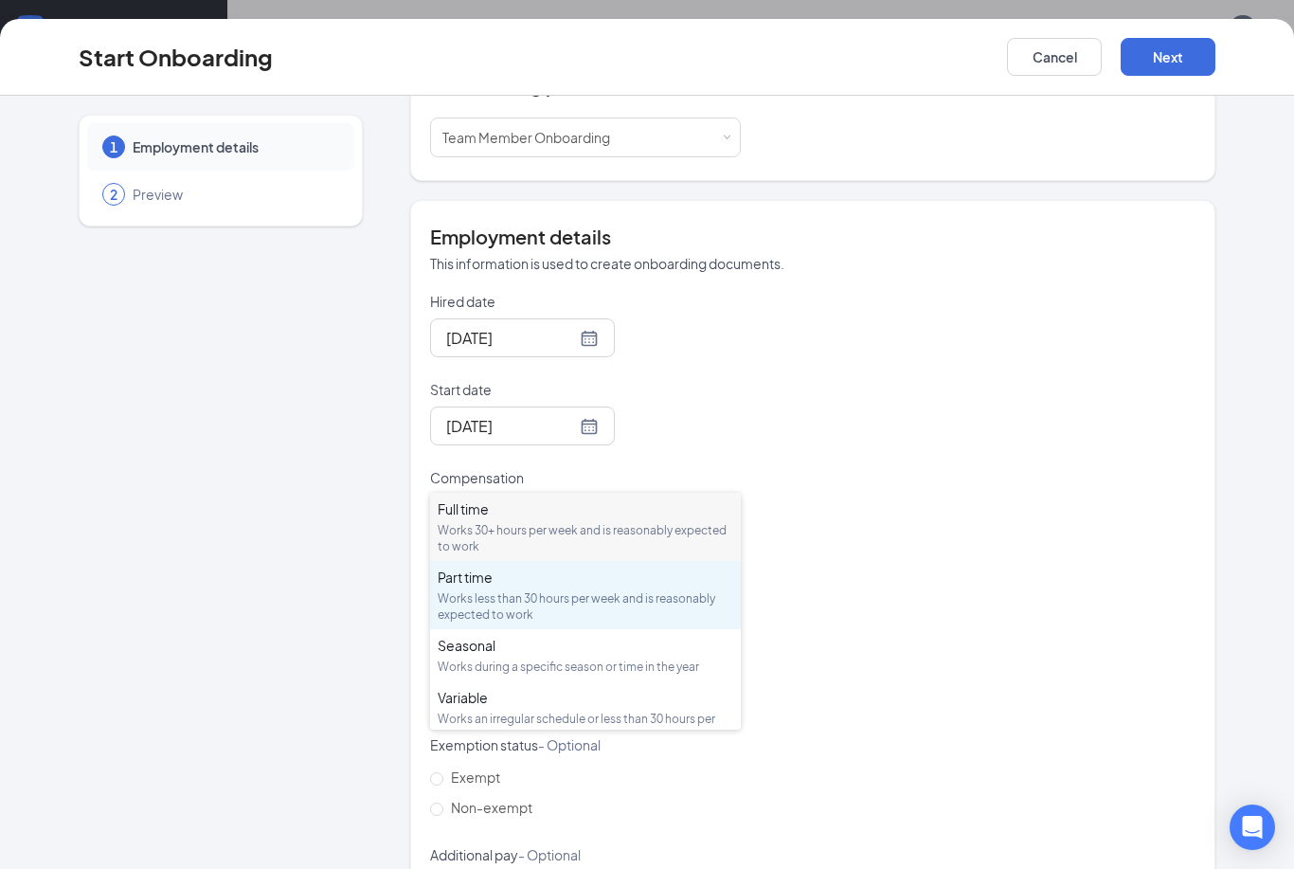
click at [627, 590] on div "Works less than 30 hours per week and is reasonably expected to work" at bounding box center [586, 606] width 296 height 32
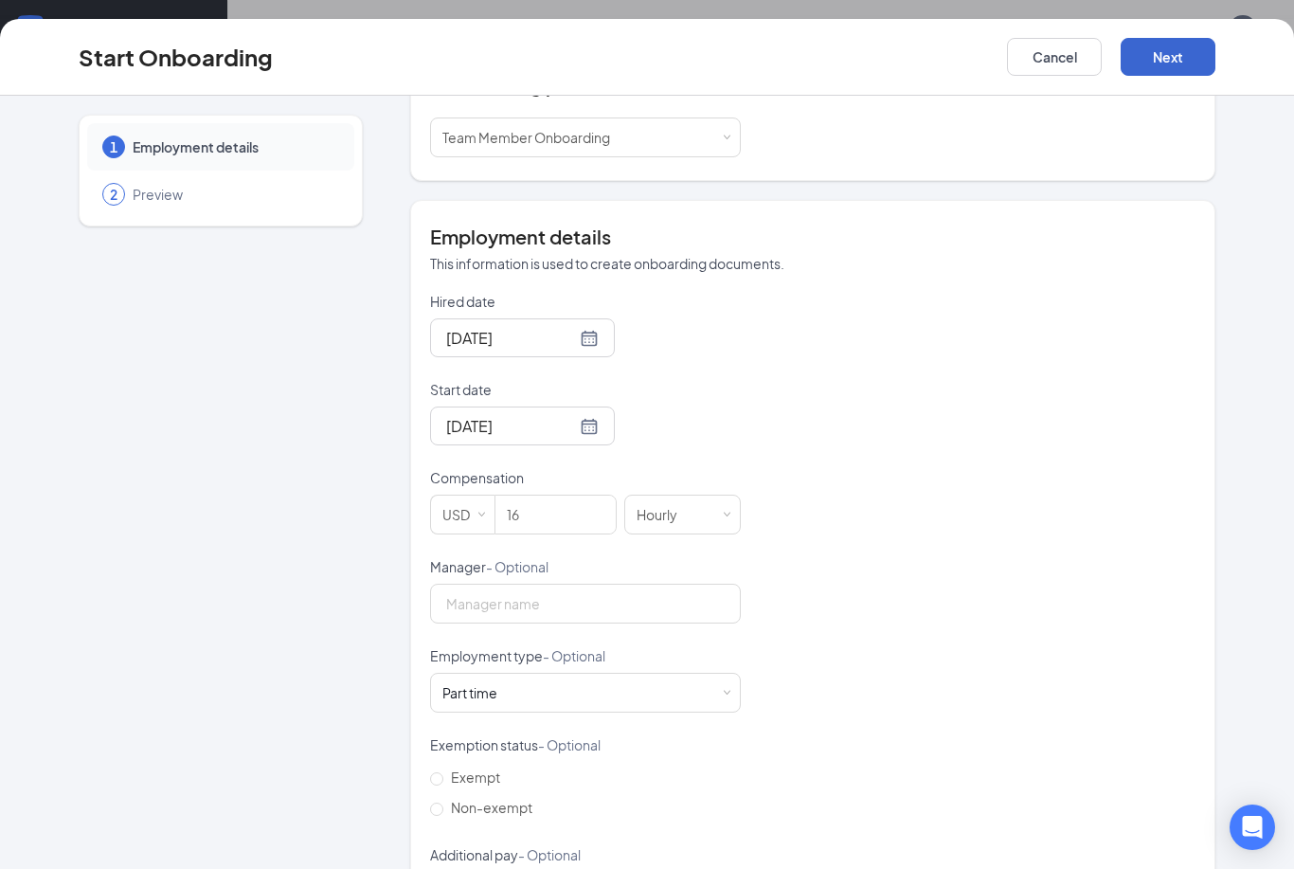
click at [1182, 48] on button "Next" at bounding box center [1168, 57] width 95 height 38
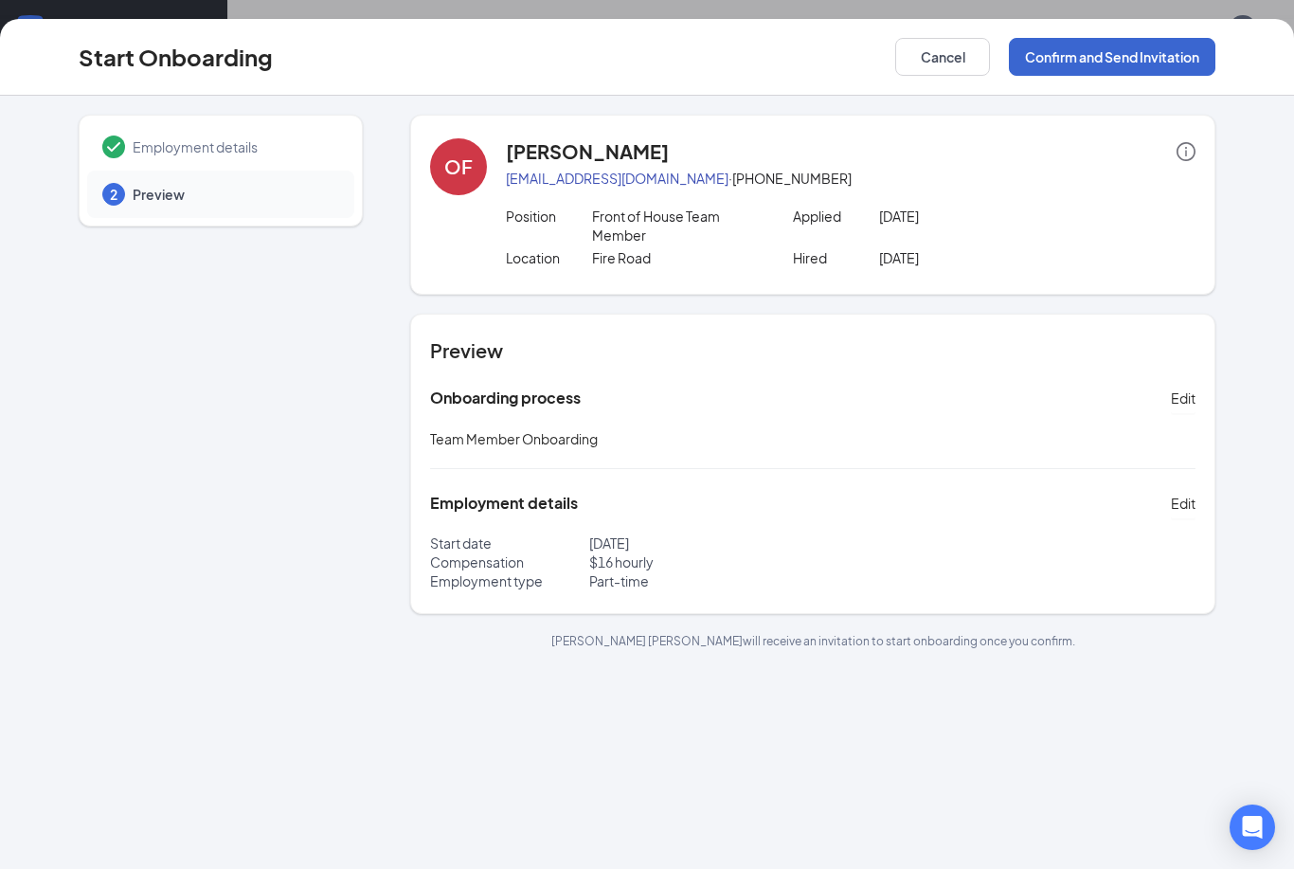
click at [1176, 67] on button "Confirm and Send Invitation" at bounding box center [1112, 57] width 207 height 38
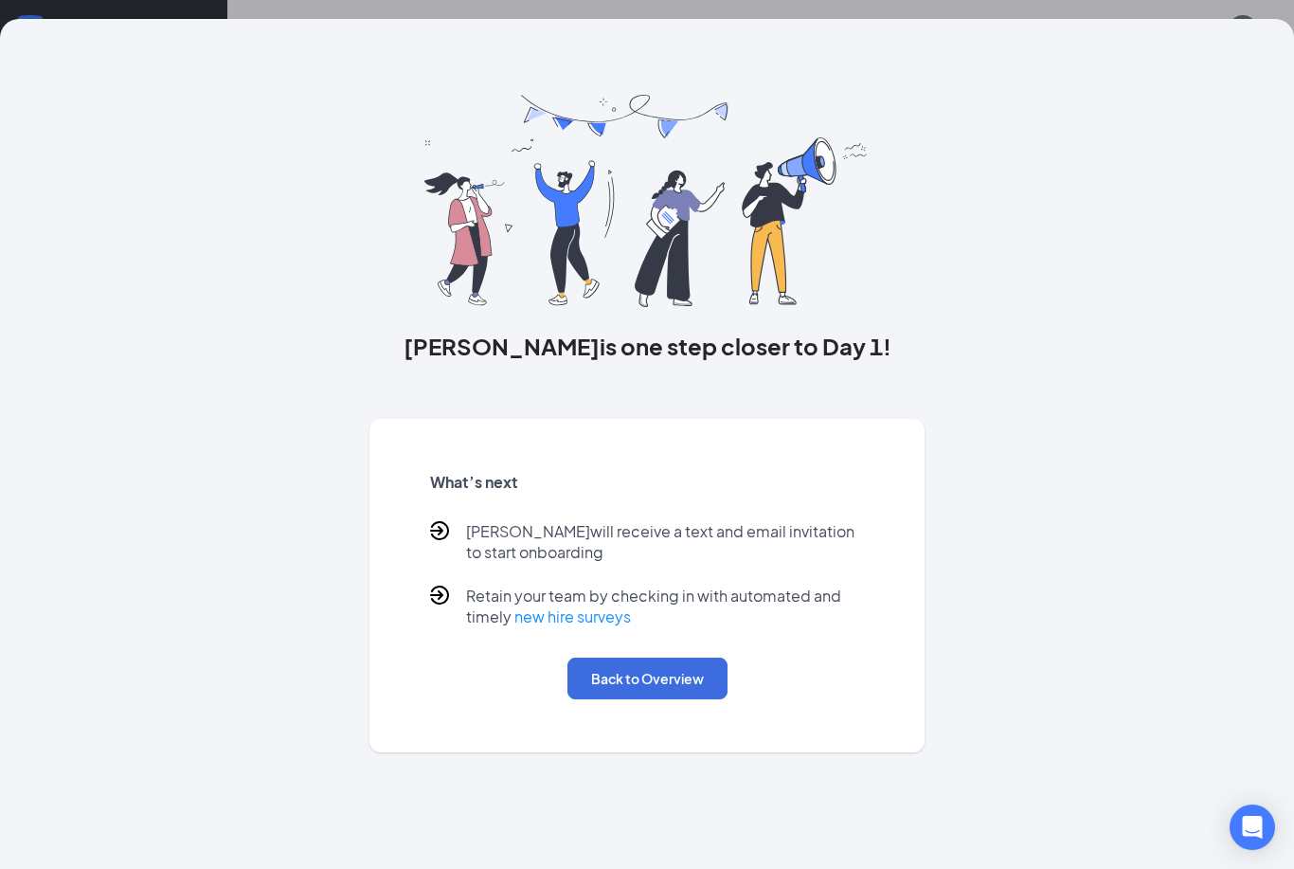
click at [635, 671] on button "Back to Overview" at bounding box center [647, 678] width 160 height 42
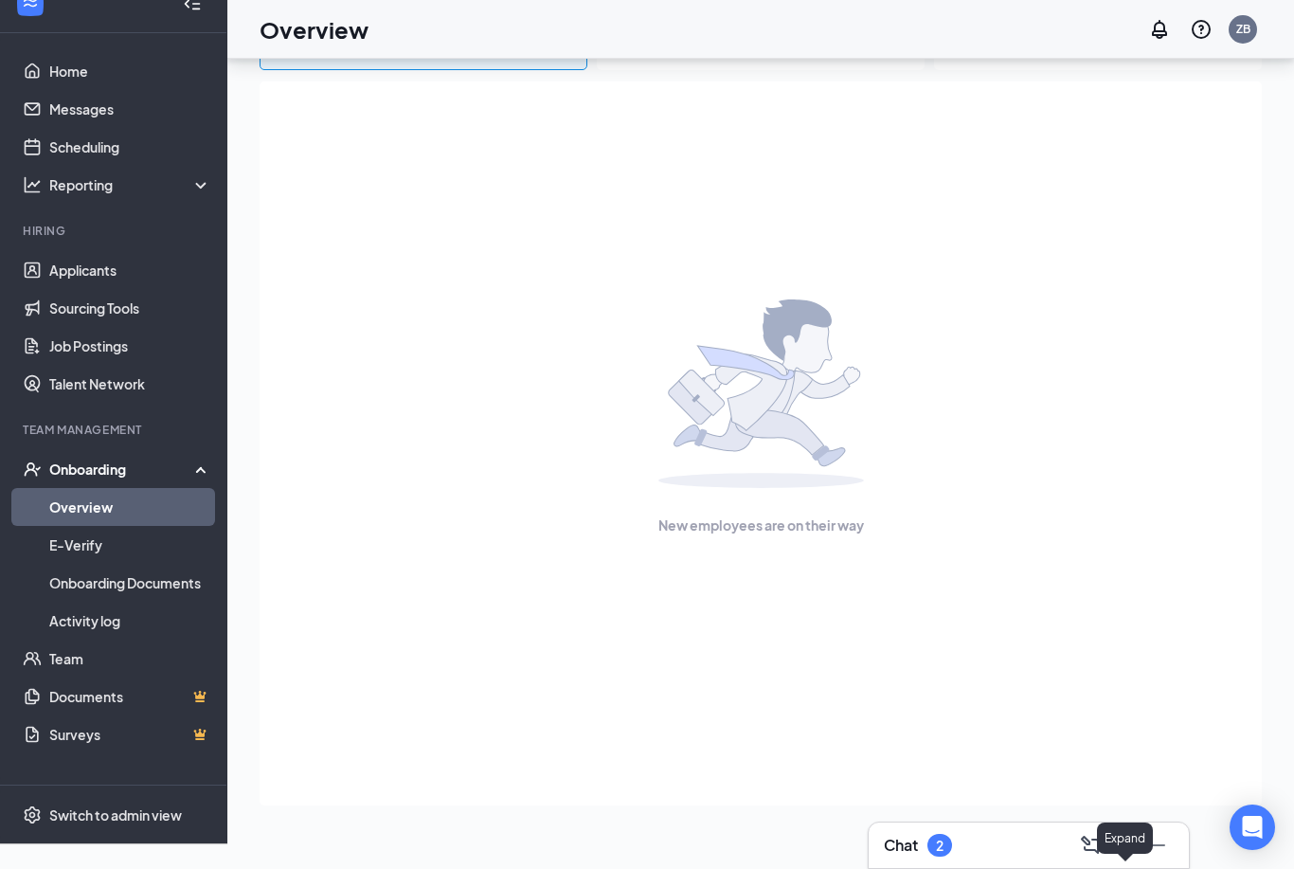
click at [1128, 855] on icon "ChevronUp" at bounding box center [1124, 845] width 23 height 23
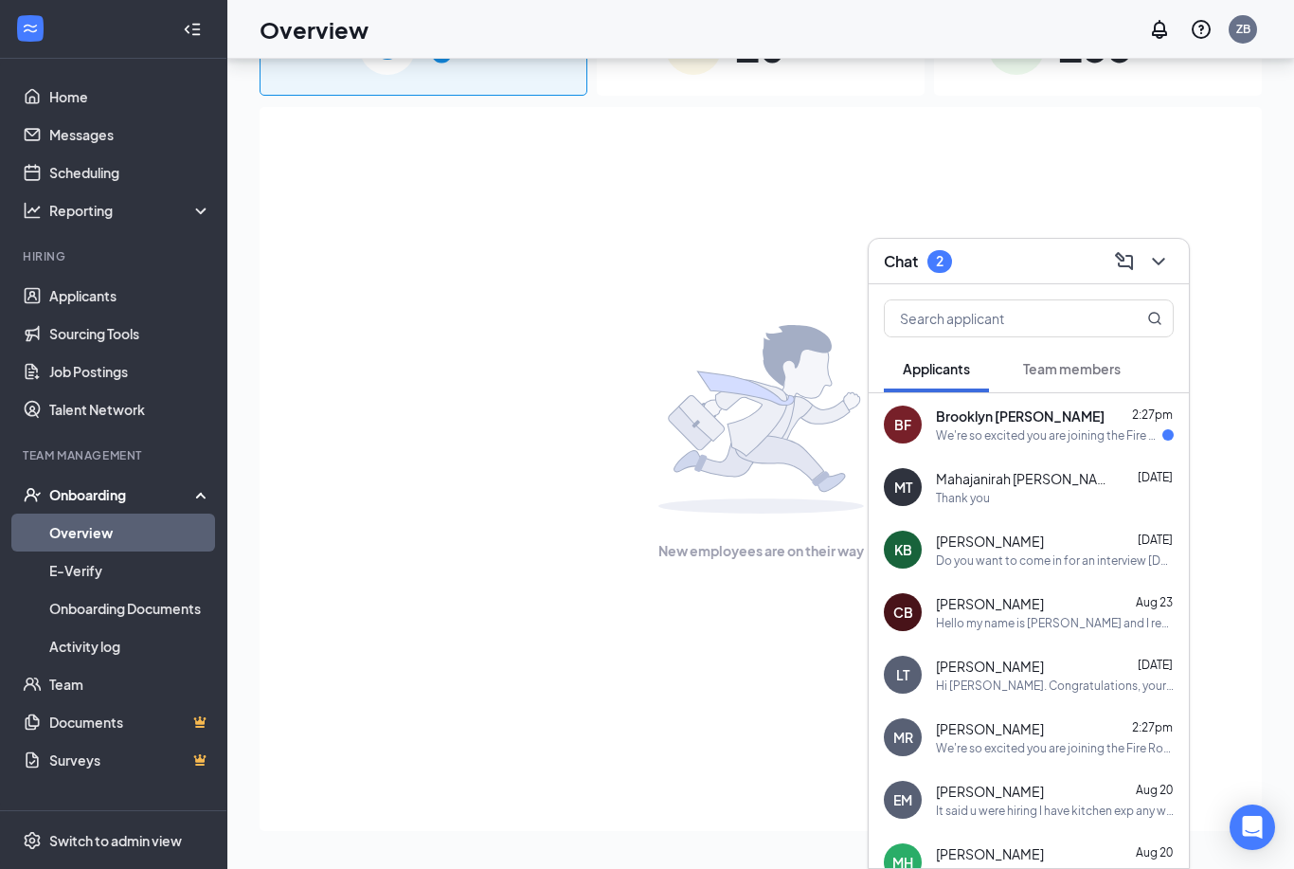
click at [1069, 425] on div "Brooklyn [PERSON_NAME] 2:27pm We're so excited you are joining the Fire Road [D…" at bounding box center [1055, 424] width 238 height 37
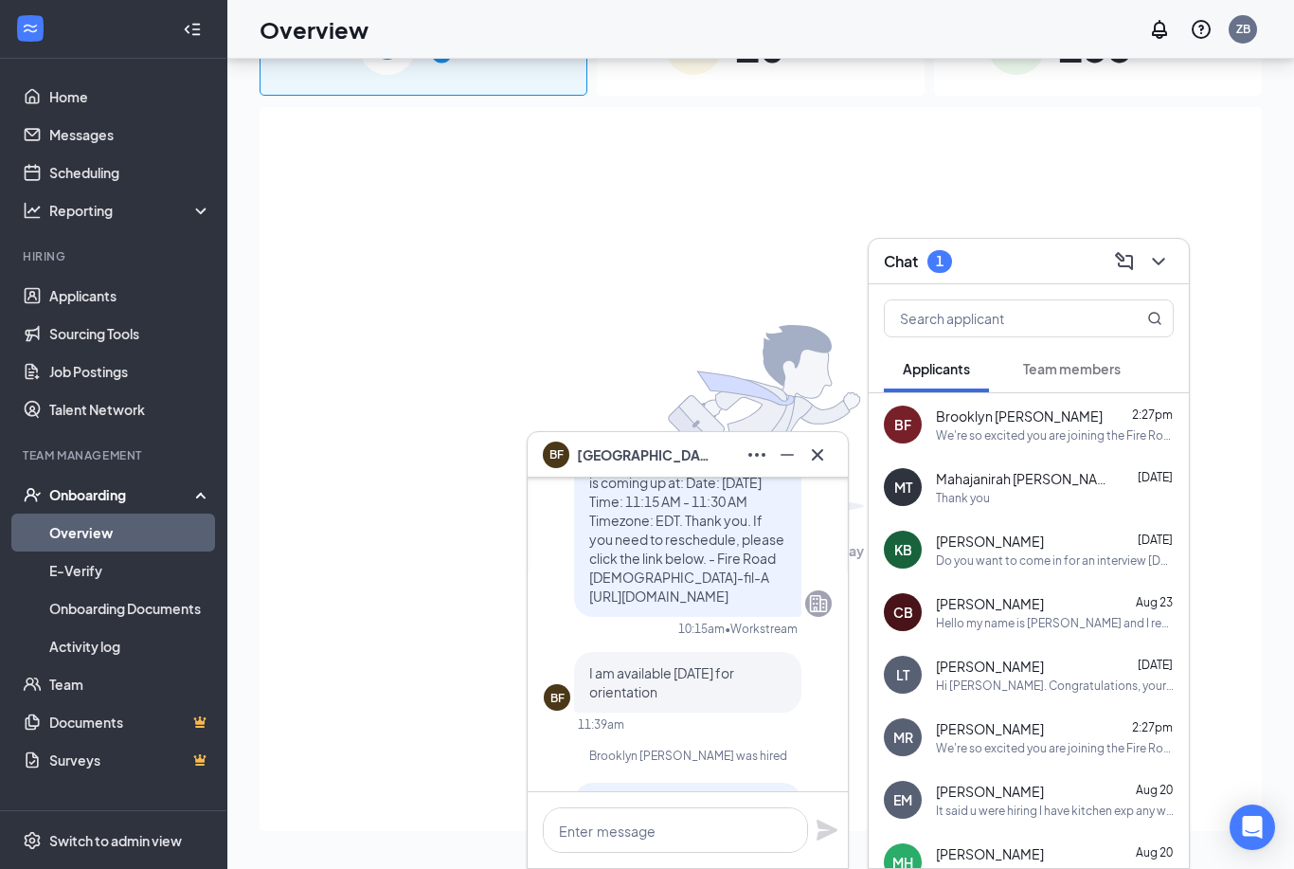
scroll to position [-338, 0]
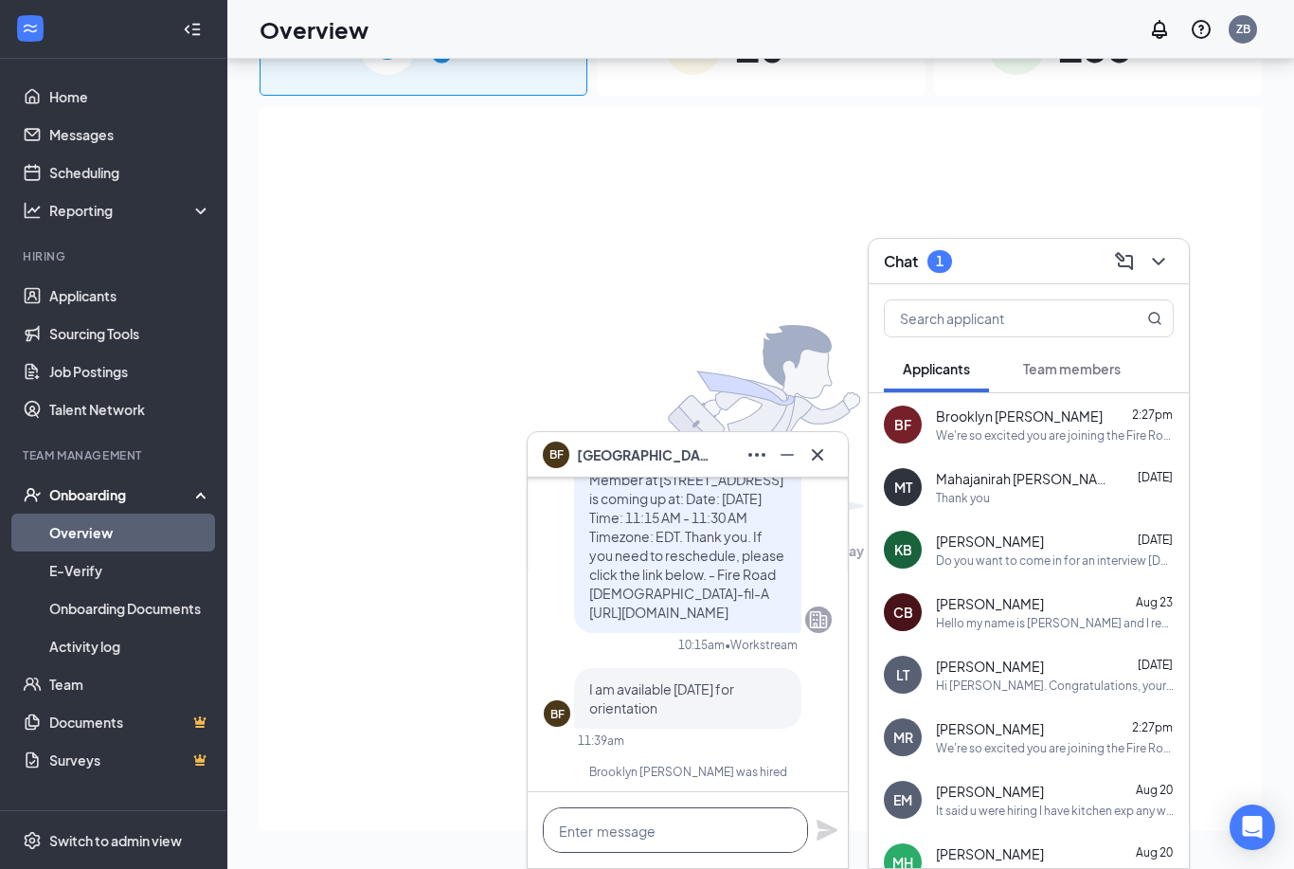
click at [655, 783] on html "Home Messages Scheduling Reporting Hiring Applicants Sourcing Tools Job Posting…" at bounding box center [647, 349] width 1294 height 869
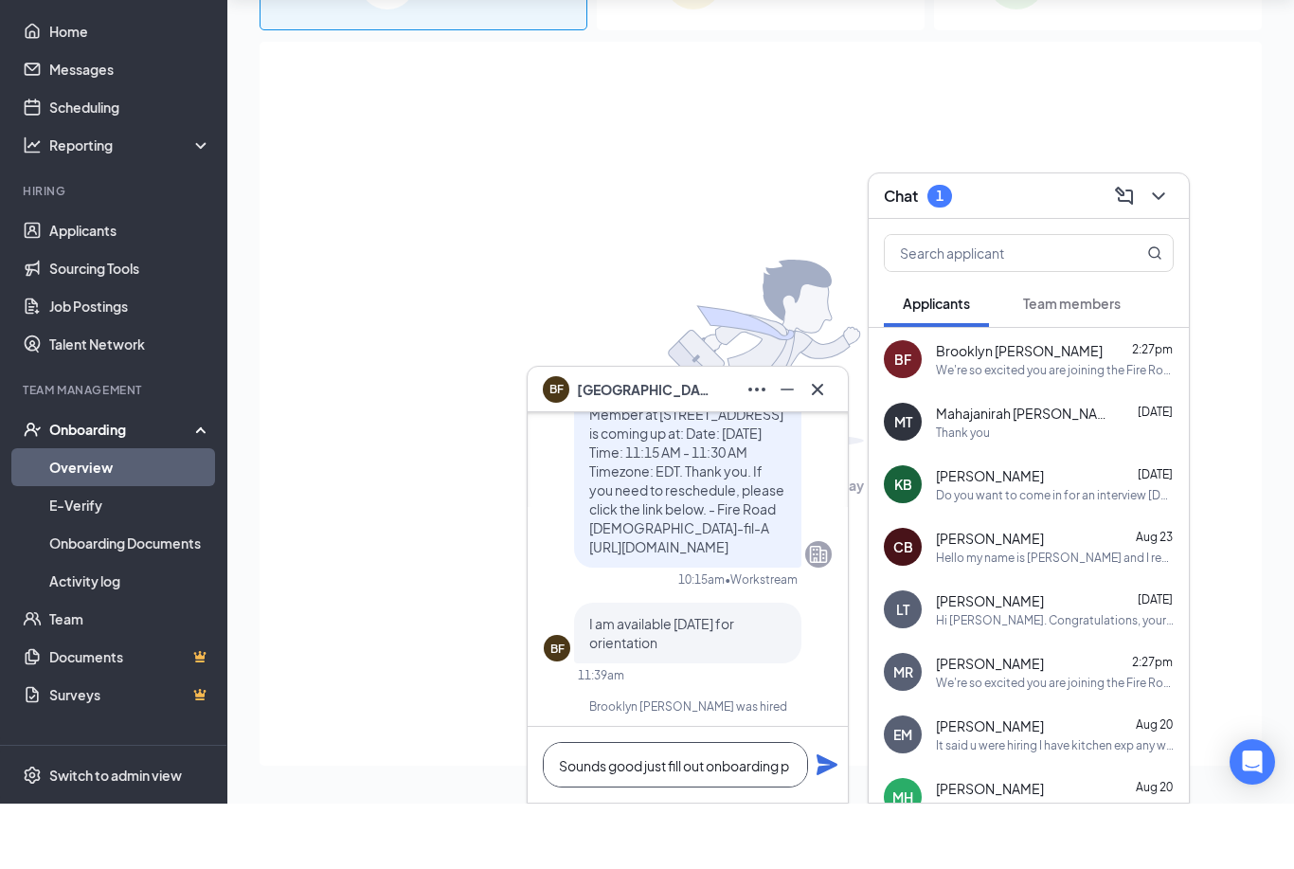
scroll to position [1, 0]
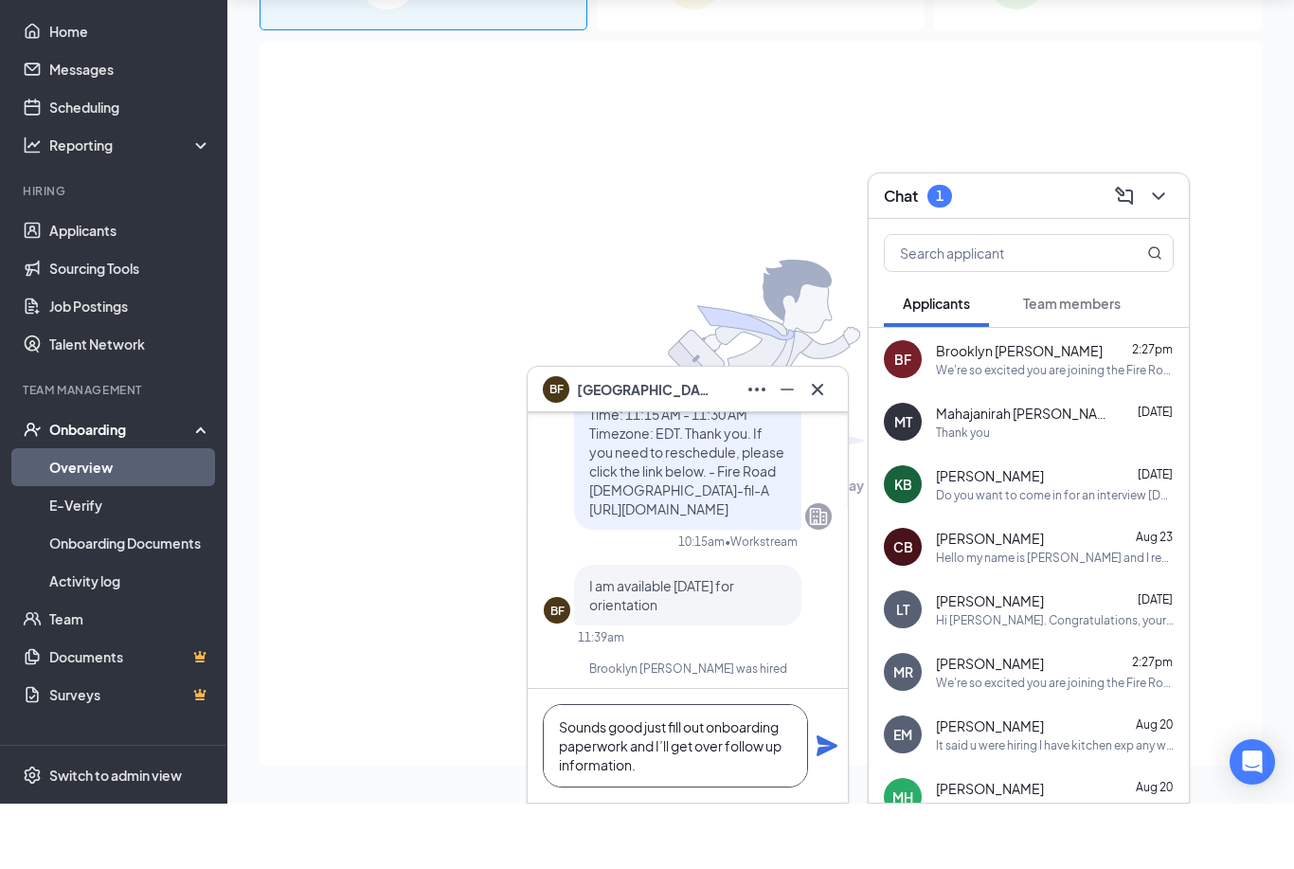
click at [714, 769] on textarea "Sounds good just fill out onboarding paperwork and I’ll get over follow up info…" at bounding box center [675, 810] width 265 height 83
type textarea "Sounds good just fill out the onboarding paperwork and I’ll get over follow up …"
click at [825, 800] on icon "Plane" at bounding box center [827, 810] width 21 height 21
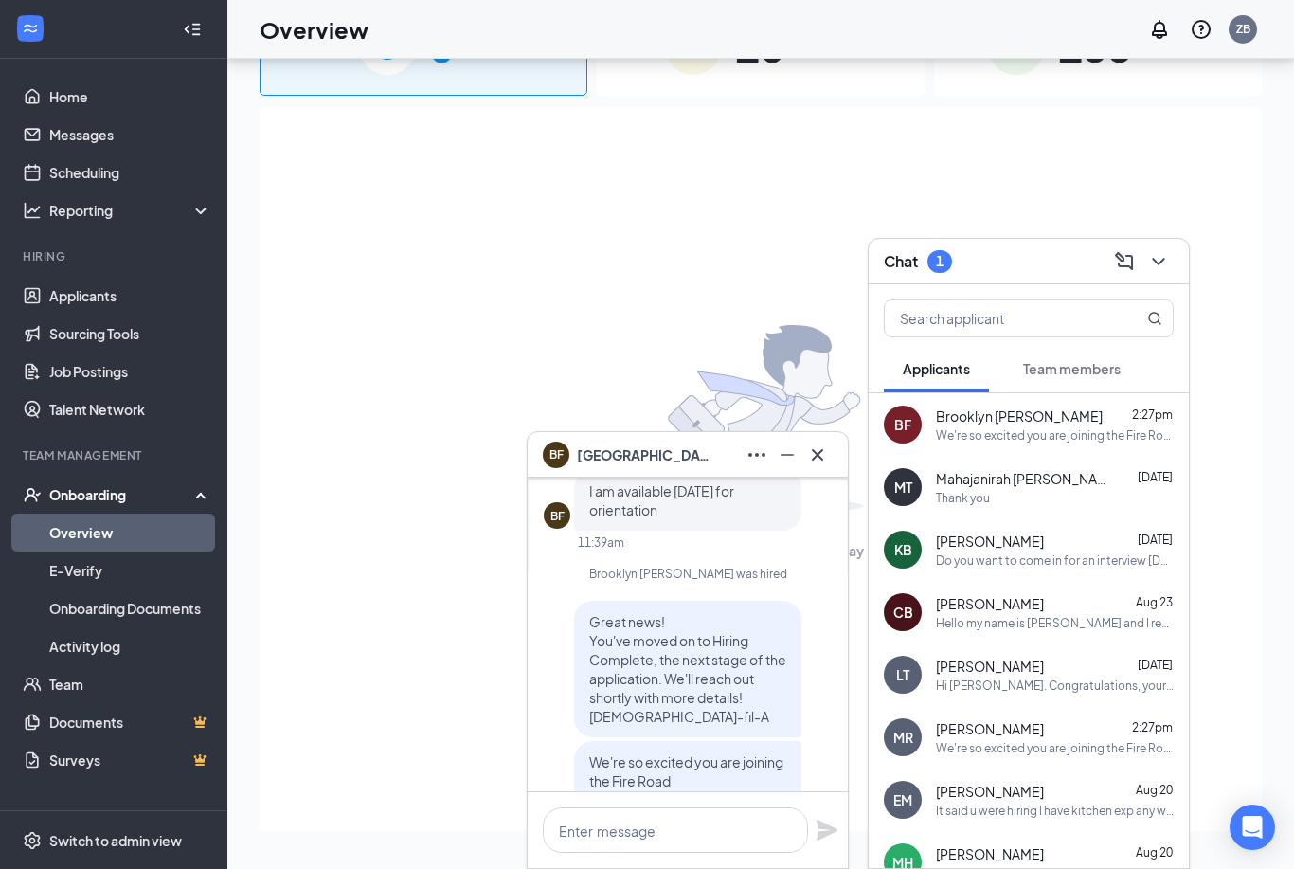
click at [1050, 370] on span "Team members" at bounding box center [1072, 368] width 98 height 17
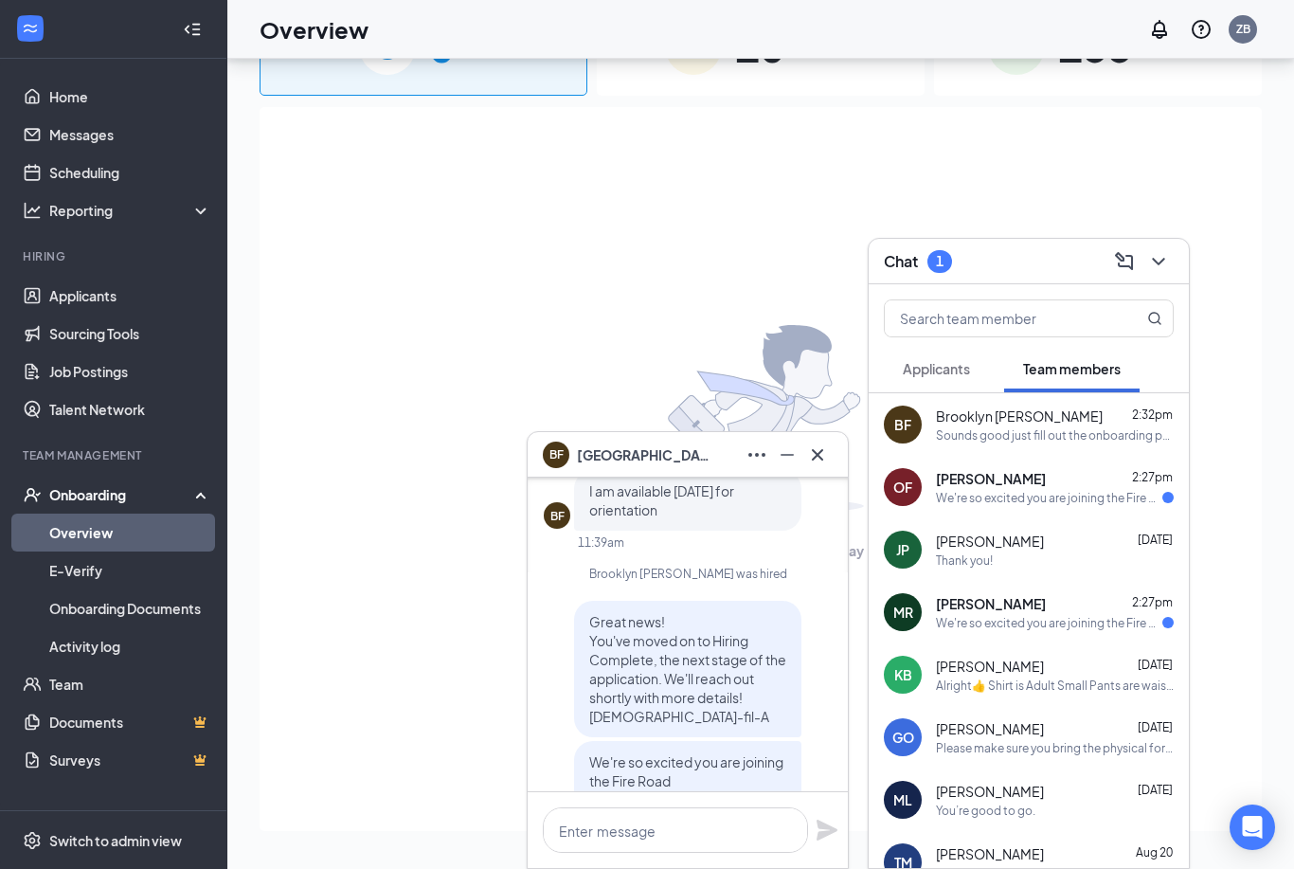
click at [1044, 502] on div "We're so excited you are joining the Fire Road [DEMOGRAPHIC_DATA]-fil-Ateam ! D…" at bounding box center [1049, 498] width 226 height 16
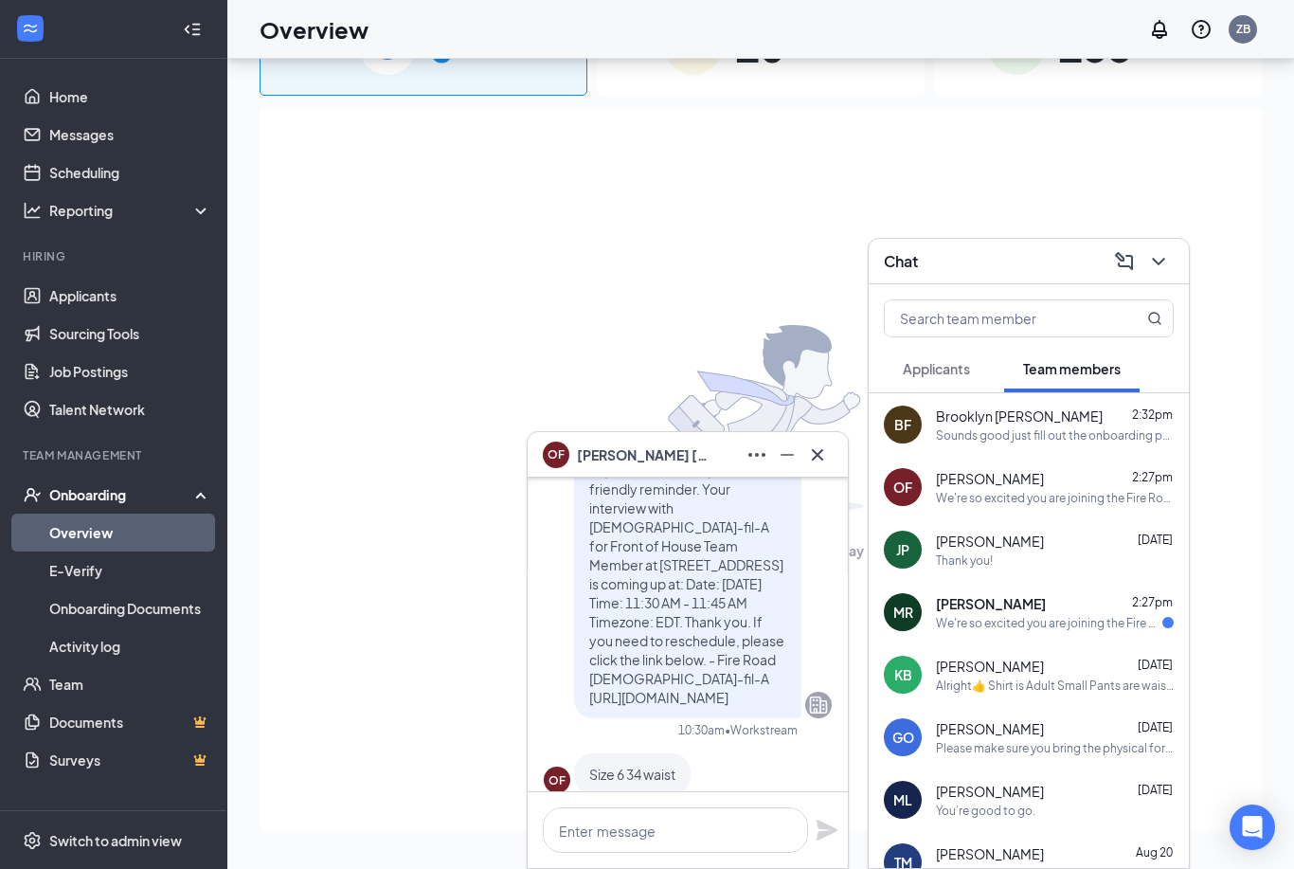
scroll to position [-400, 0]
